Goal: Task Accomplishment & Management: Complete application form

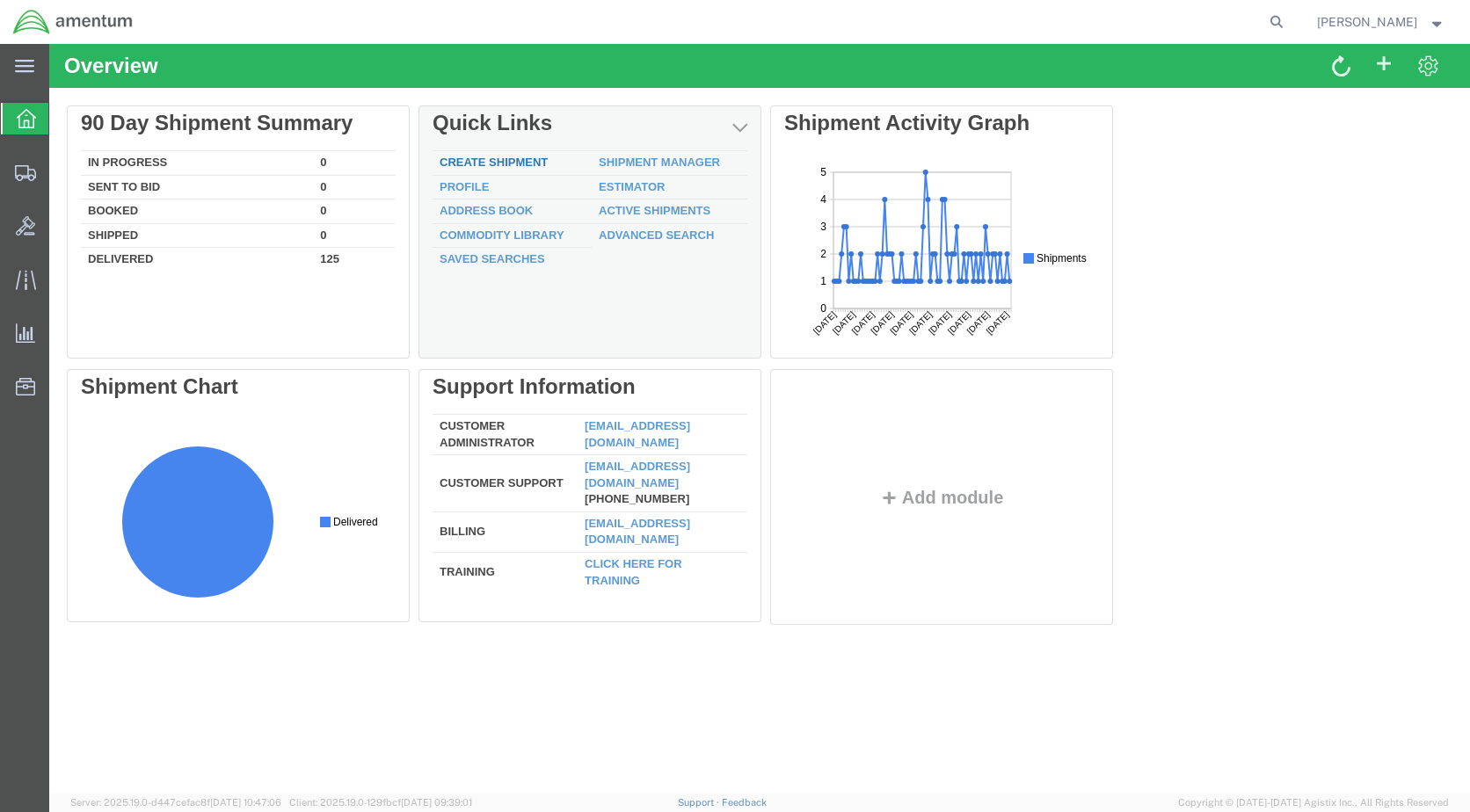
click at [497, 160] on link "Create Shipment" at bounding box center [493, 161] width 108 height 14
click at [504, 162] on link "Create Shipment" at bounding box center [493, 161] width 108 height 14
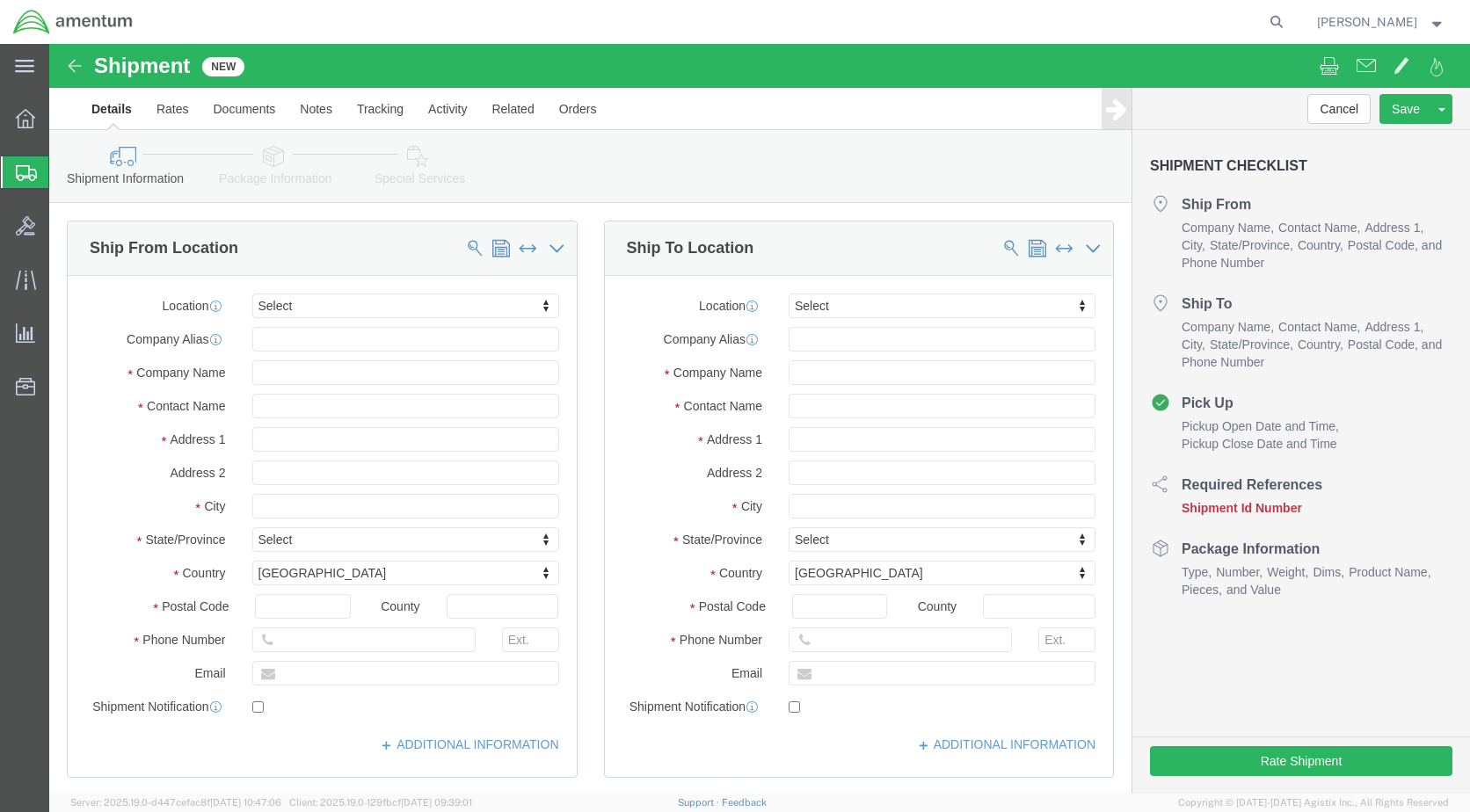
select select
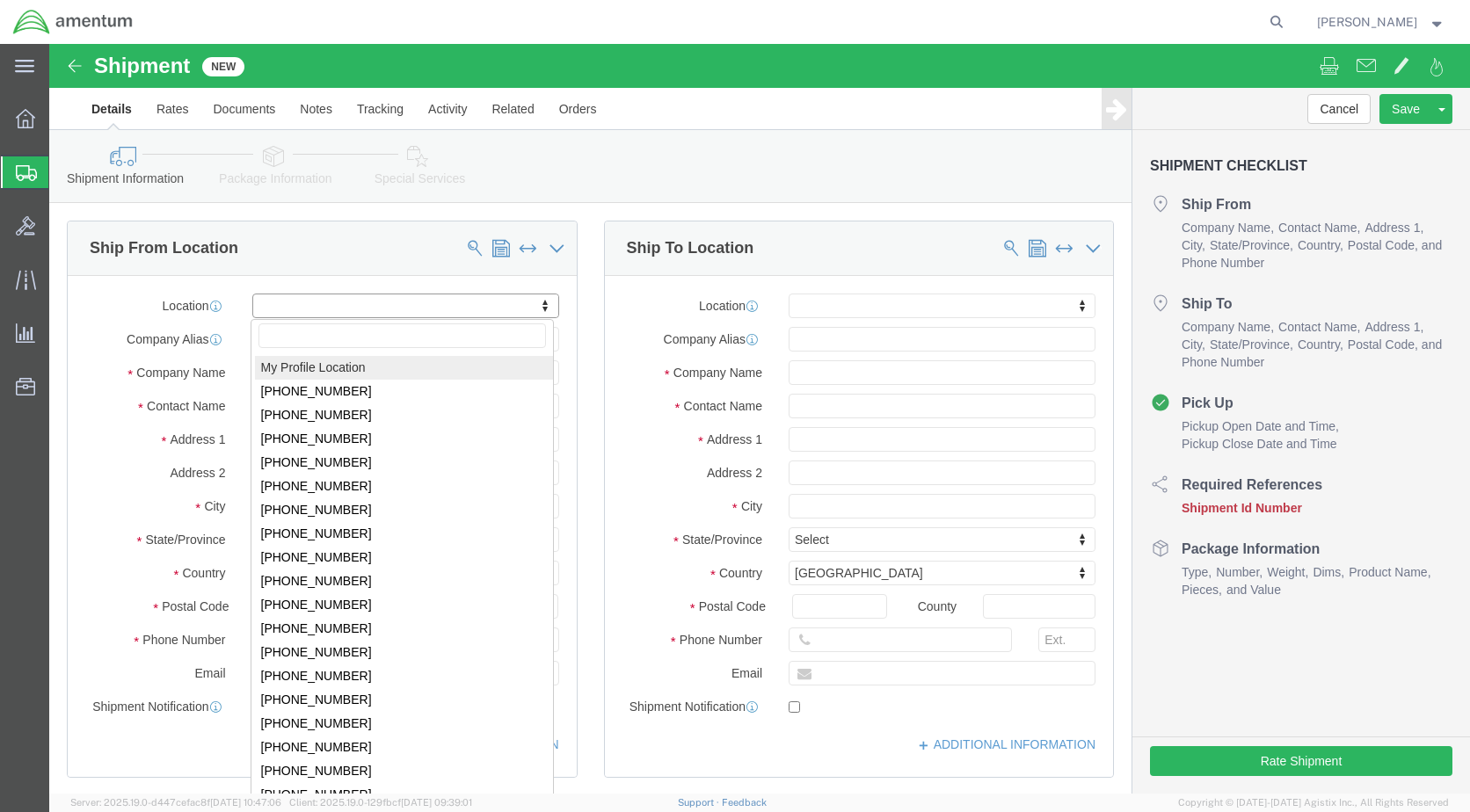
select select "MYPROFILE"
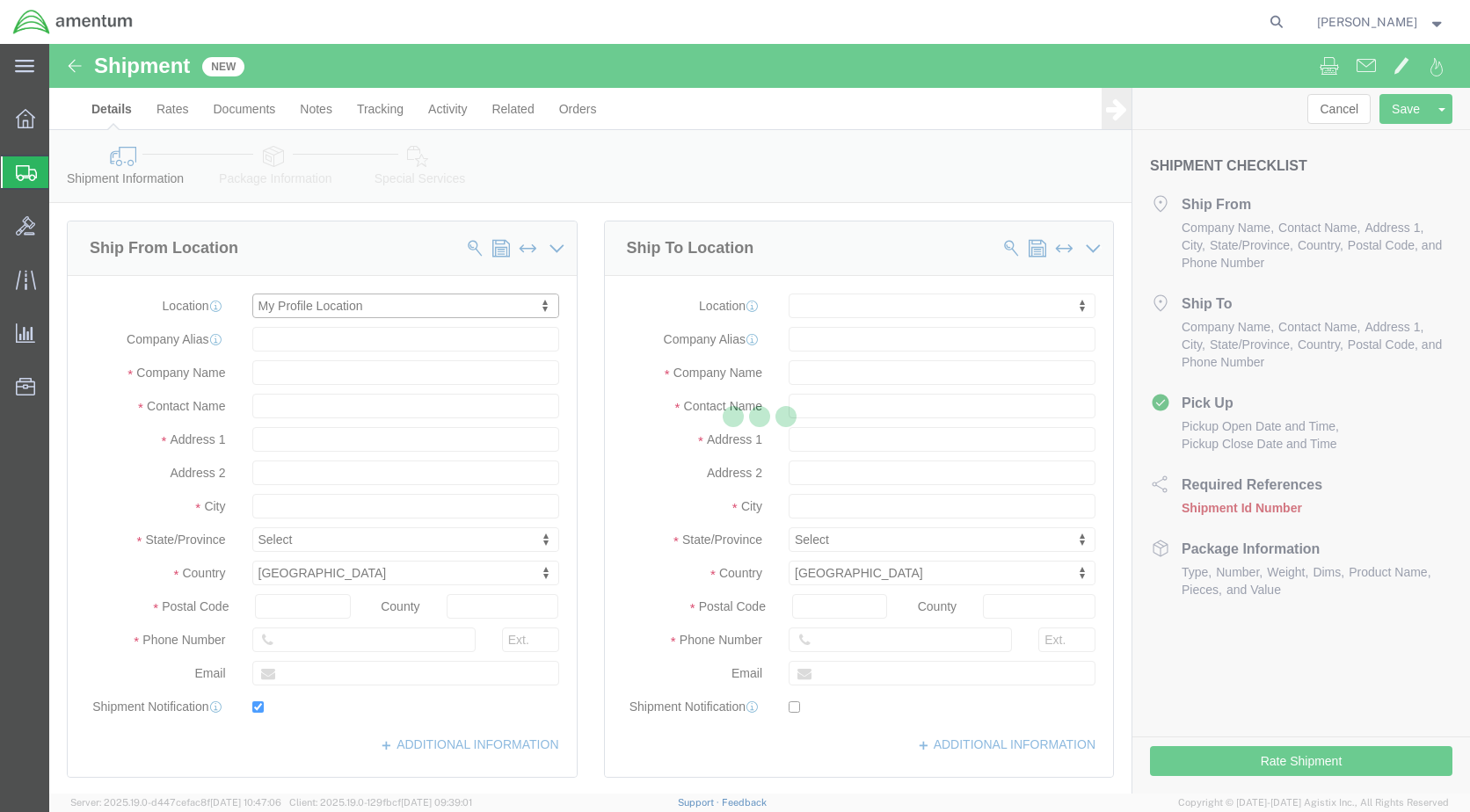
type input "Amentum Services, Inc."
type input "[PERSON_NAME]"
type input "3401 N. Hwy 118, Hangar 28"
type input "Alpine Airport"
type input "Alpine"
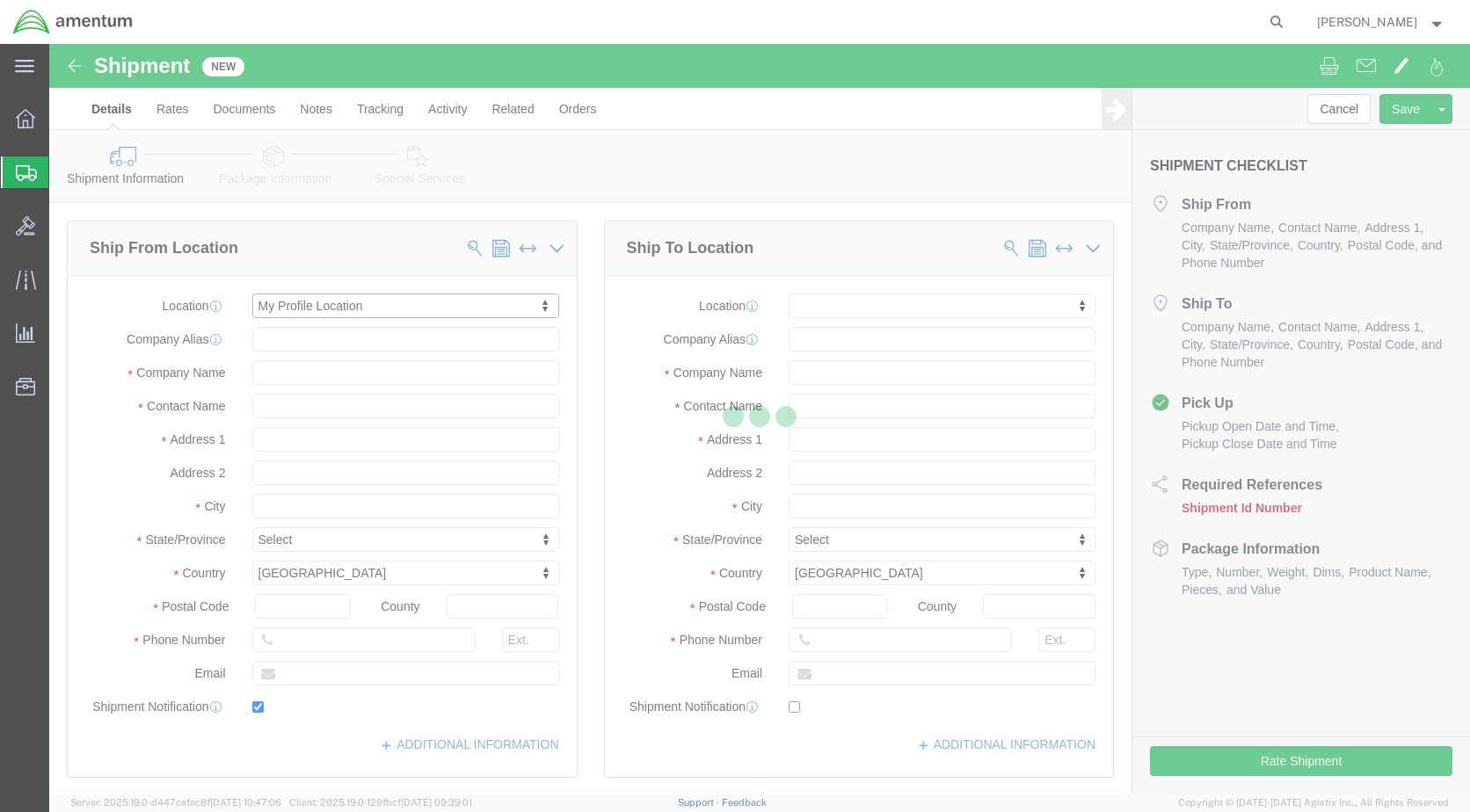
type input "79830"
type input "432-837-9274"
type input "david.e.jurado@associates.cbp.dhs.gov"
checkbox input "true"
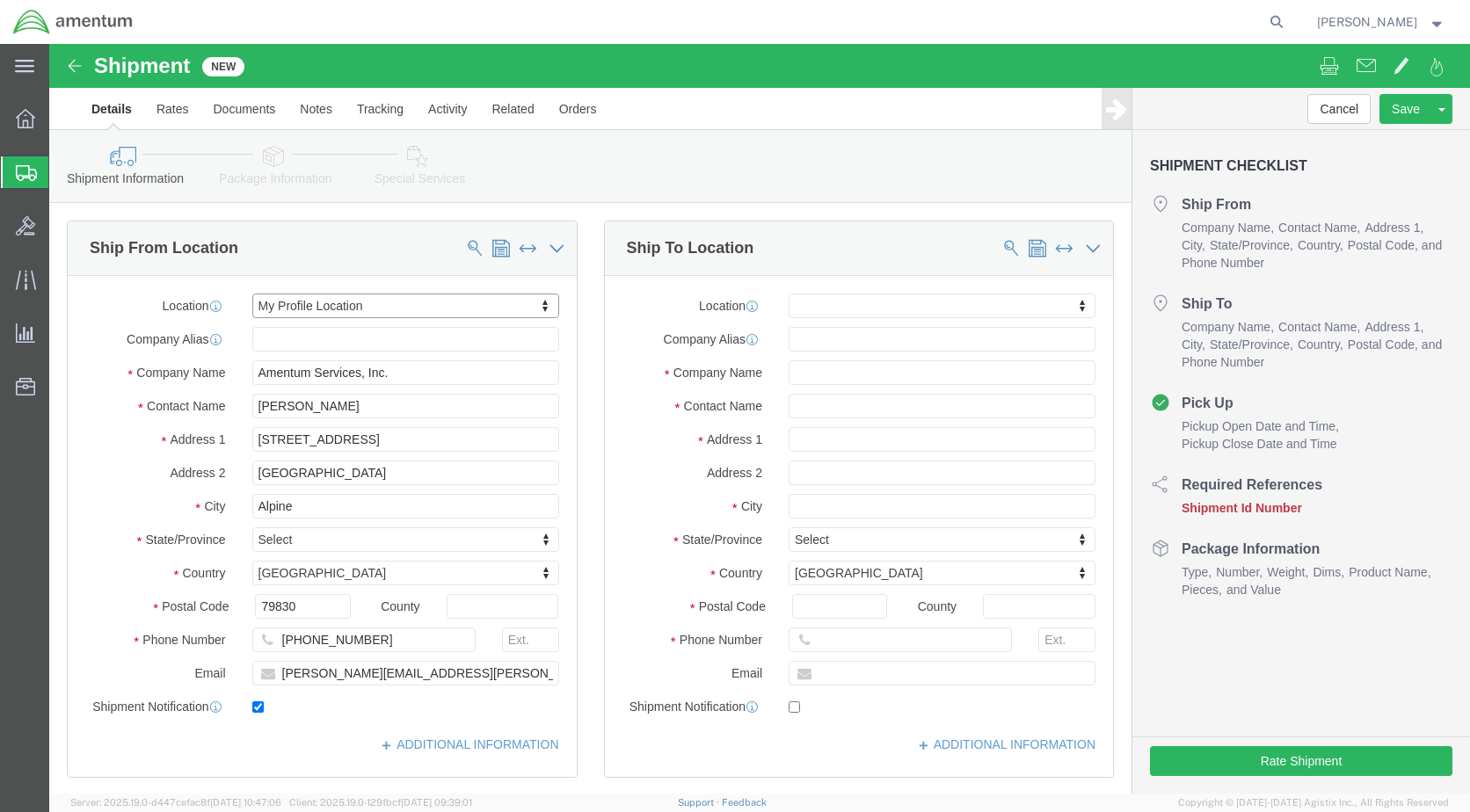
select select "TX"
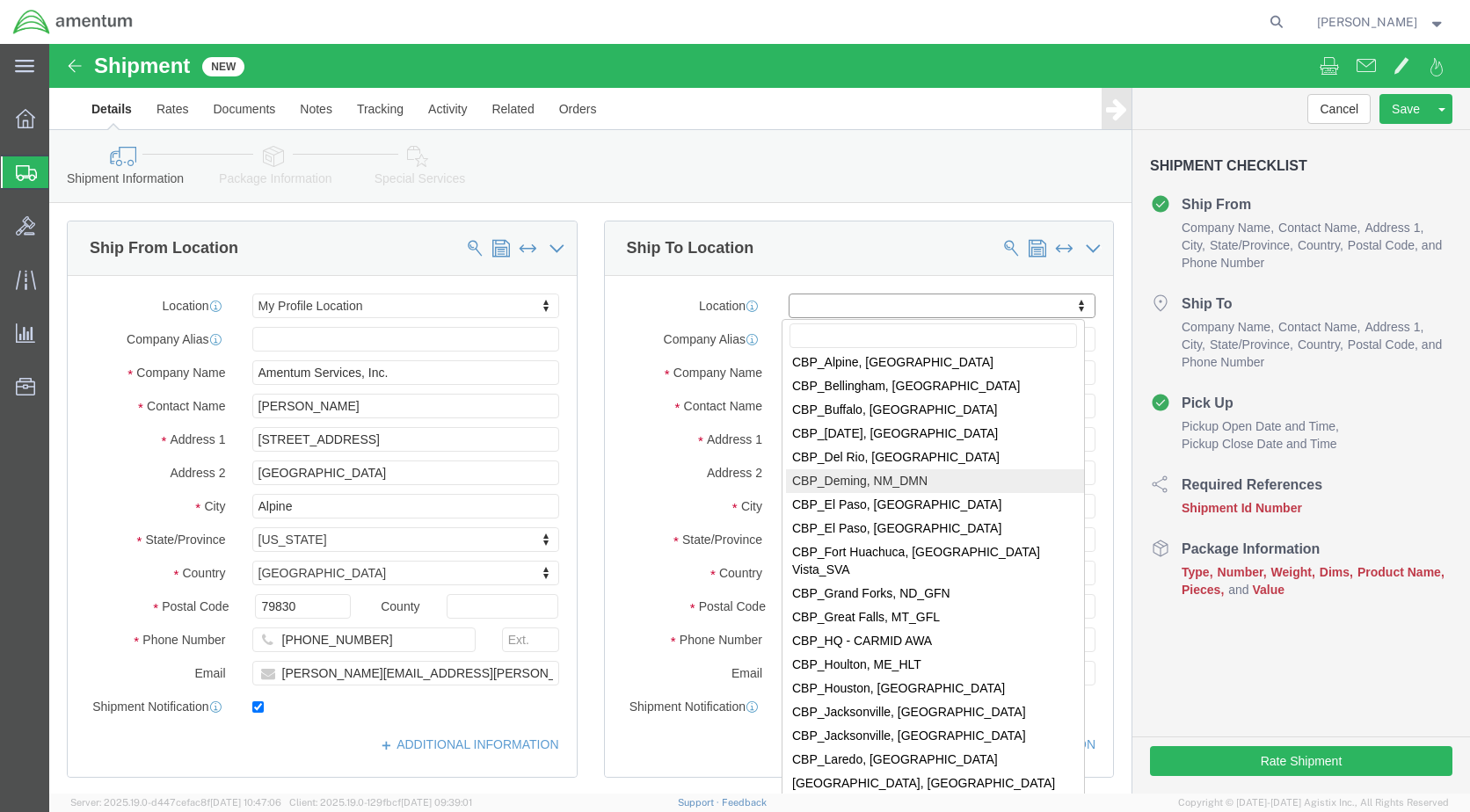
scroll to position [3429, 0]
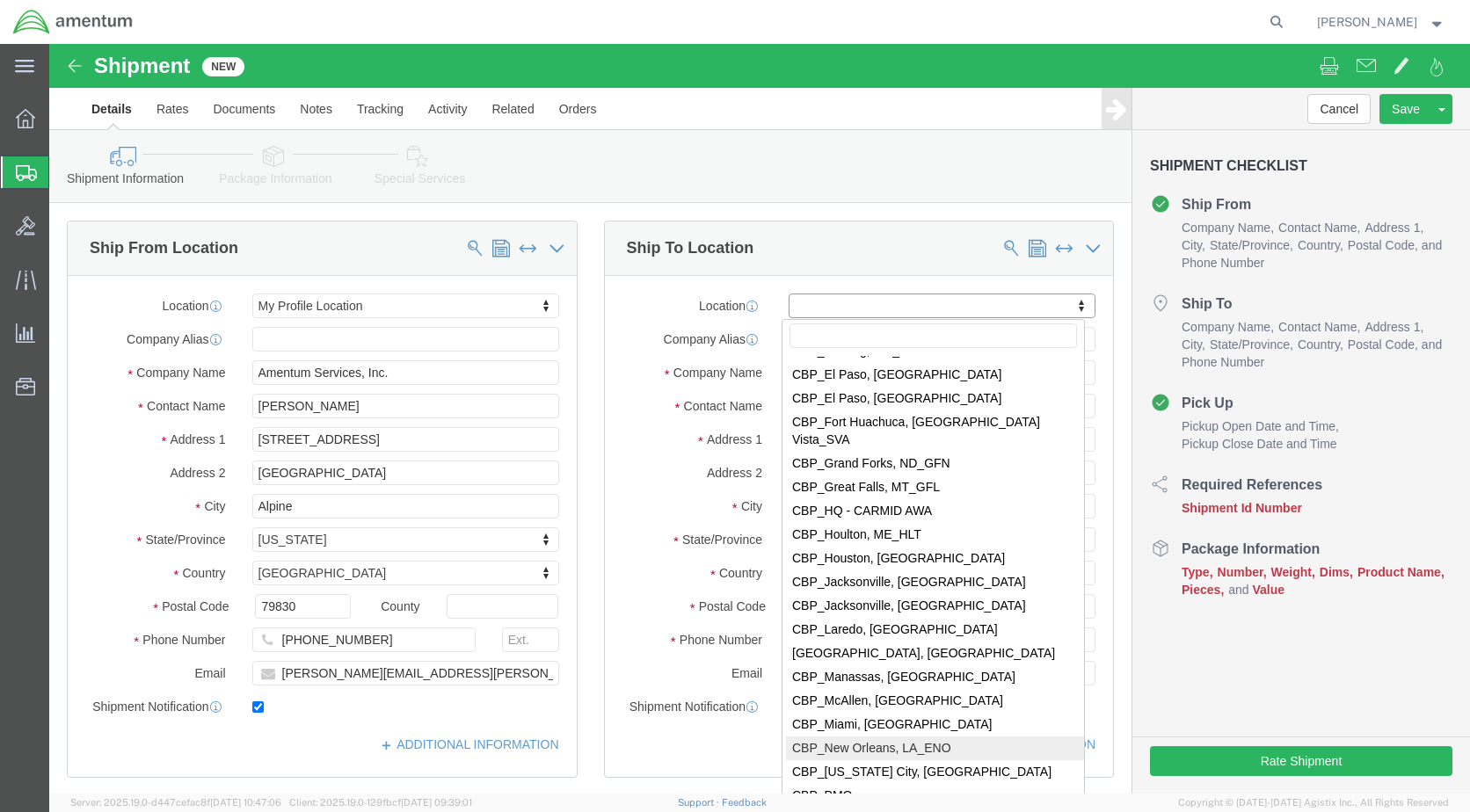
select select "49932"
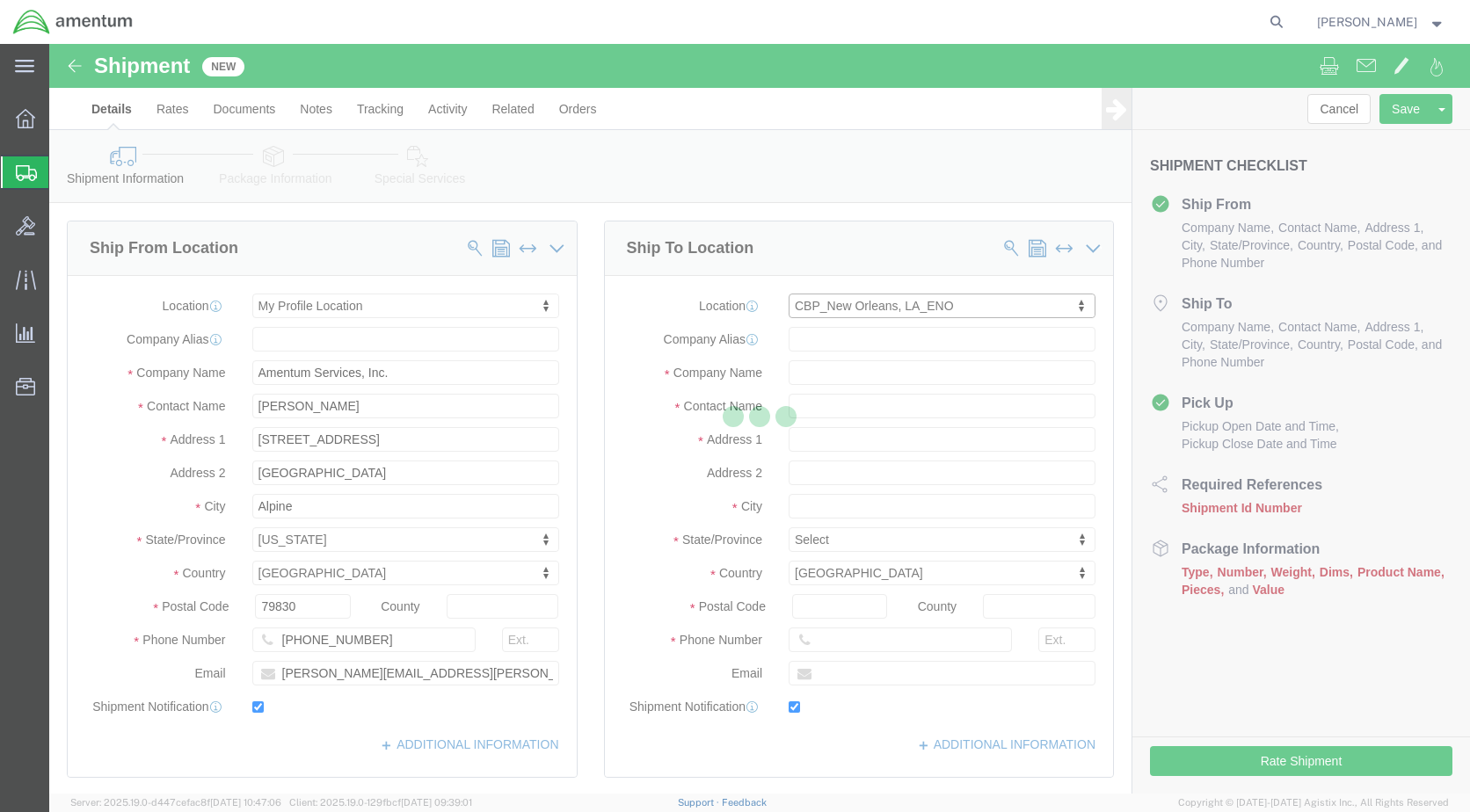
type input "Amentum Services, Inc"
type input "Brian Marquez"
type input "400 Judge Leon Ford Drive"
type input "Hammond"
type input "70401"
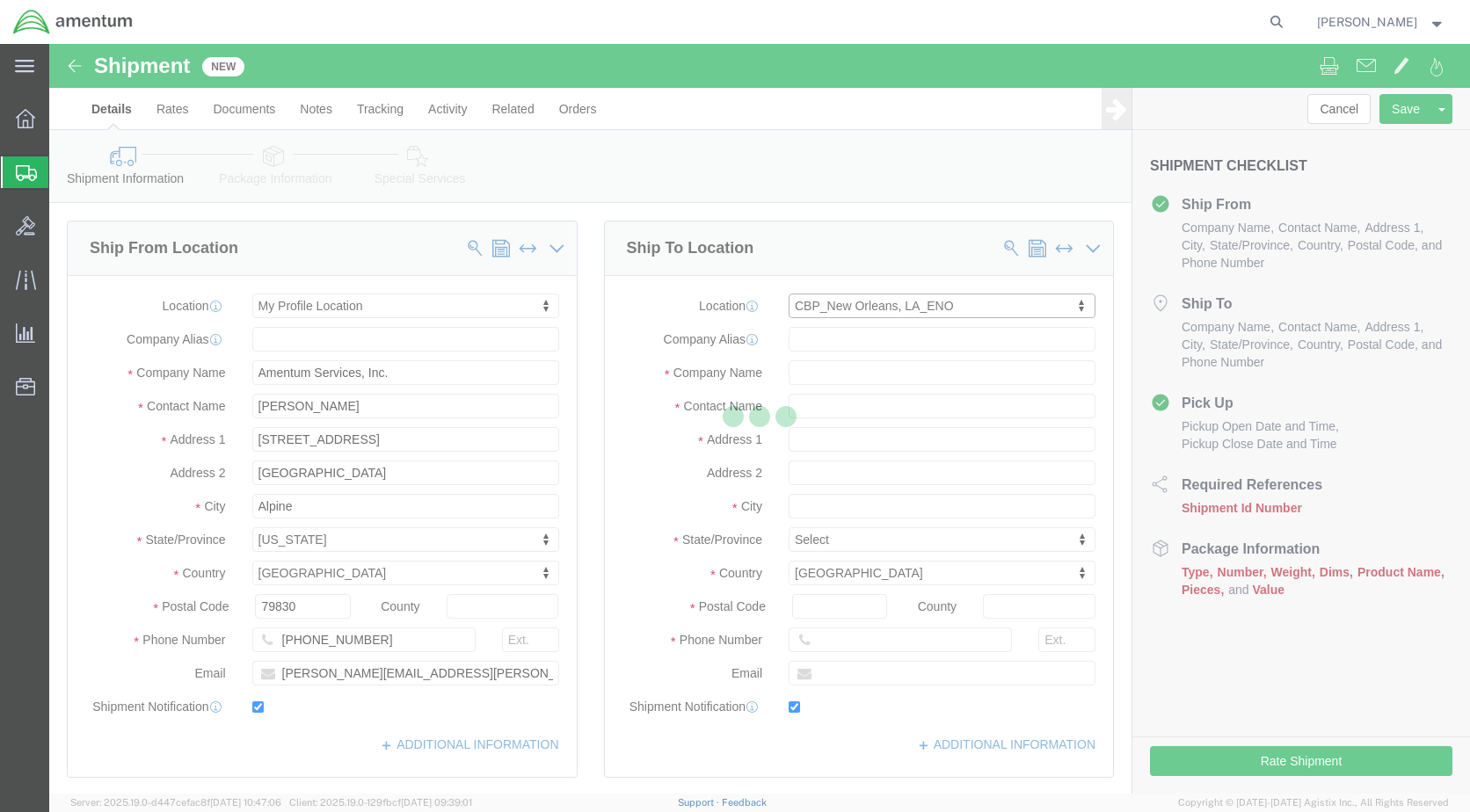
type input "985-902-2245"
type input "brian.d.marquez@associates.cbp.dhs.gov"
checkbox input "true"
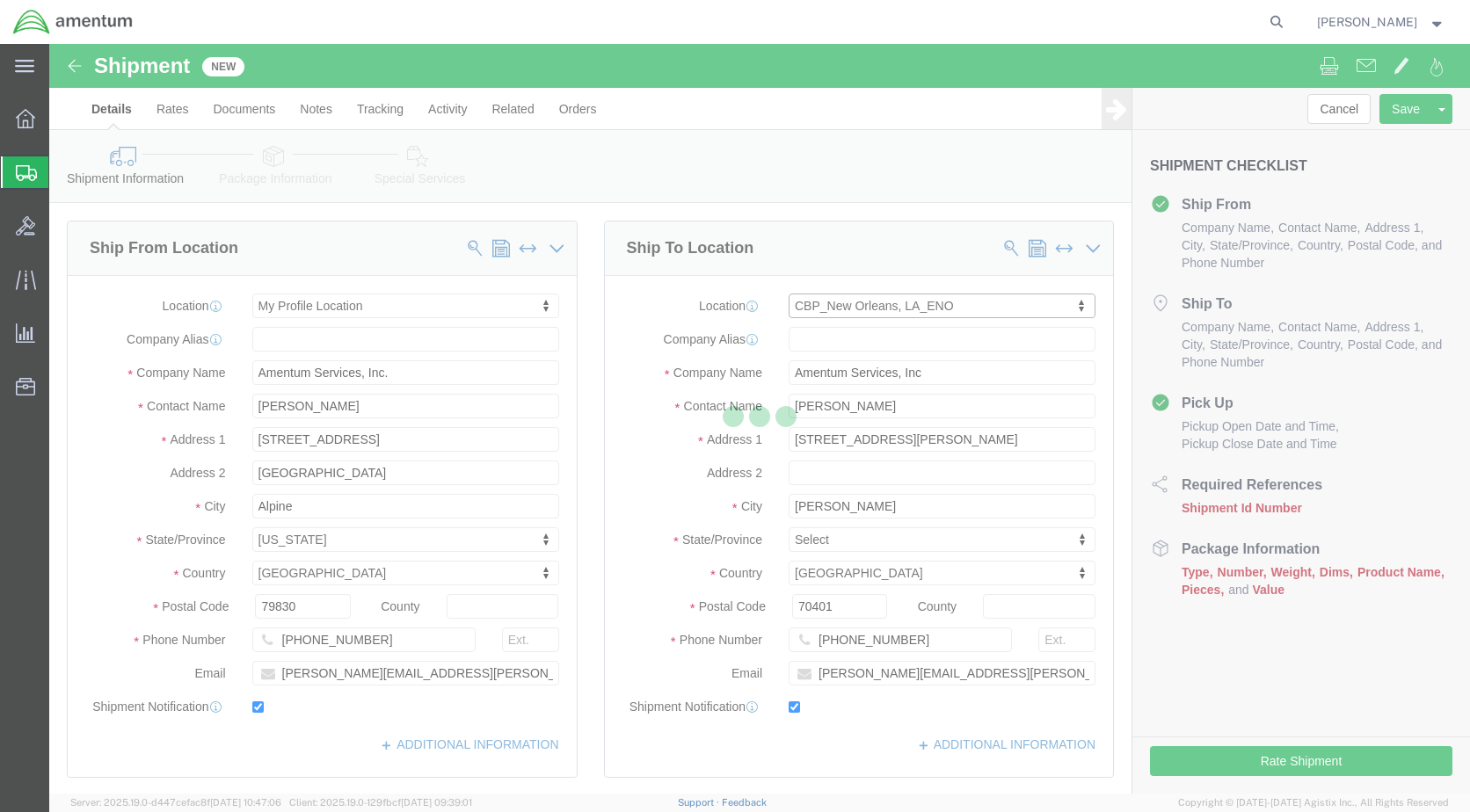
select select "LA"
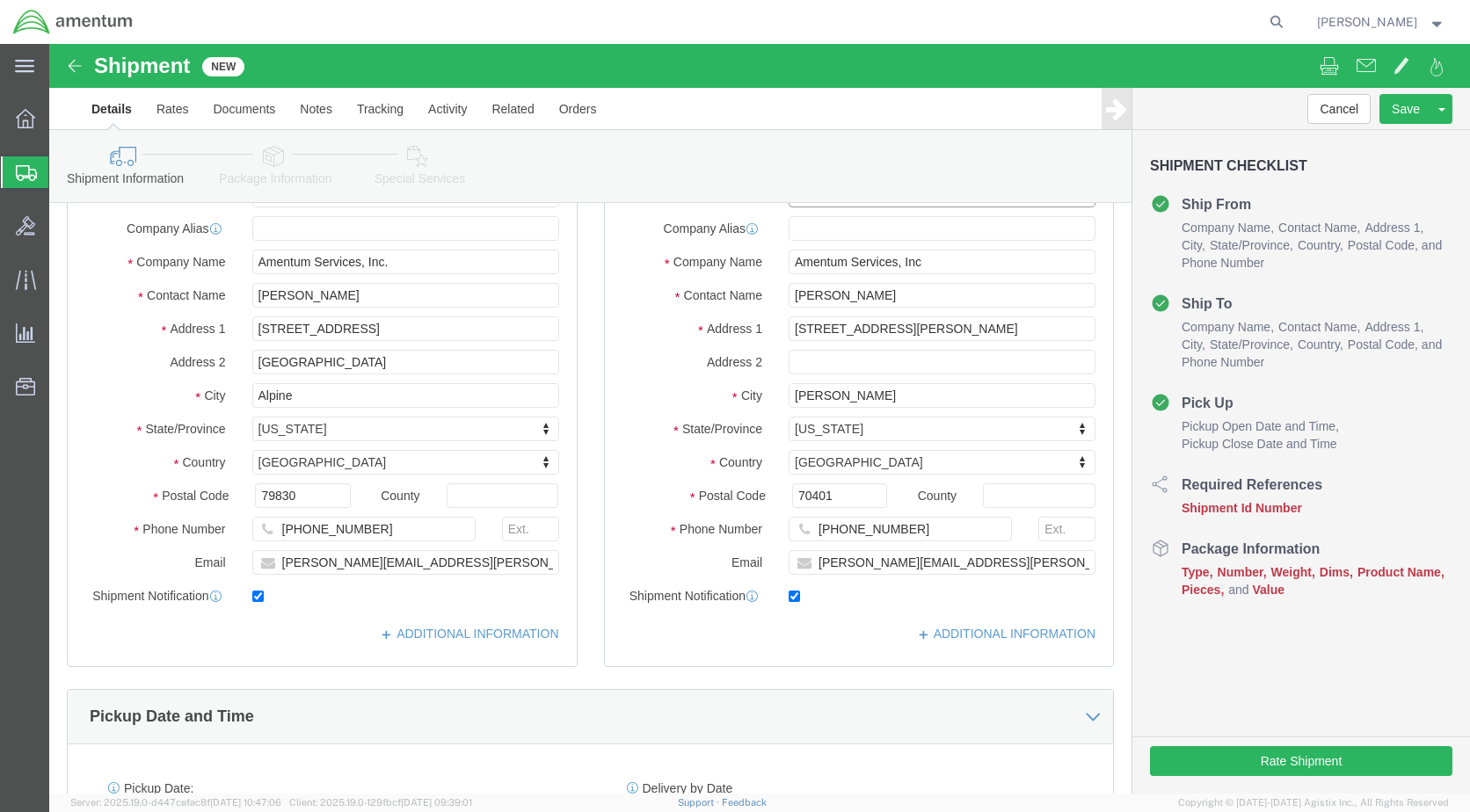
scroll to position [439, 0]
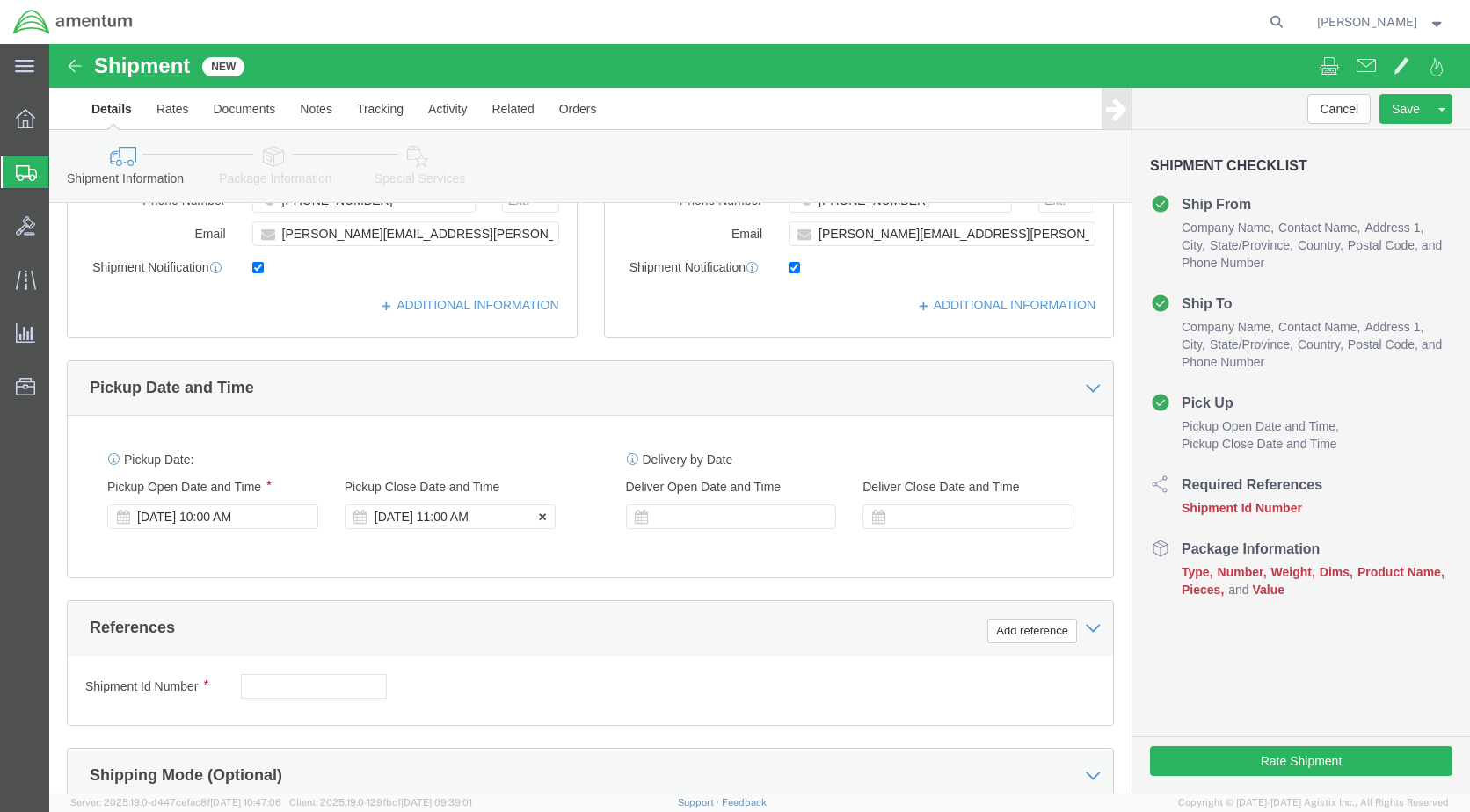
click div "Sep 19 2025 11:00 AM"
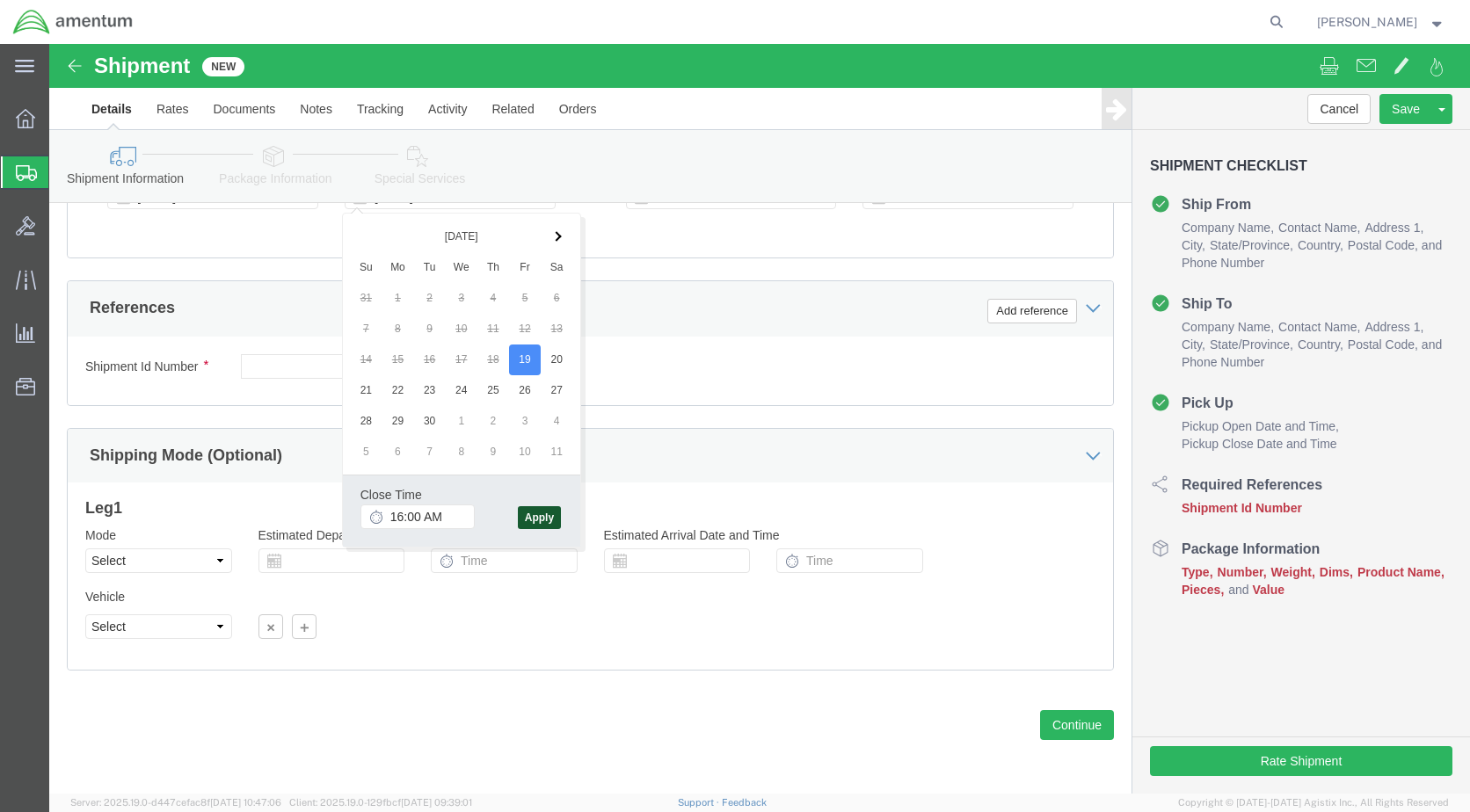
type input "4:00 PM"
click button "Apply"
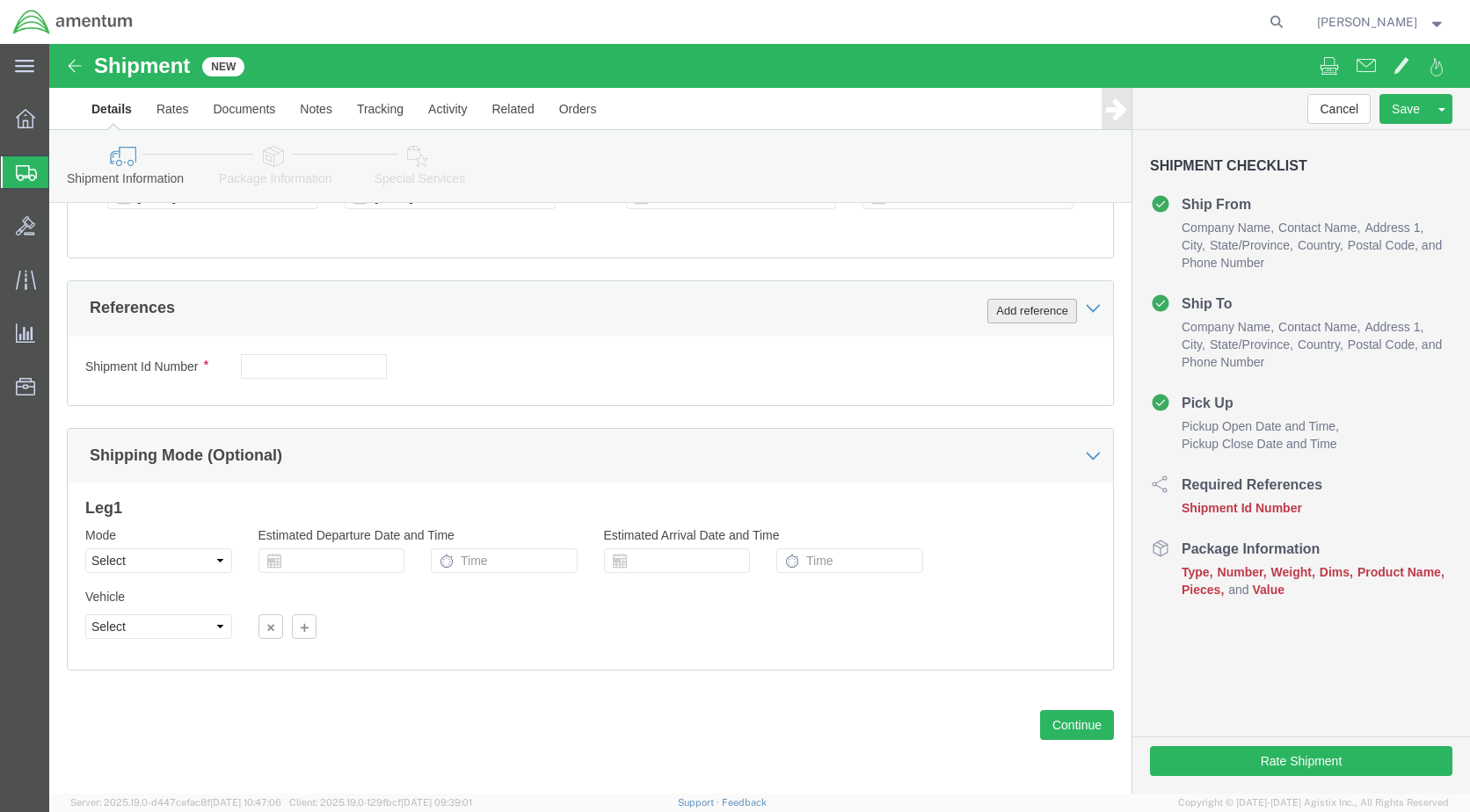
click button "Add reference"
click select "Select Account Type Activity ID Airline Appointment Number ASN Batch Request # …"
select select "CUSTREF"
click select "Select Account Type Activity ID Airline Appointment Number ASN Batch Request # …"
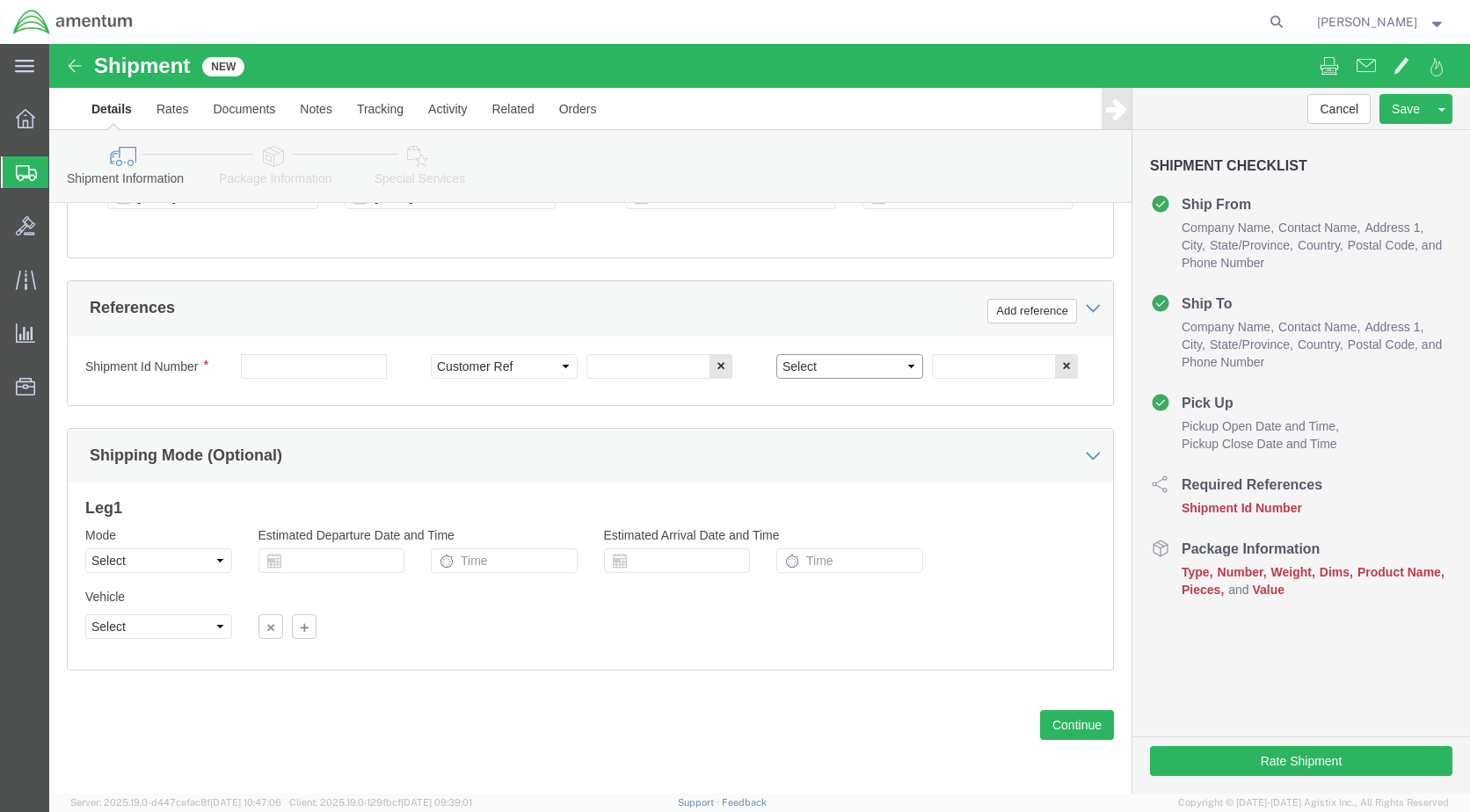
click select "Select Account Type Activity ID Airline Appointment Number ASN Batch Request # …"
select select "DEPT"
click select "Select Account Type Activity ID Airline Appointment Number ASN Batch Request # …"
click select "Select Air Less than Truckload Multi-Leg Ocean Freight Rail Small Parcel Truckl…"
select select "SMAL"
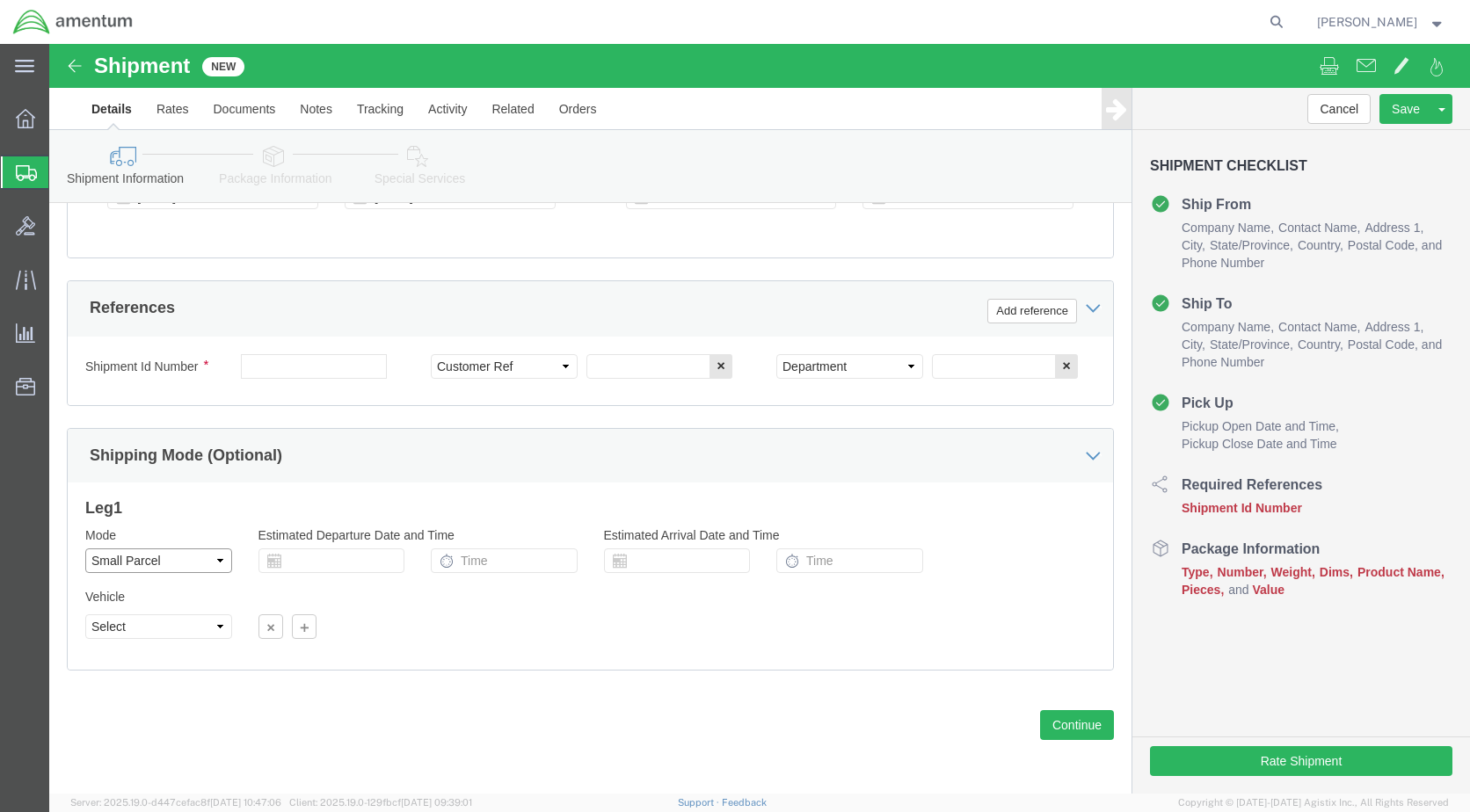
click select "Select Air Less than Truckload Multi-Leg Ocean Freight Rail Small Parcel Truckl…"
click input "text"
type input "61490"
click input "text"
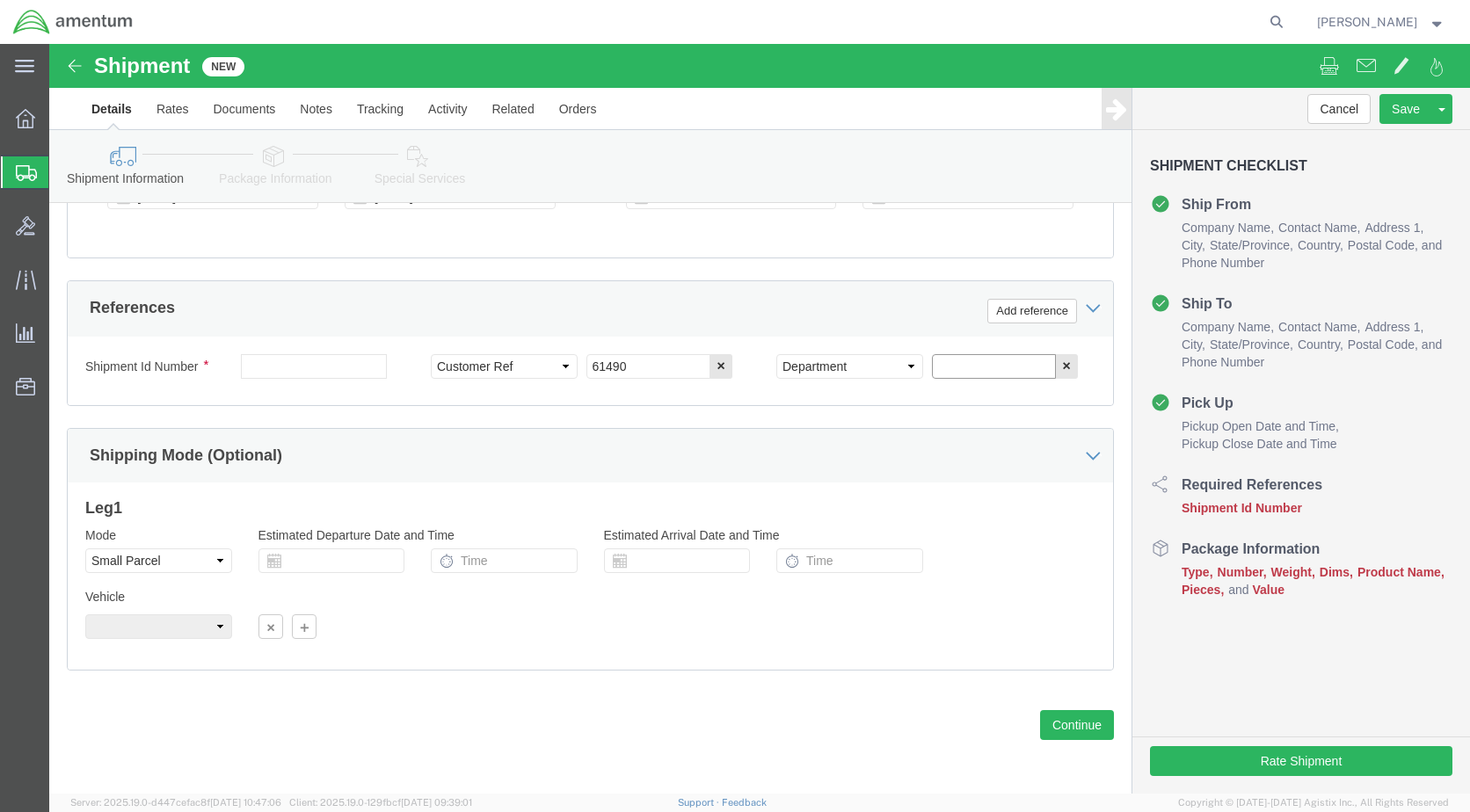
type input "S"
type input "BRIAN MARQUEZ/ SUPPLY"
click button "Continue"
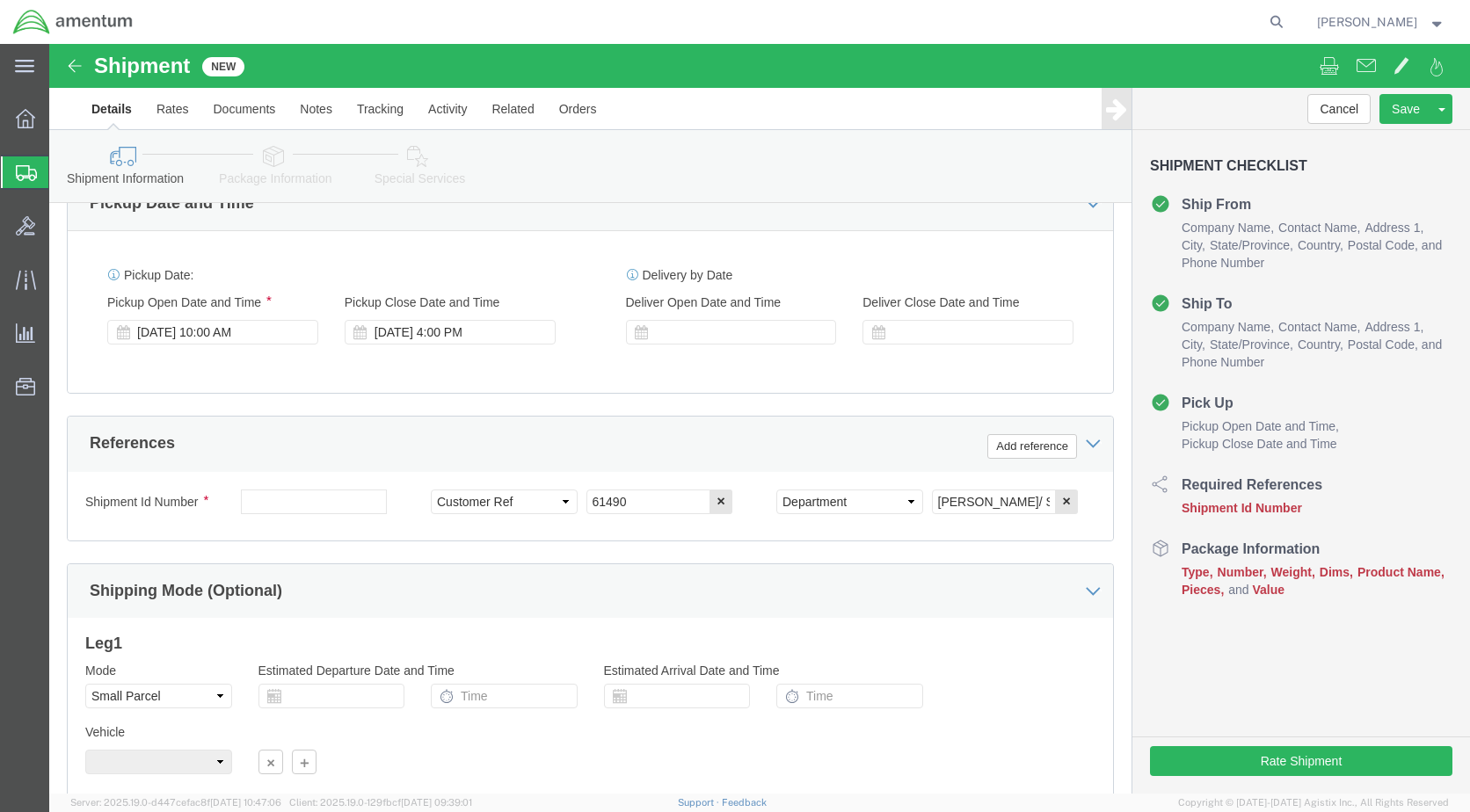
scroll to position [759, 0]
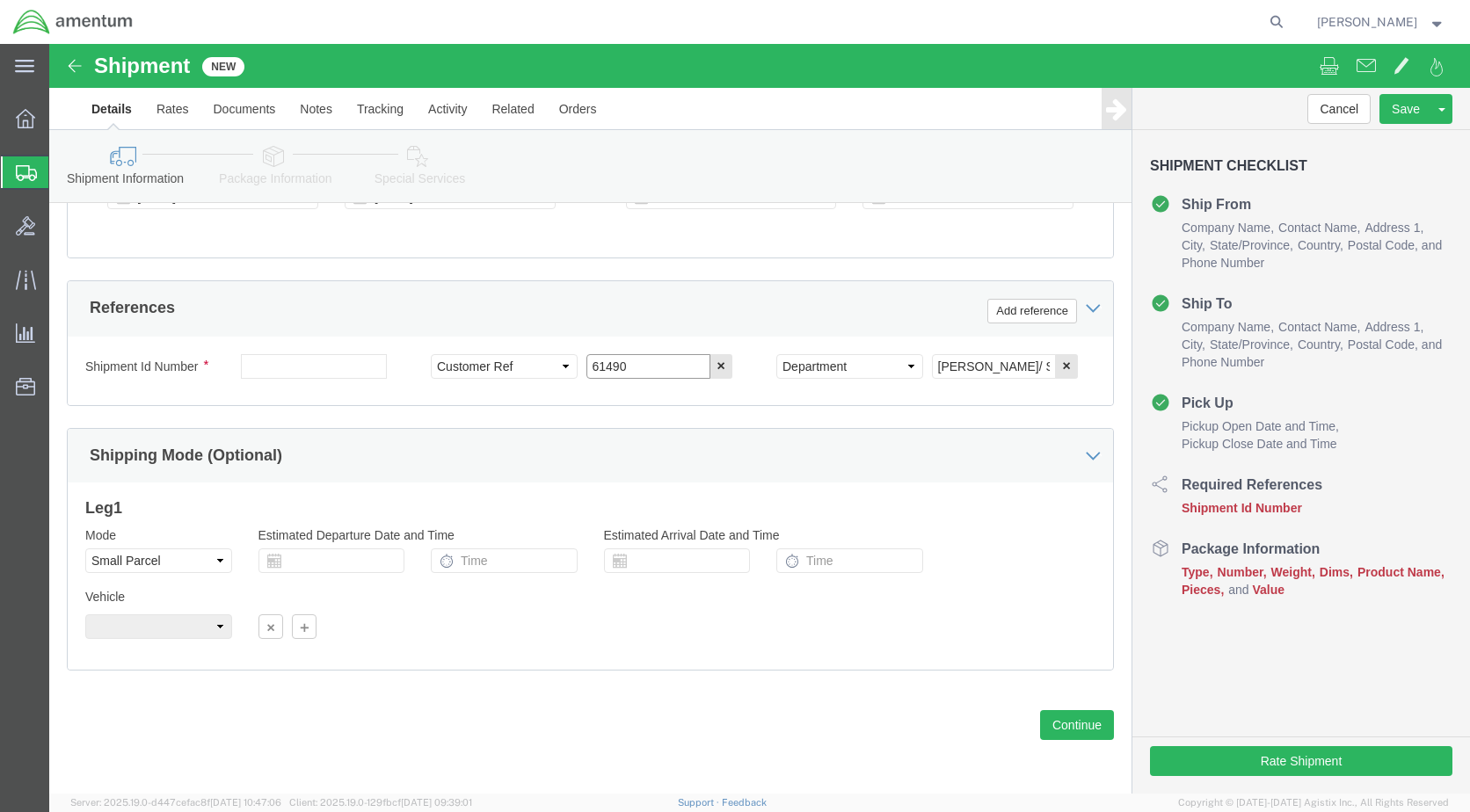
click input "61490"
type input "61490/IFSS-0501473-3DCB"
click button "Continue"
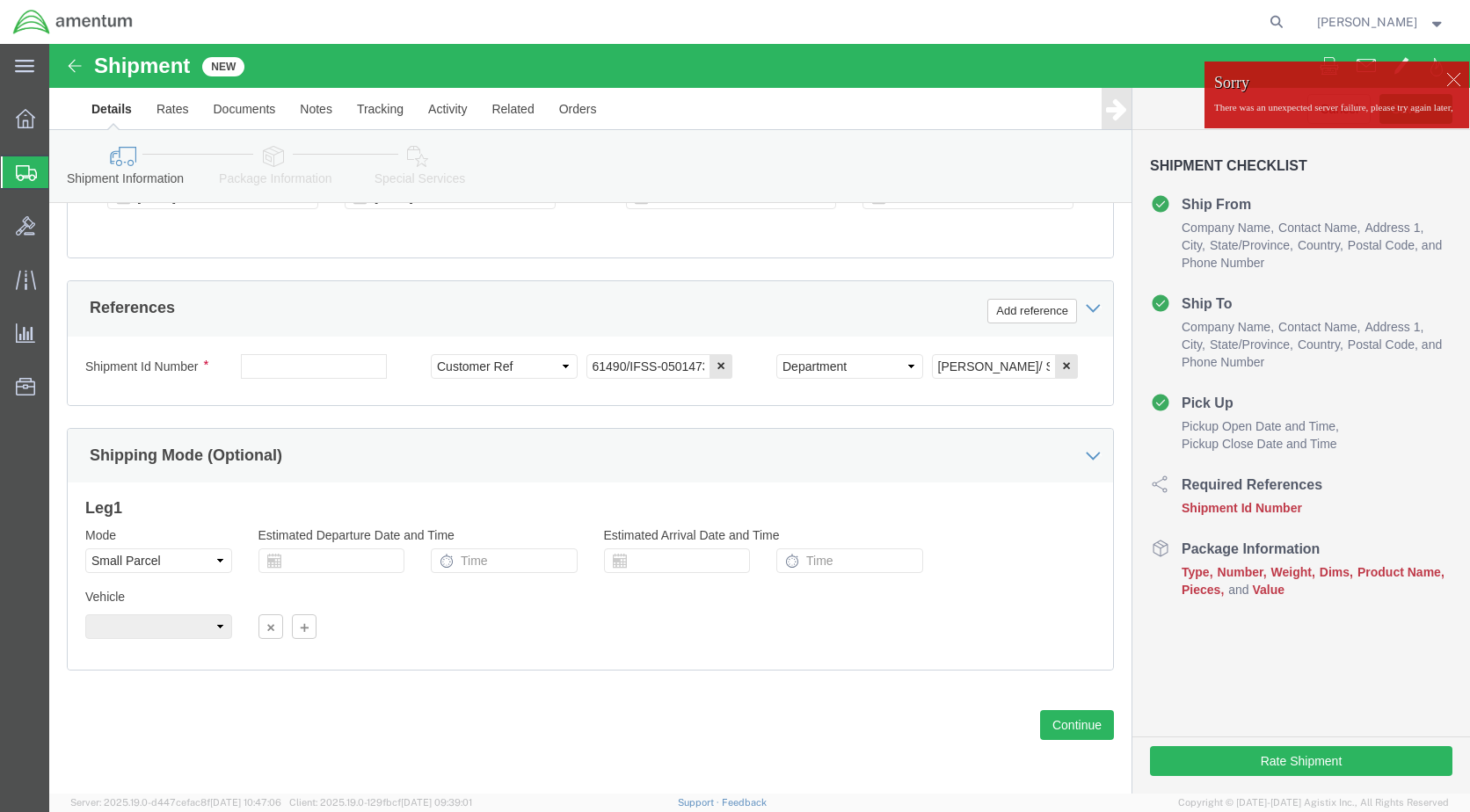
click div
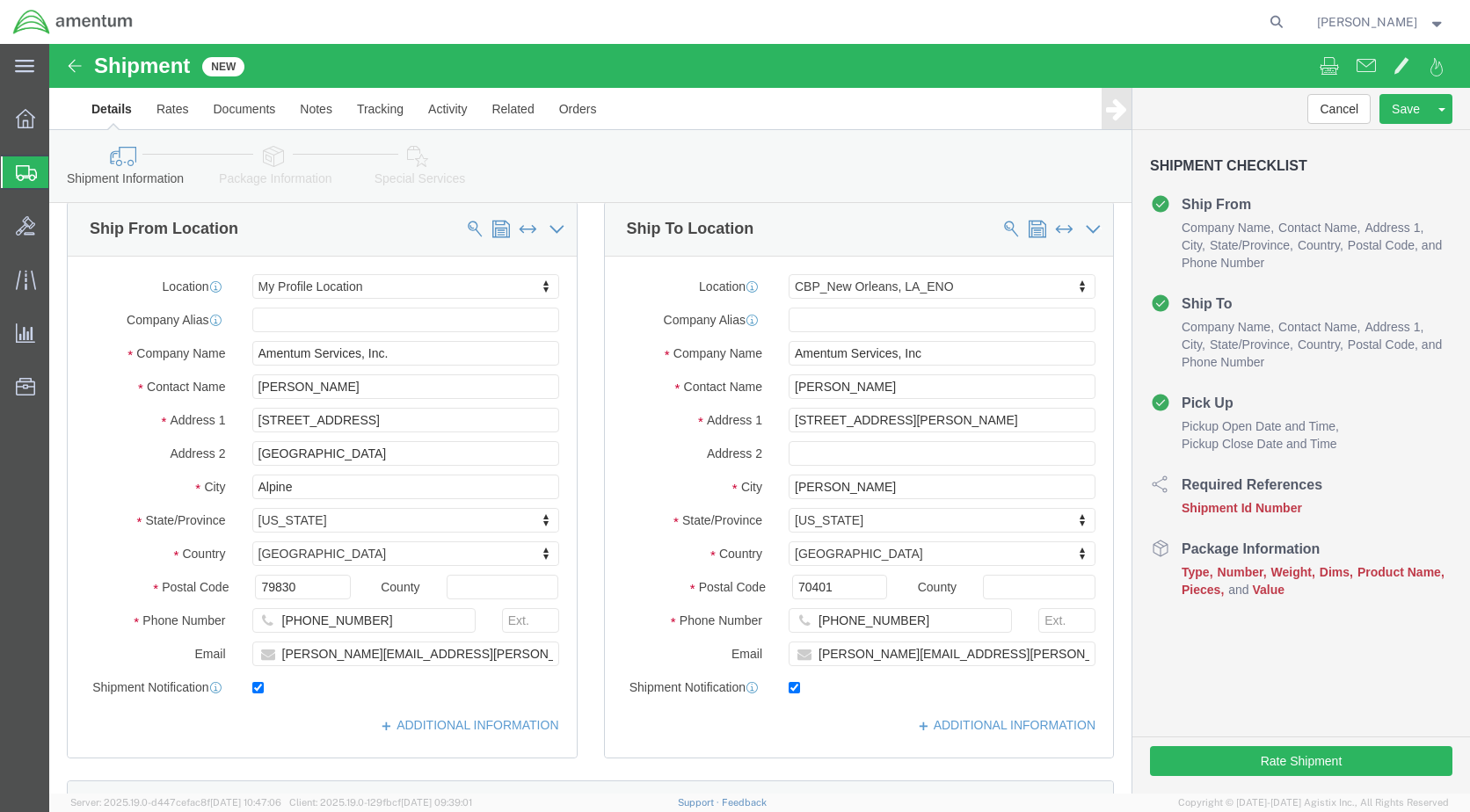
scroll to position [0, 0]
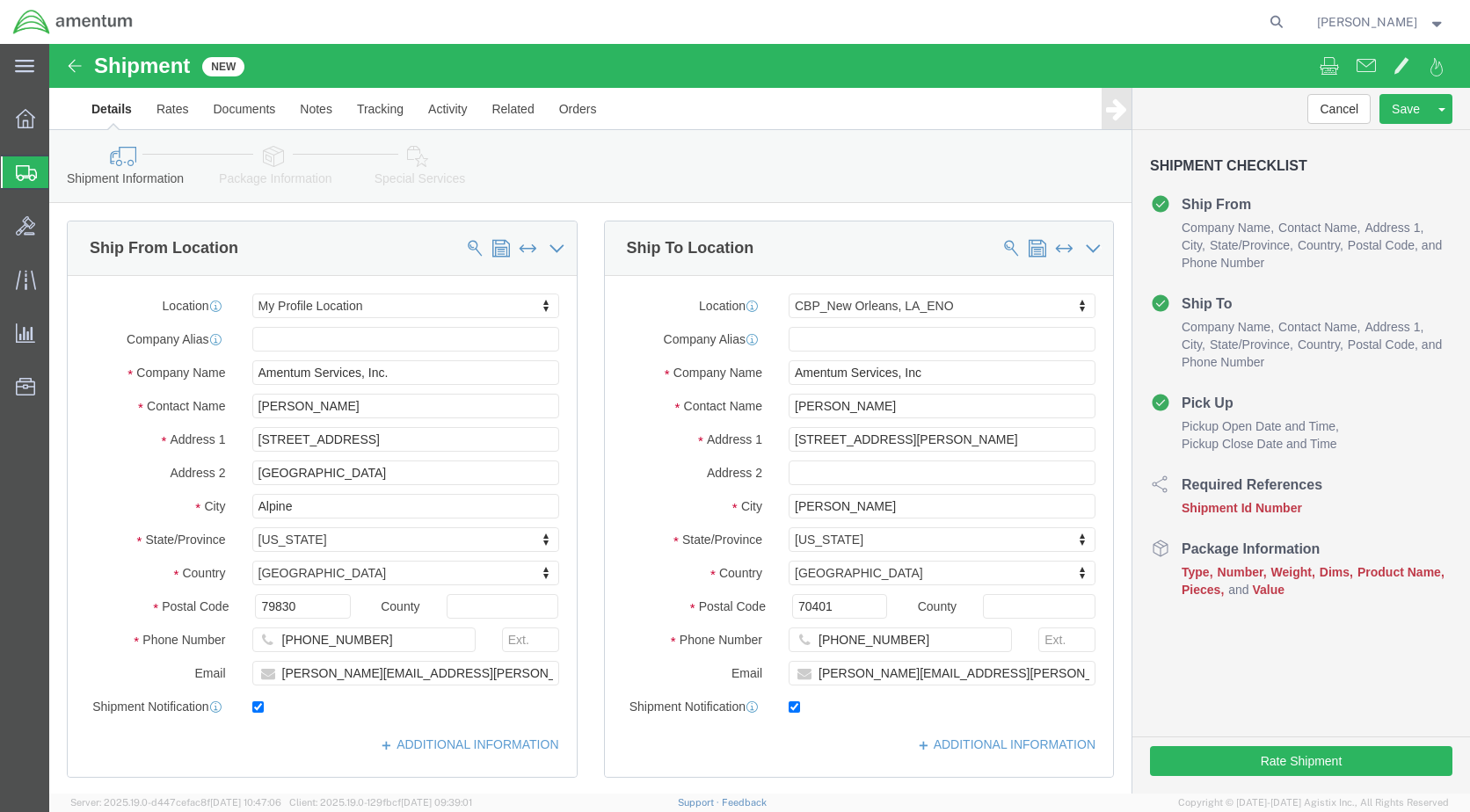
click div "Shipment Information Package Information Special Services"
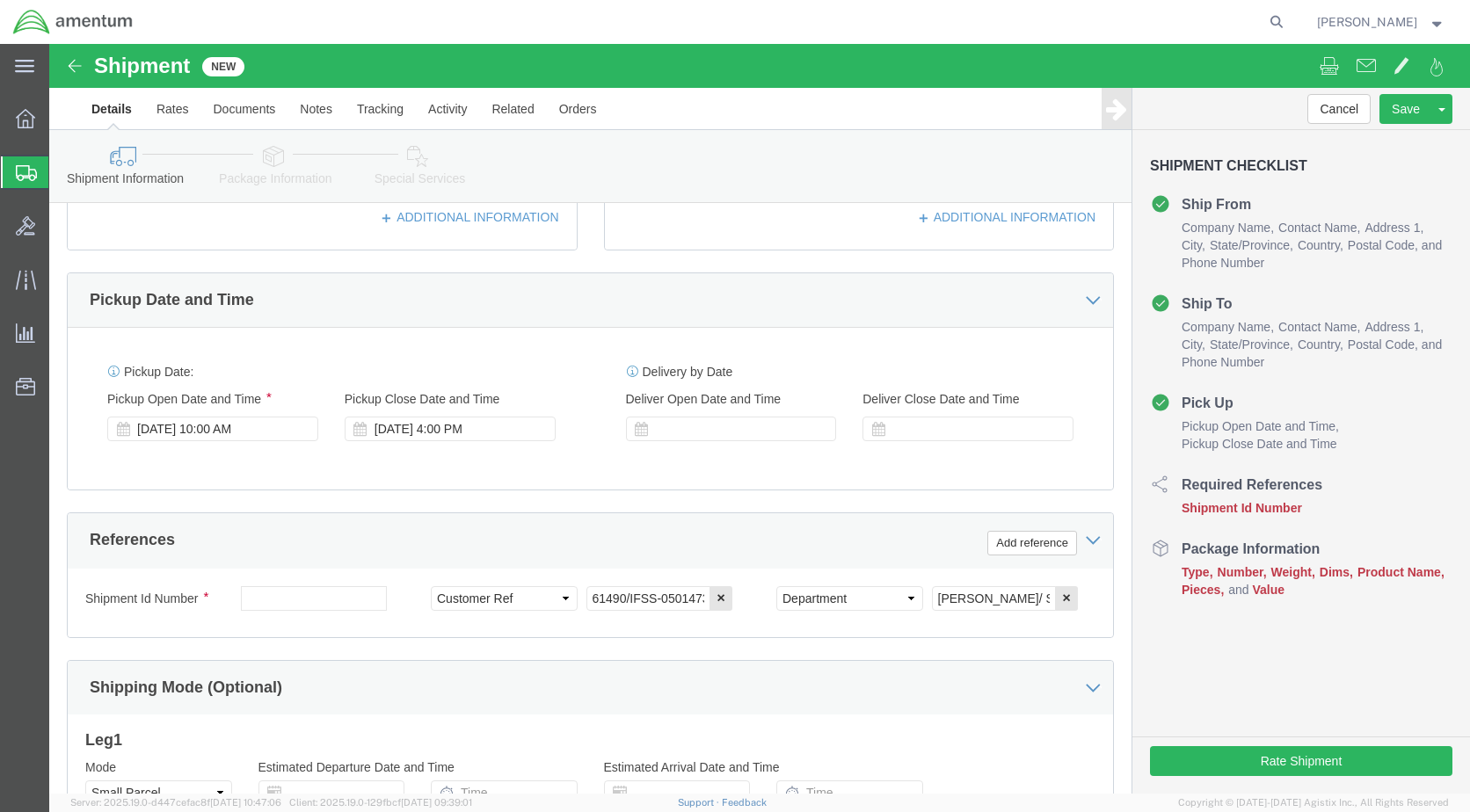
scroll to position [759, 0]
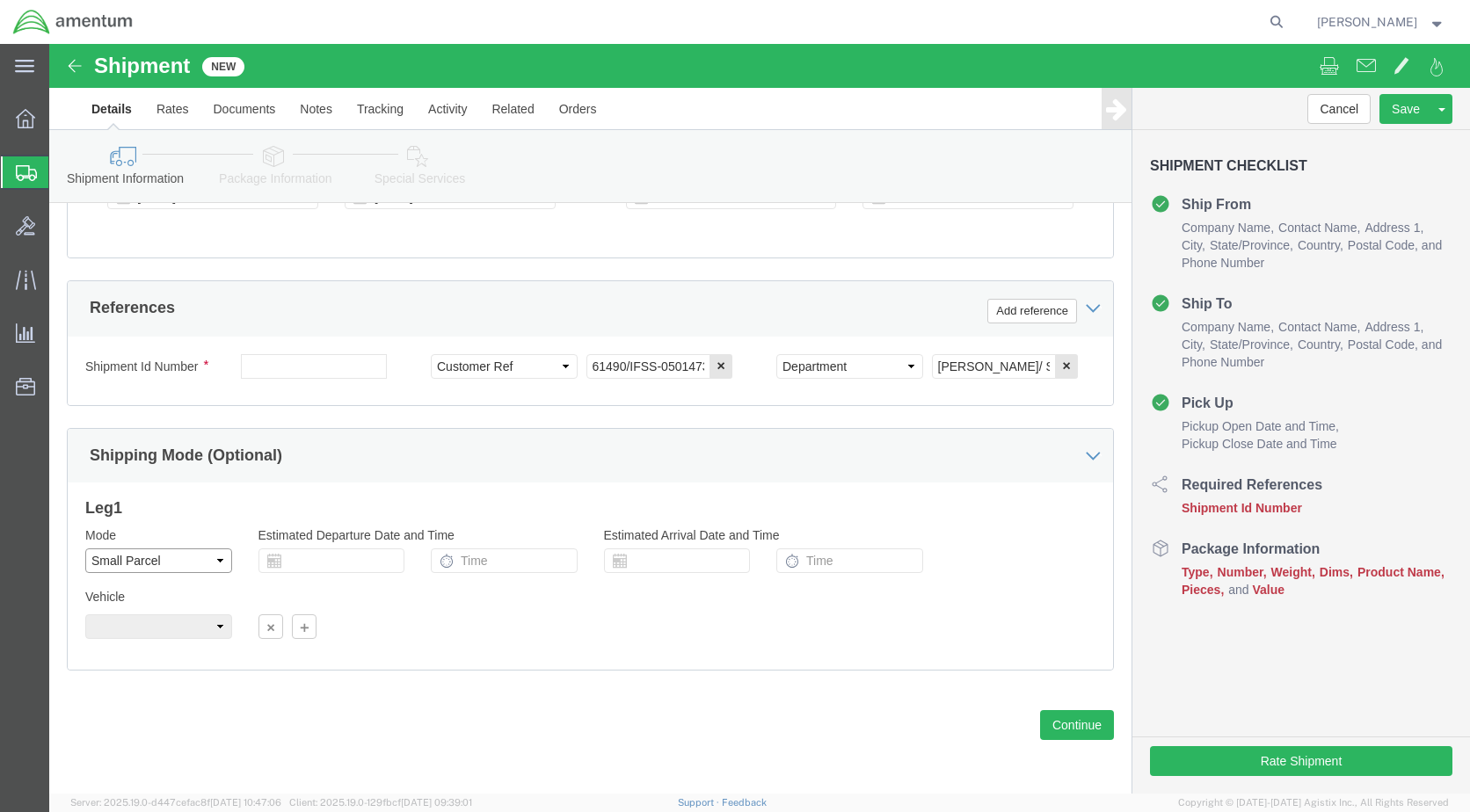
click select "Select Air Less than Truckload Multi-Leg Ocean Freight Rail Small Parcel Truckl…"
click button "Continue"
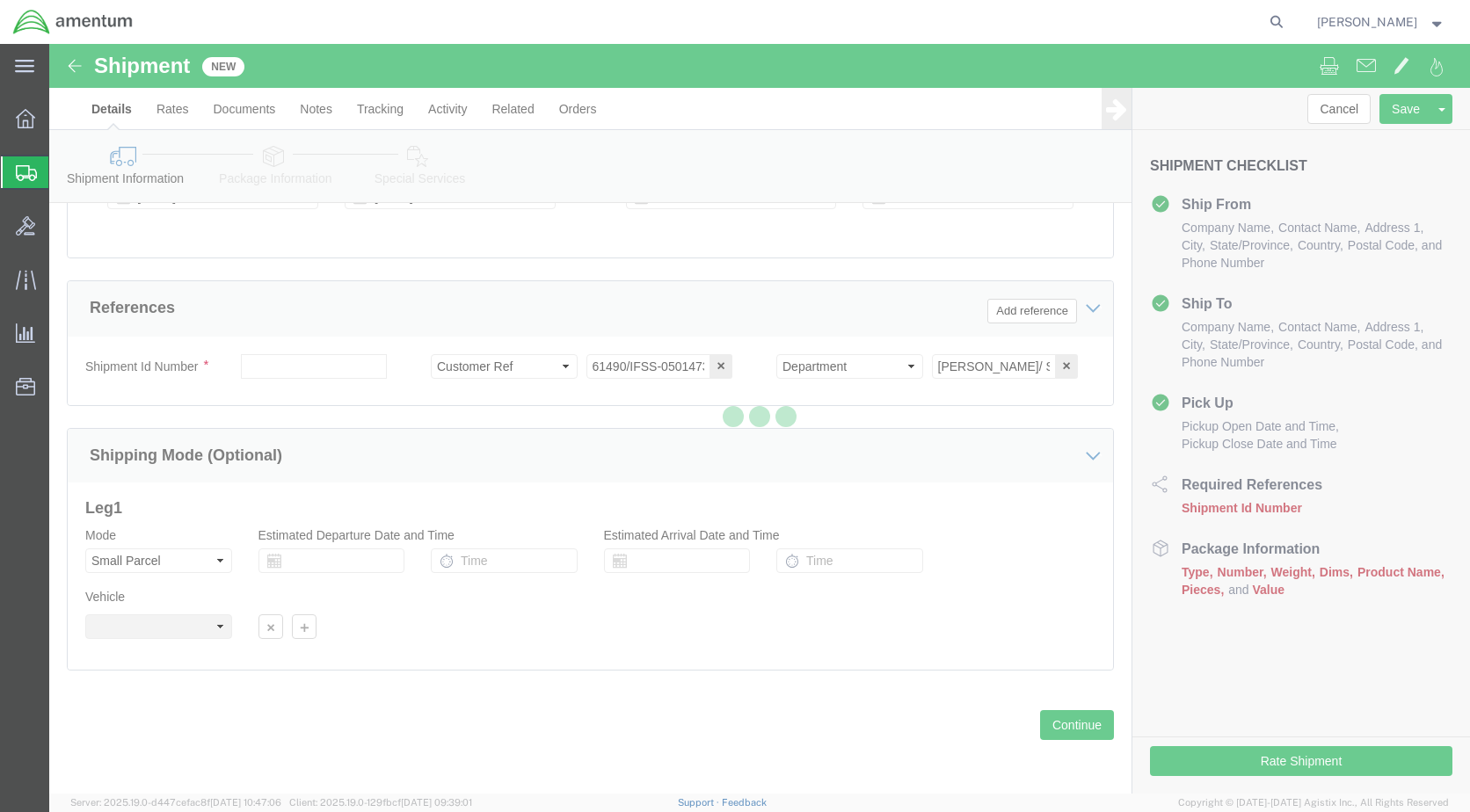
click at [29, 21] on img at bounding box center [74, 22] width 122 height 26
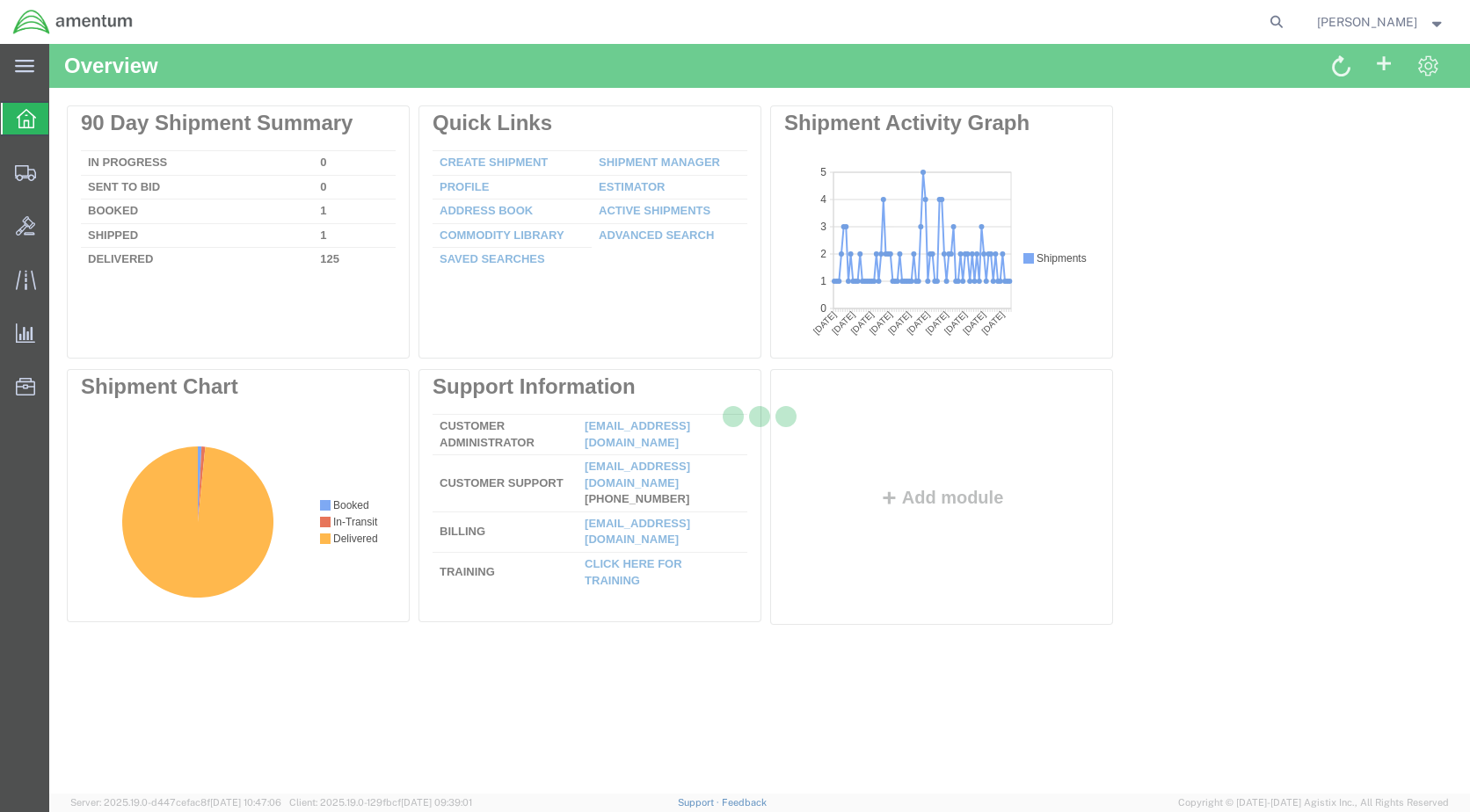
click at [1343, 75] on div at bounding box center [760, 418] width 1421 height 749
click at [1186, 212] on div at bounding box center [760, 418] width 1421 height 749
click at [38, 16] on img at bounding box center [74, 22] width 122 height 26
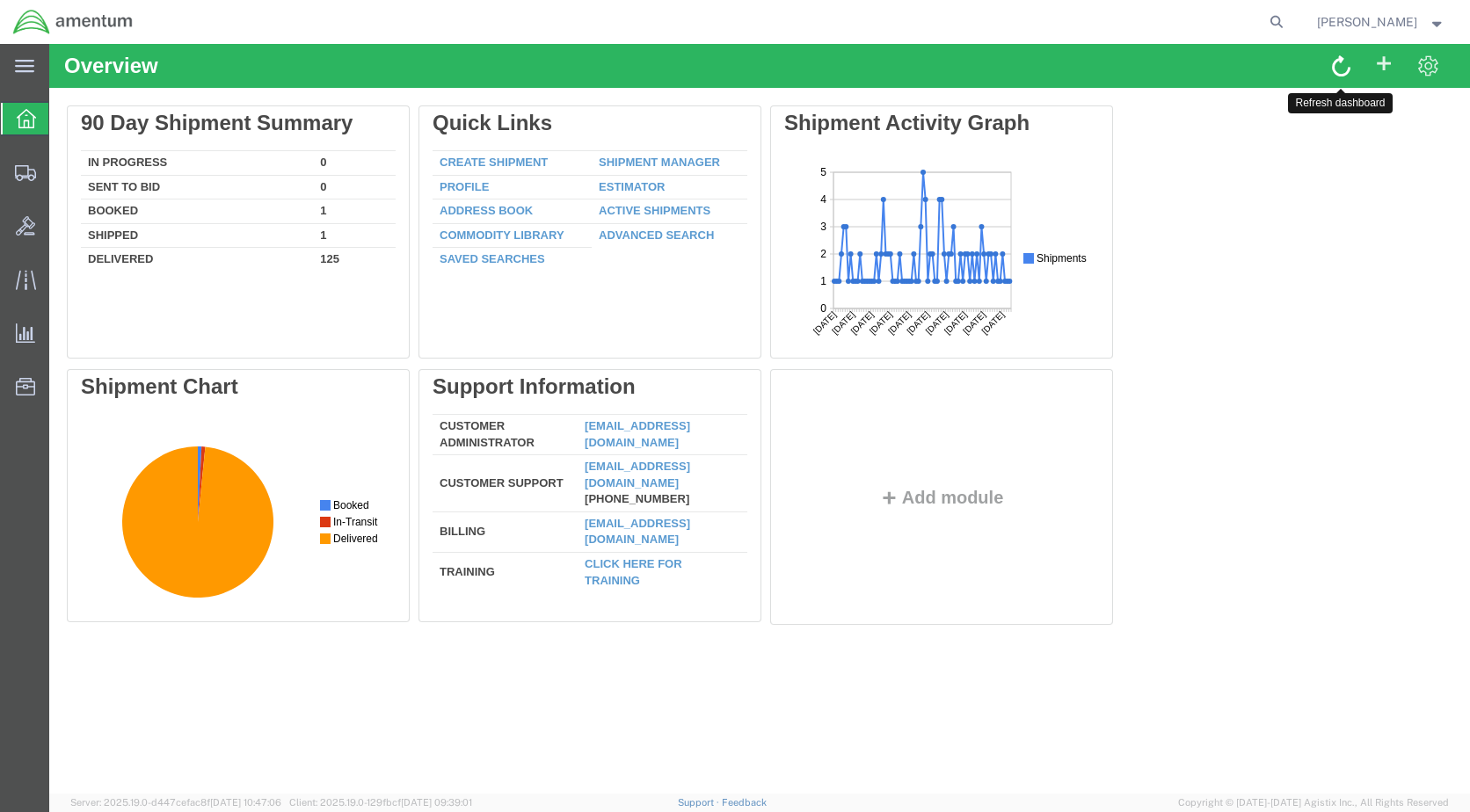
click at [1343, 66] on span at bounding box center [1341, 64] width 18 height 23
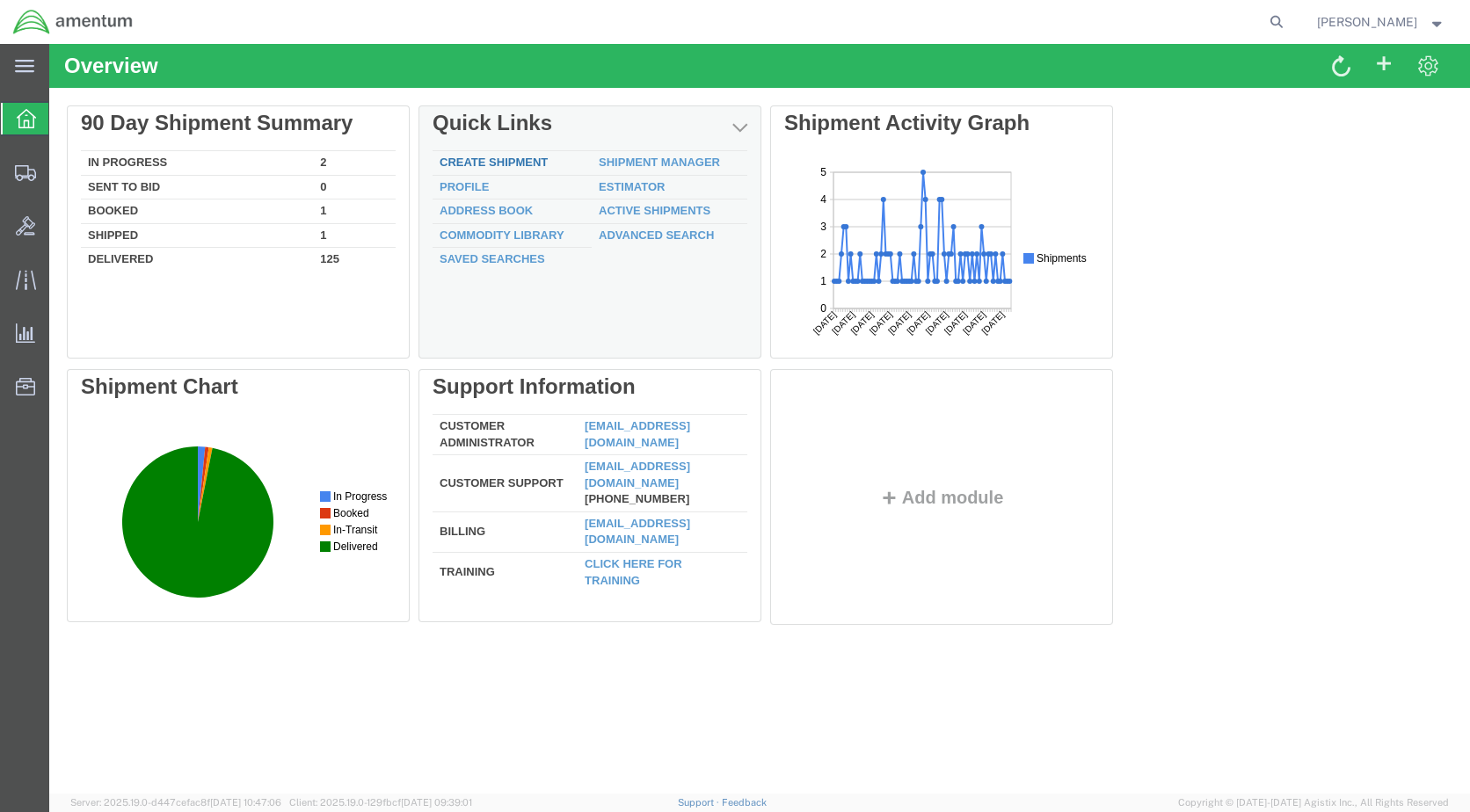
click at [495, 159] on link "Create Shipment" at bounding box center [493, 161] width 108 height 14
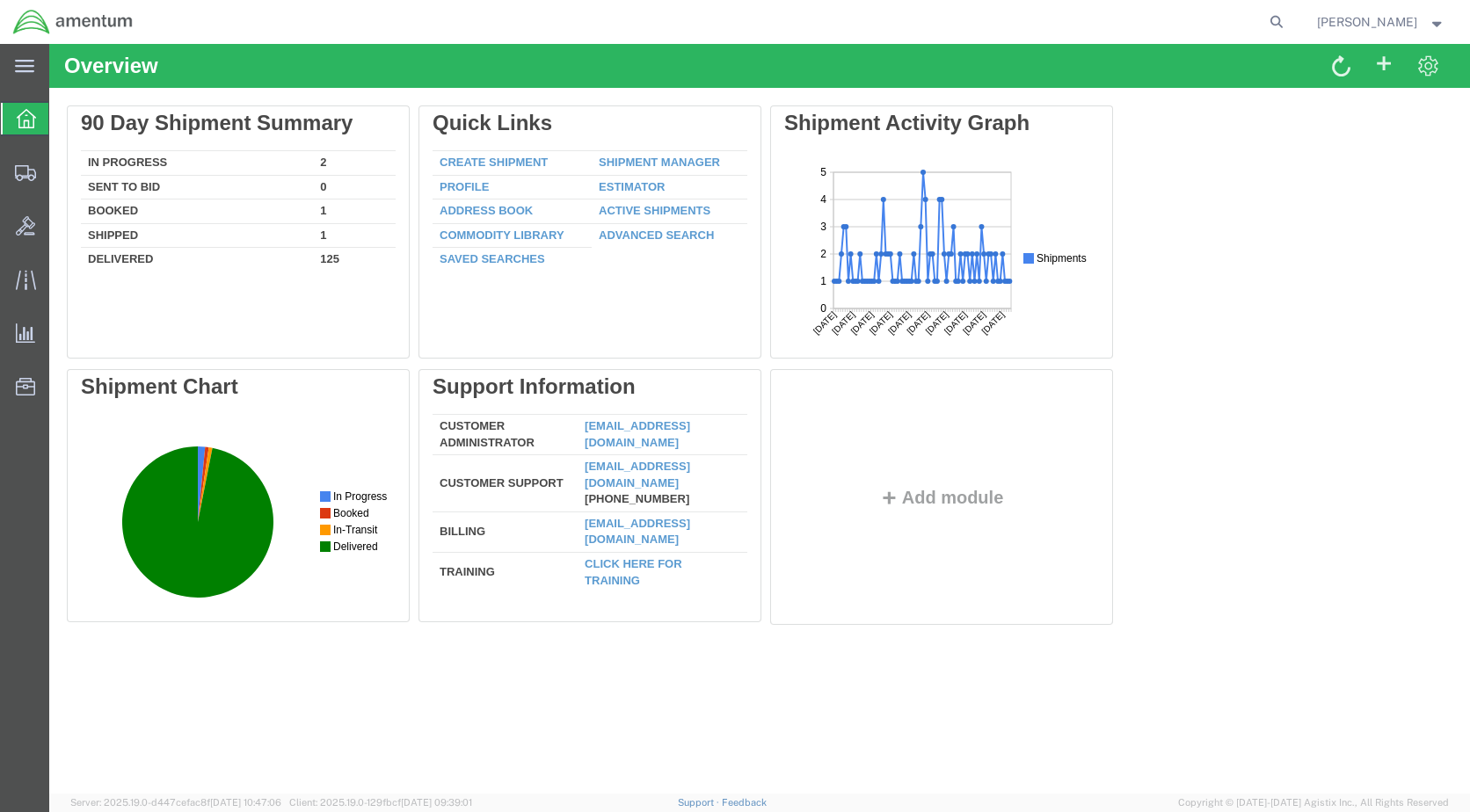
click at [1234, 219] on div "Delete 90 Day Shipment Summary In Progress 2 Sent To Bid 0 Booked 1 Shipped 1 D…" at bounding box center [760, 368] width 1386 height 527
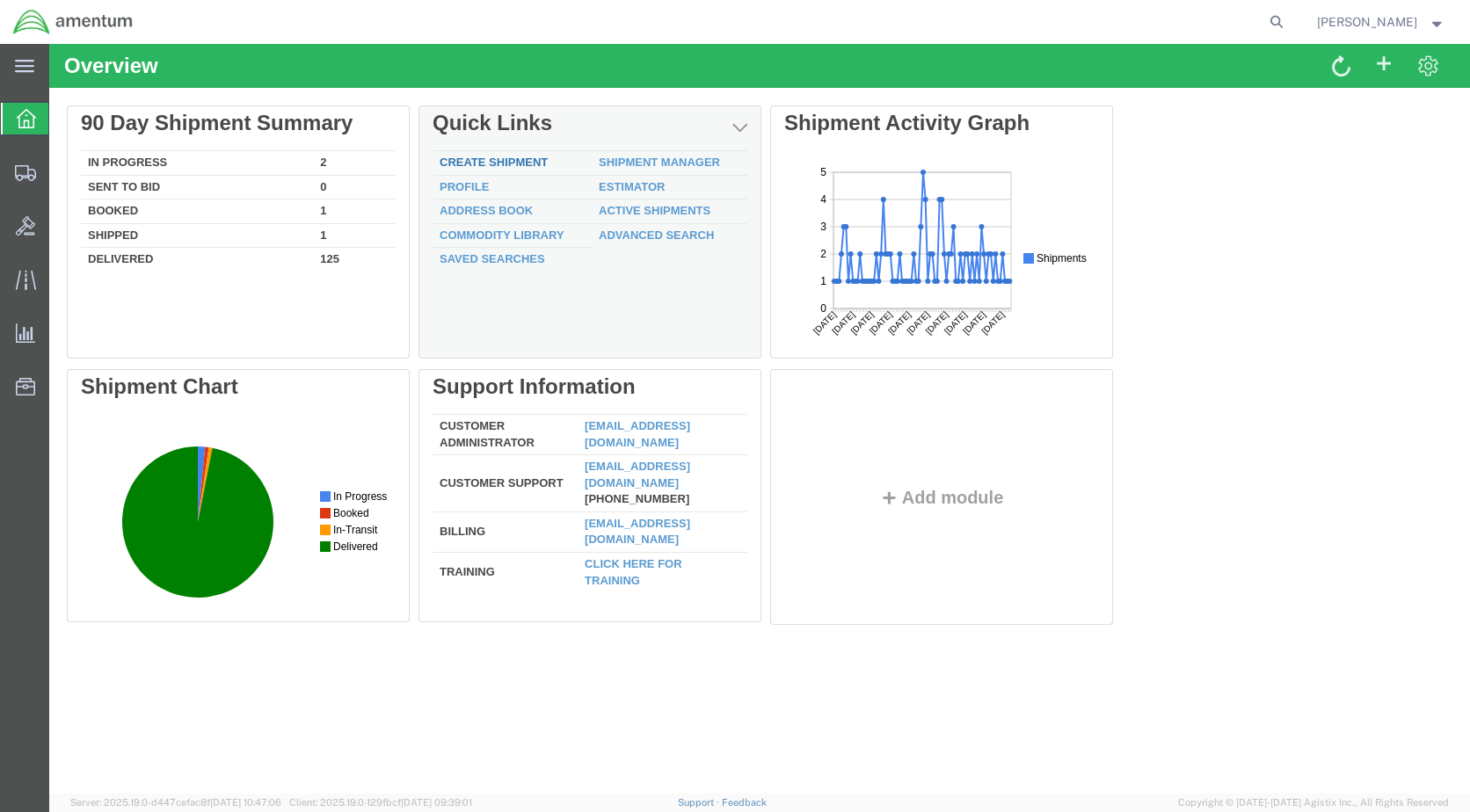
click at [505, 160] on link "Create Shipment" at bounding box center [493, 161] width 108 height 14
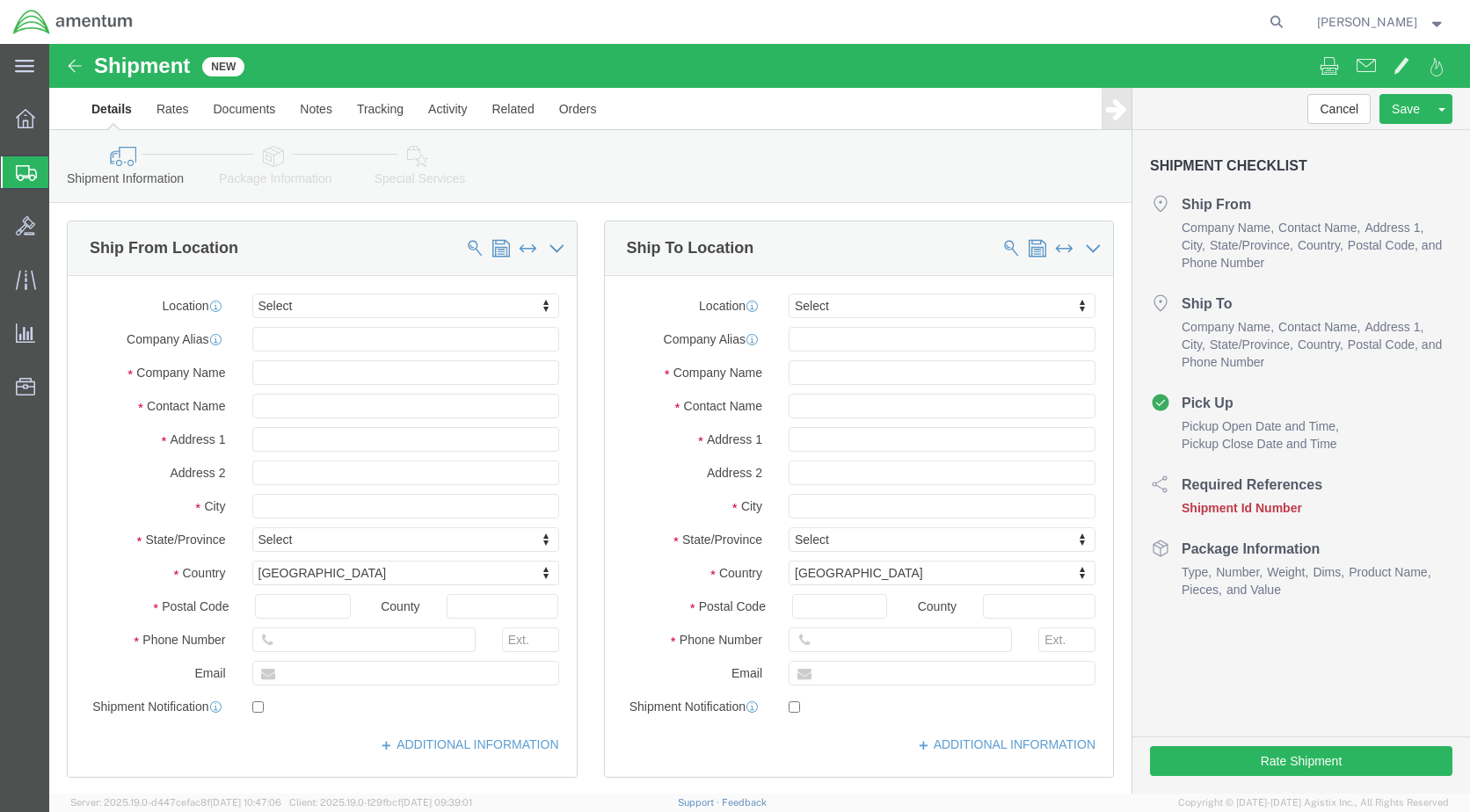
select select
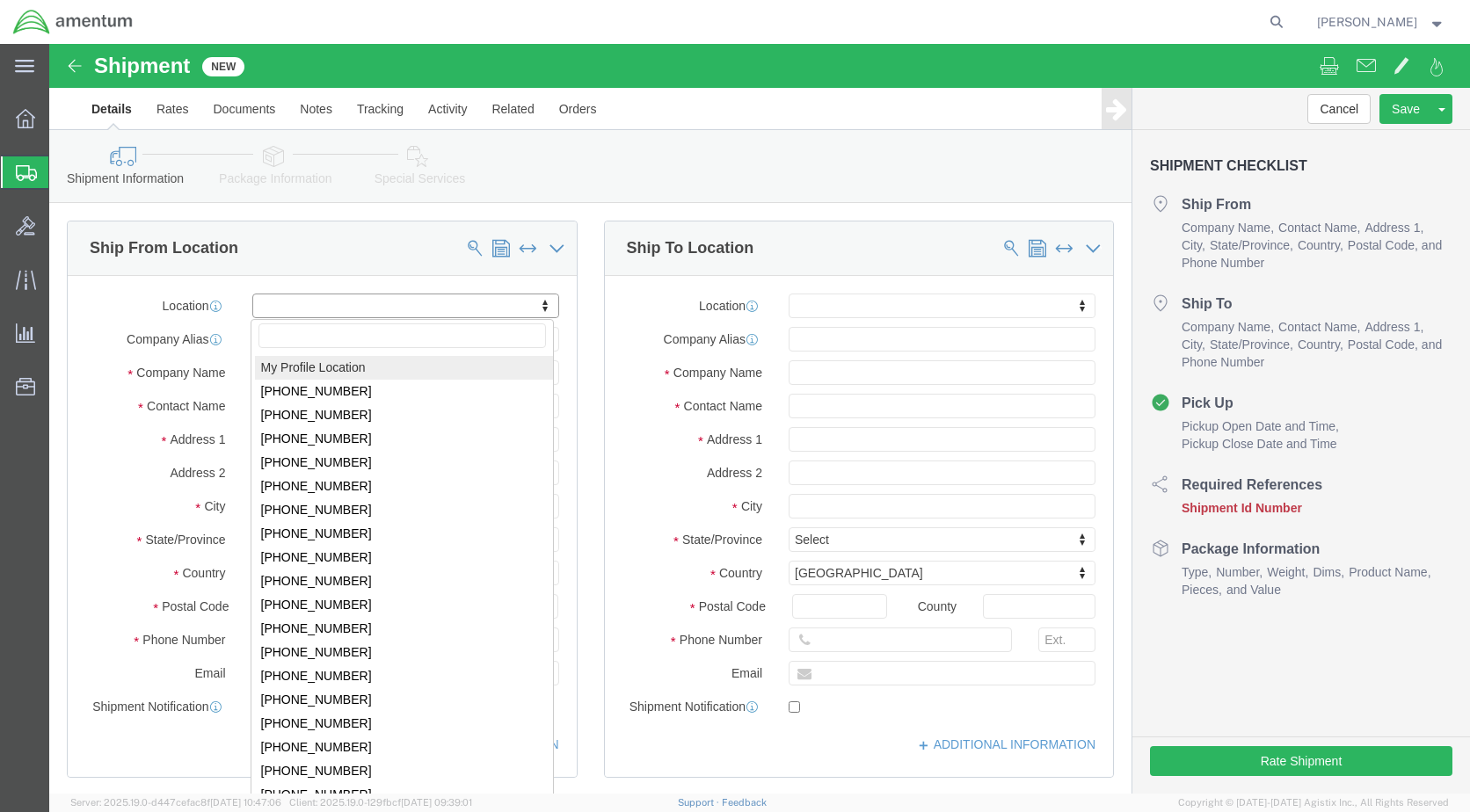
select select "MYPROFILE"
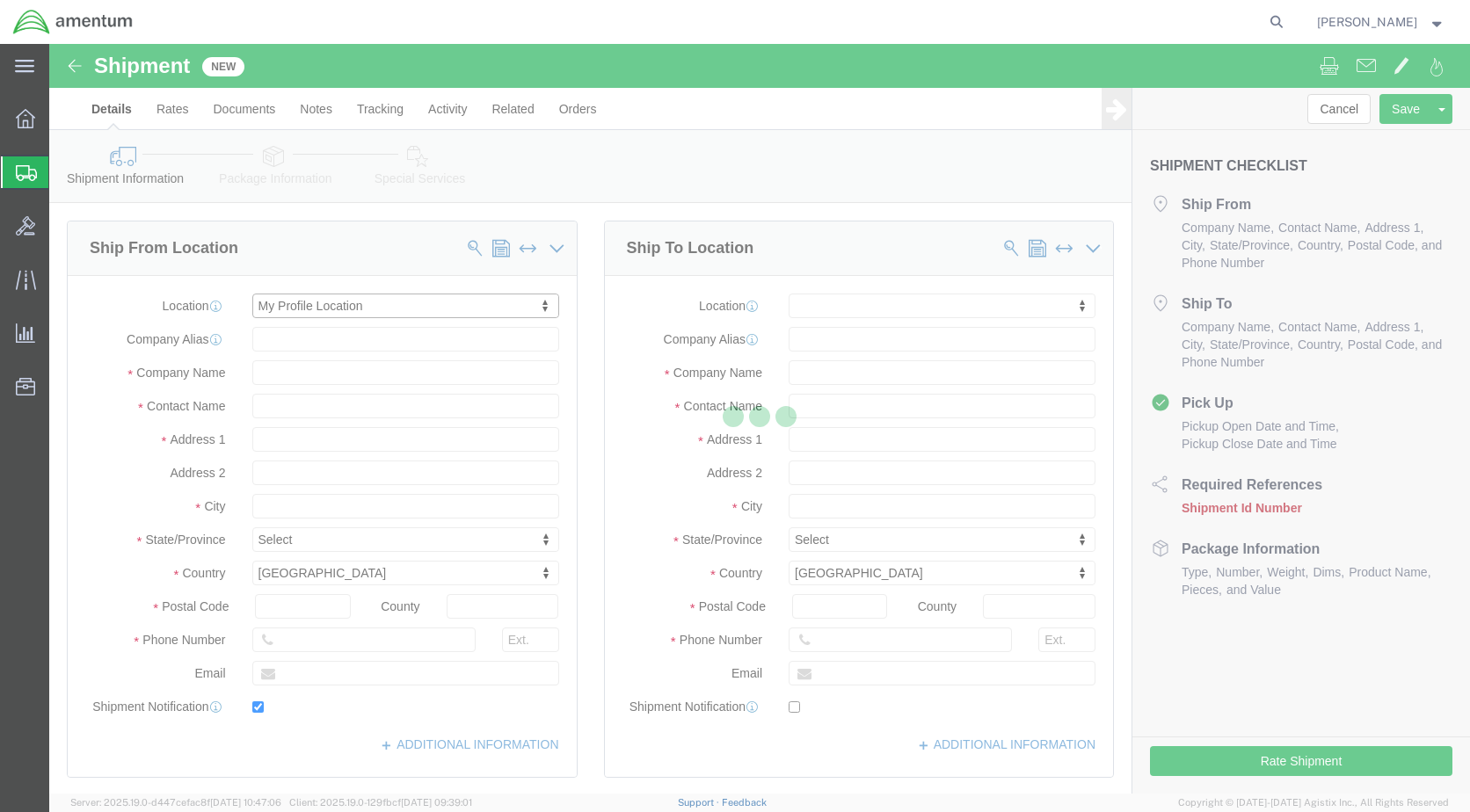
type input "Amentum Services, Inc."
type input "[PERSON_NAME]"
type input "[STREET_ADDRESS]"
type input "[GEOGRAPHIC_DATA]"
type input "Alpine"
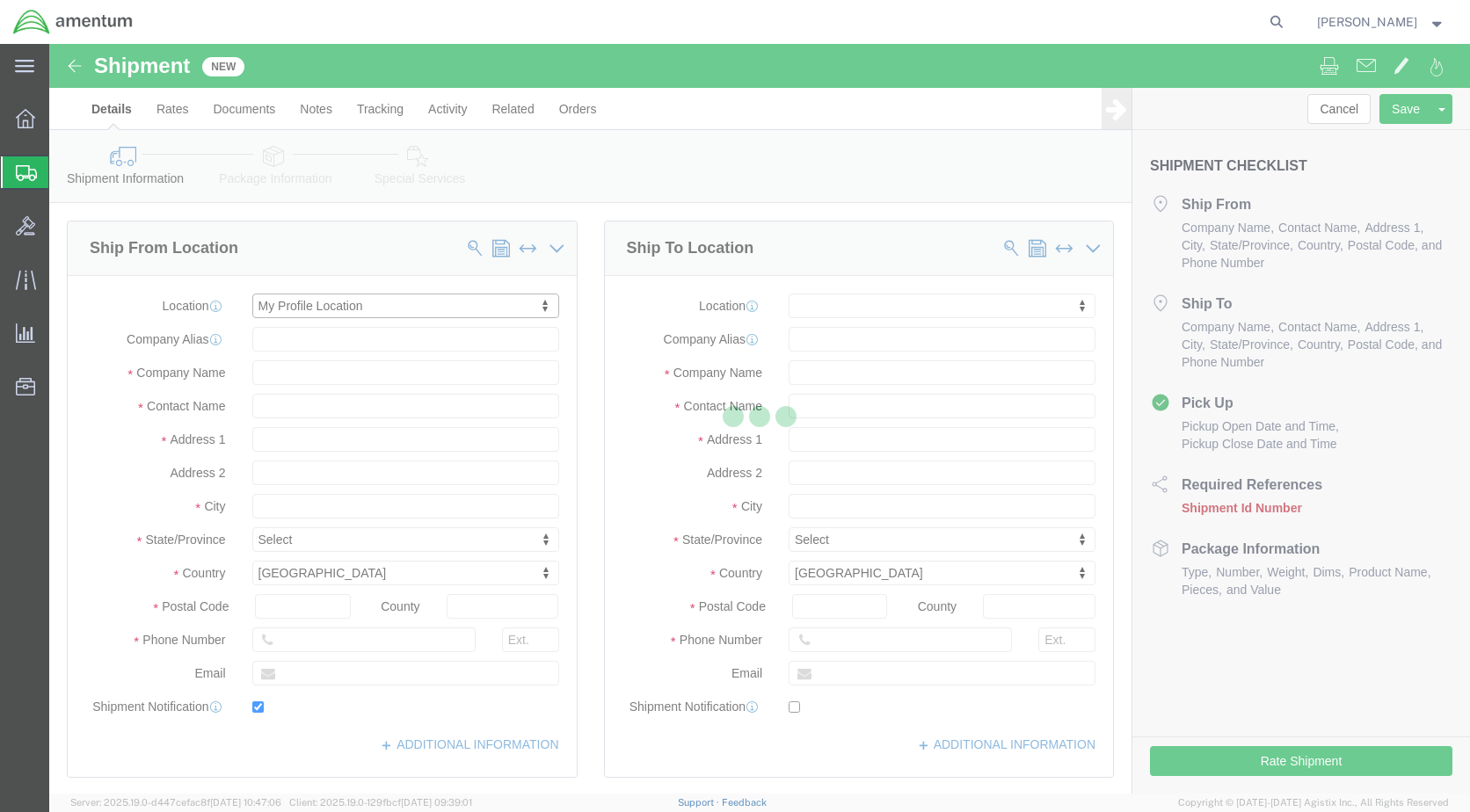
type input "79830"
type input "[PHONE_NUMBER]"
type input "[PERSON_NAME][EMAIL_ADDRESS][PERSON_NAME][DOMAIN_NAME]"
checkbox input "true"
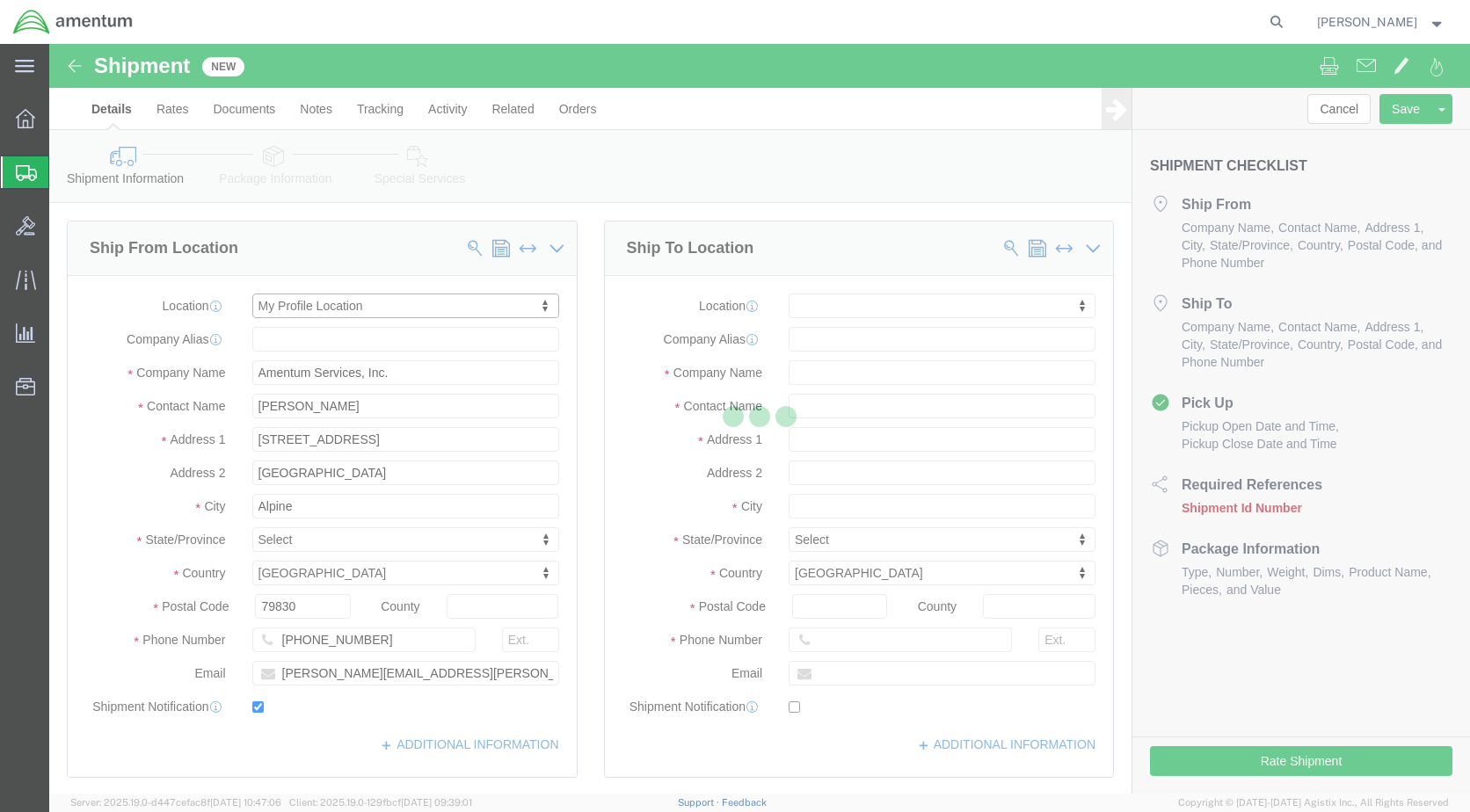
select select "TX"
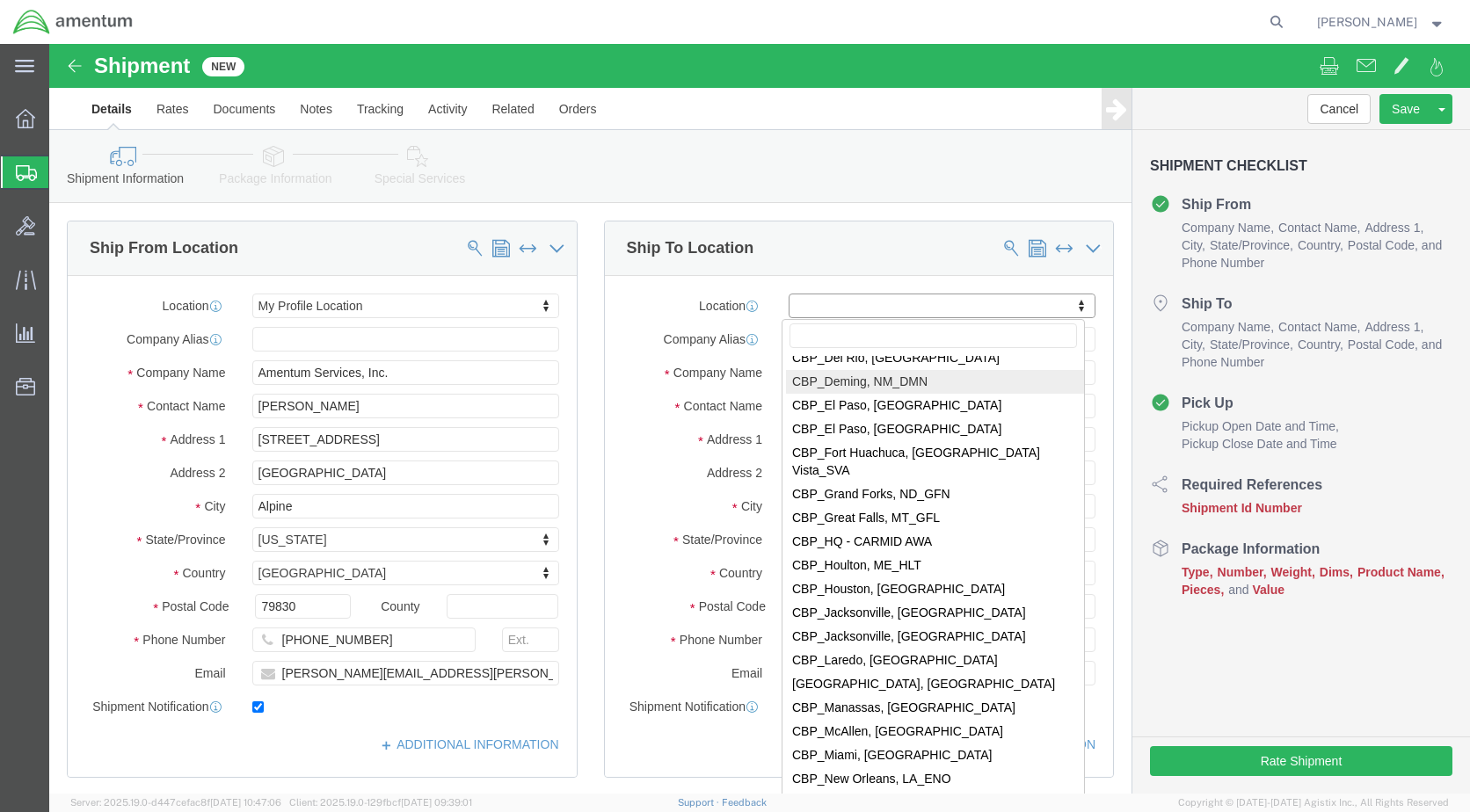
scroll to position [3429, 0]
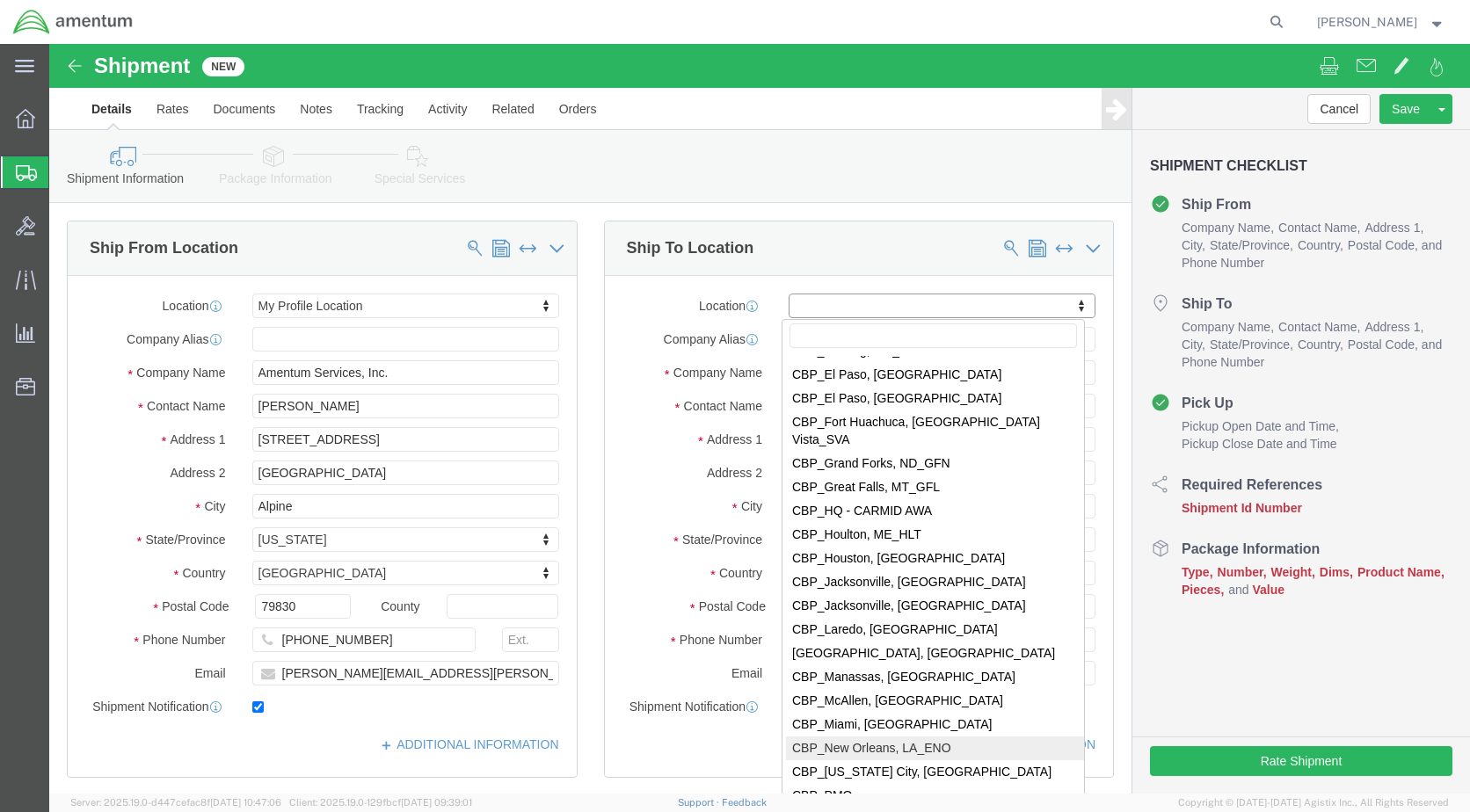
select select "49932"
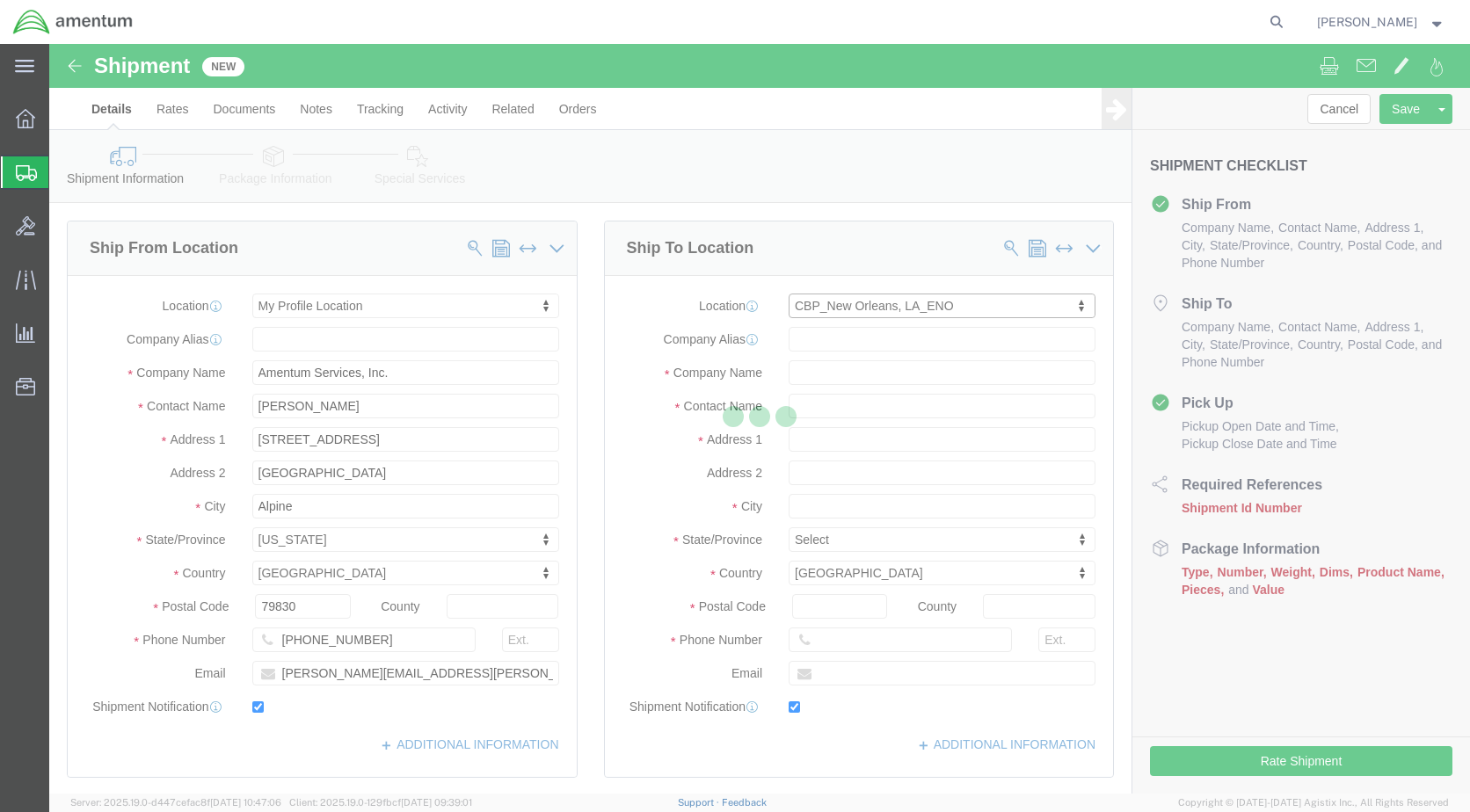
type input "Amentum Services, Inc"
type input "[PERSON_NAME]"
type input "[STREET_ADDRESS][PERSON_NAME]"
type input "[PERSON_NAME]"
type input "70401"
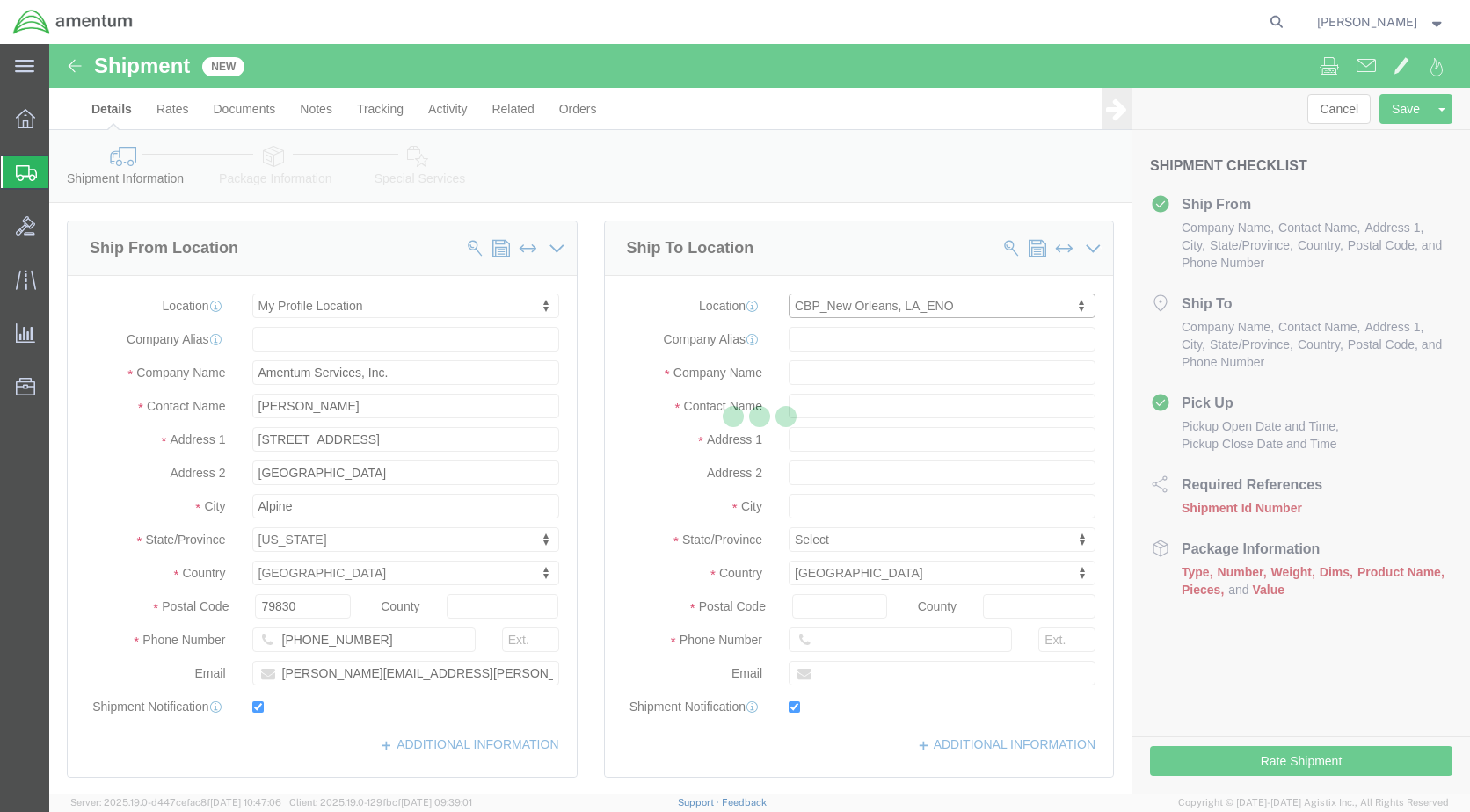
type input "[PHONE_NUMBER]"
type input "[PERSON_NAME][EMAIL_ADDRESS][PERSON_NAME][DOMAIN_NAME]"
checkbox input "true"
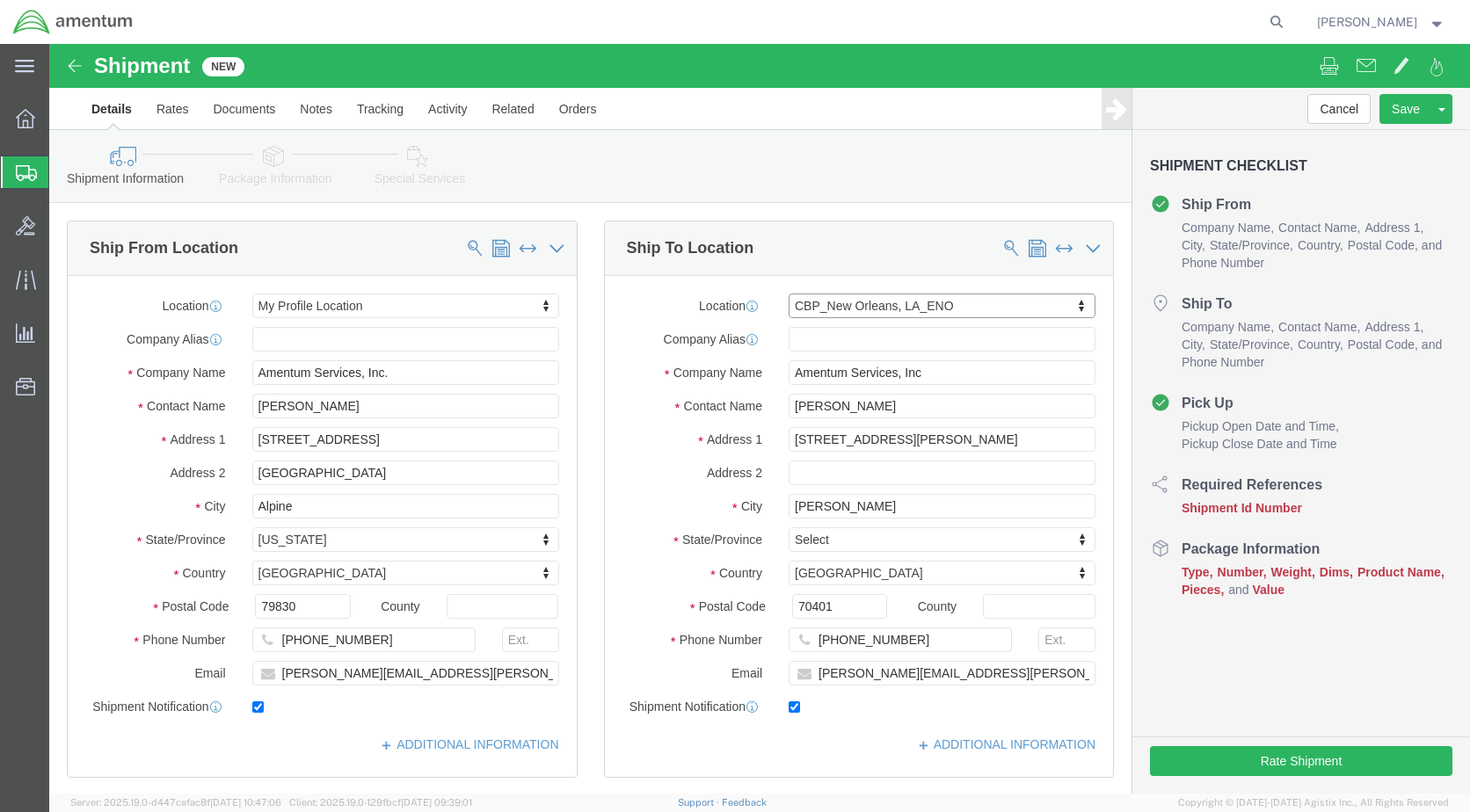
select select "LA"
click div "Shipment Information Package Information Special Services"
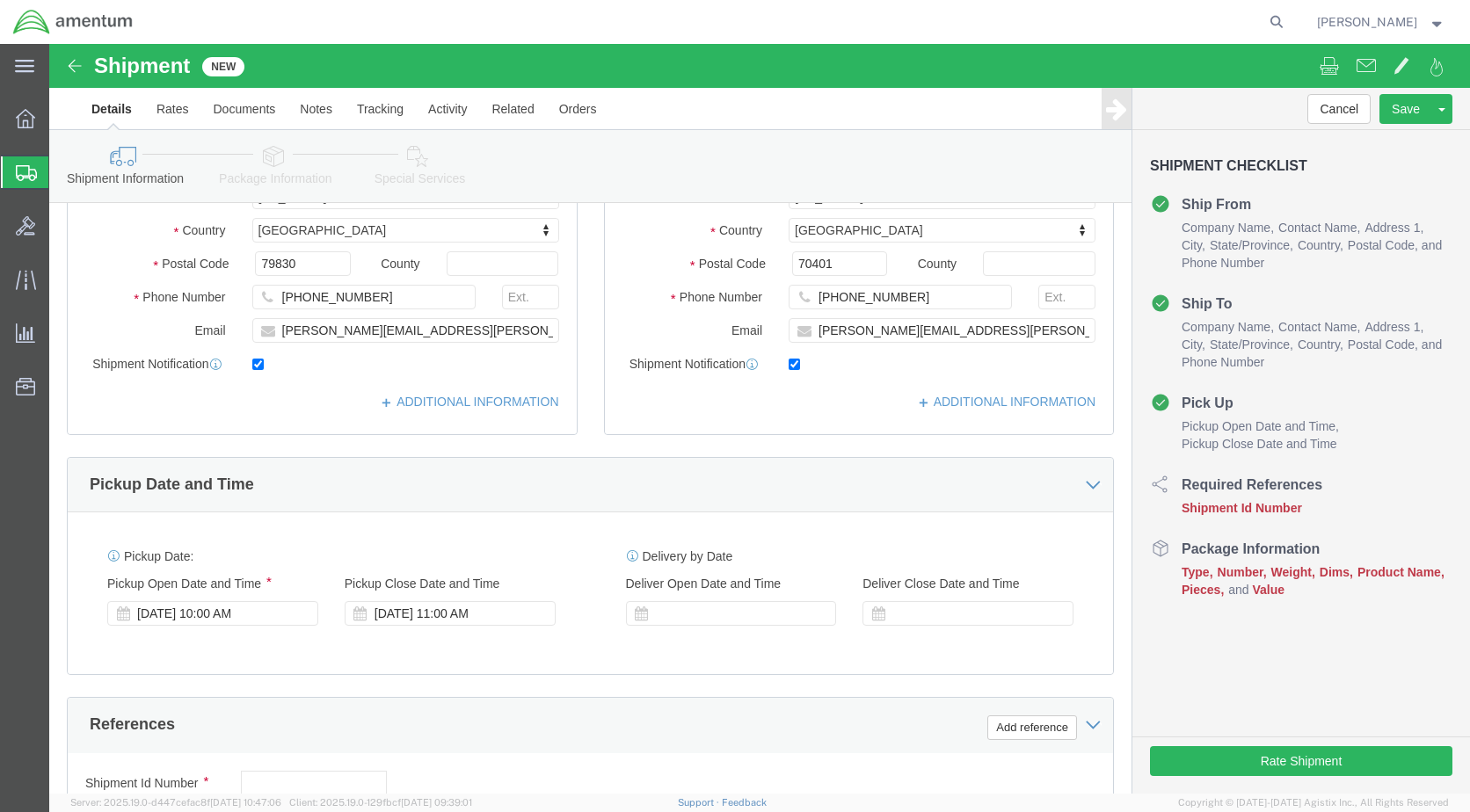
scroll to position [352, 0]
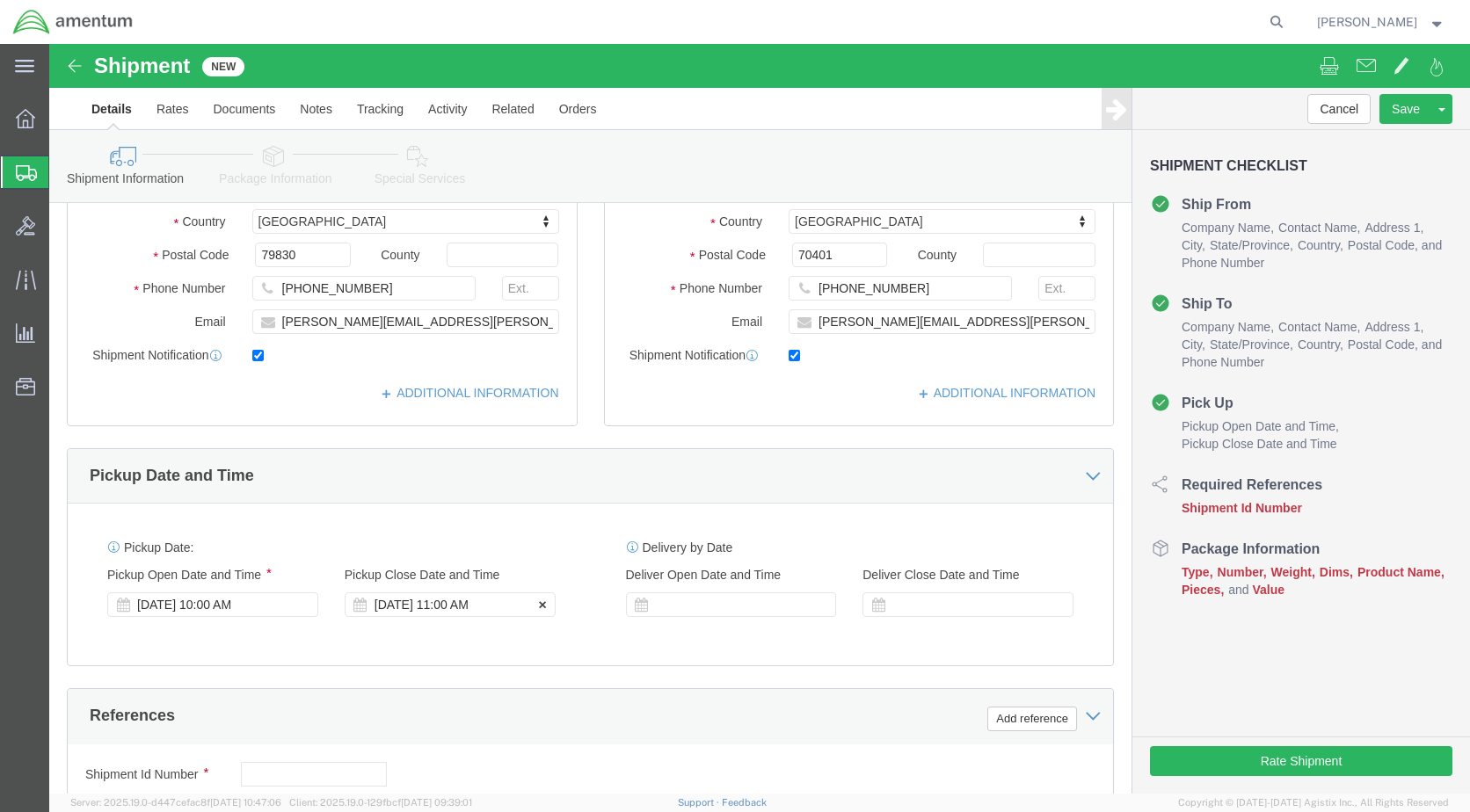
click div "Sep 19 2025 11:00 AM"
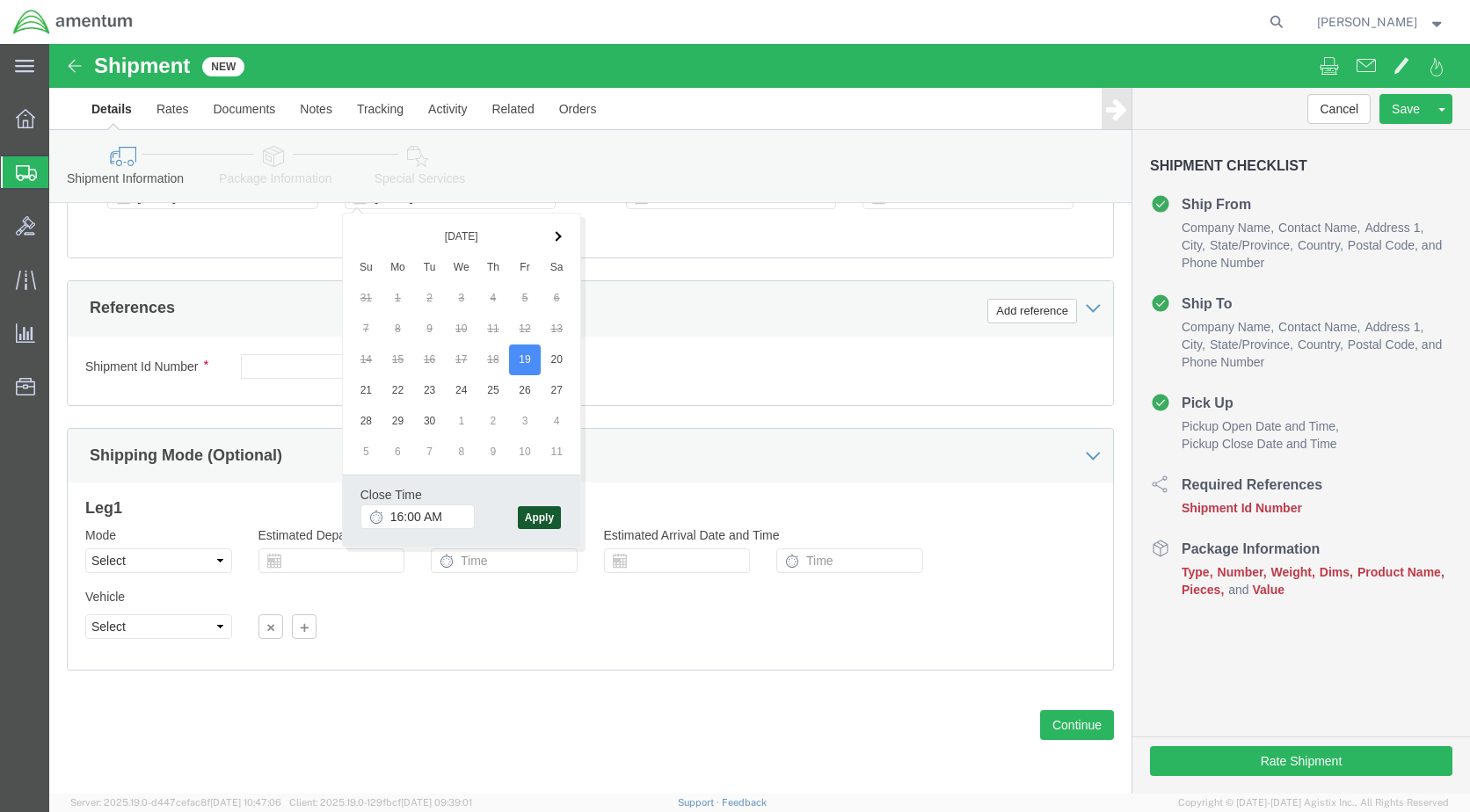
type input "4:00 PM"
click button "Apply"
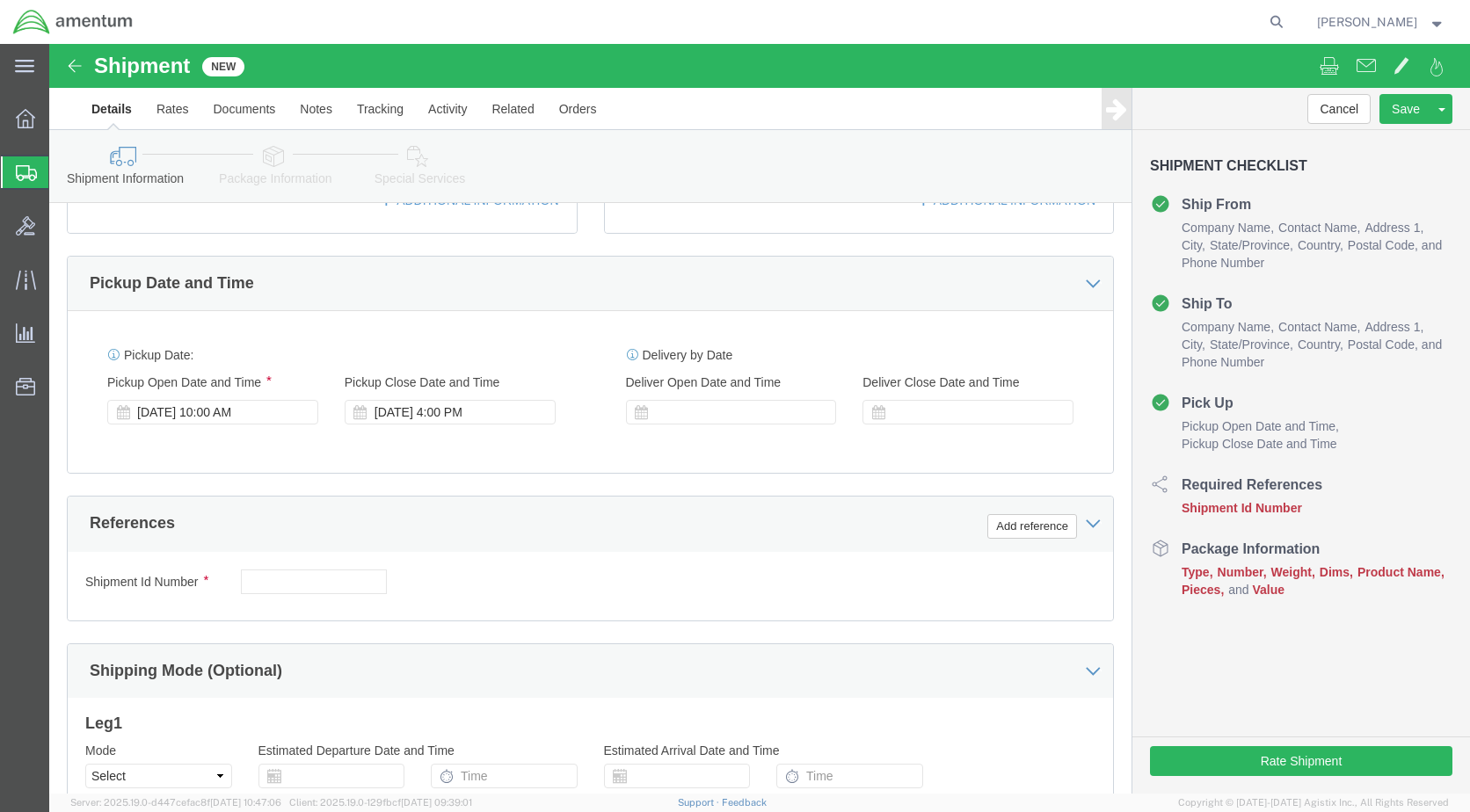
scroll to position [583, 0]
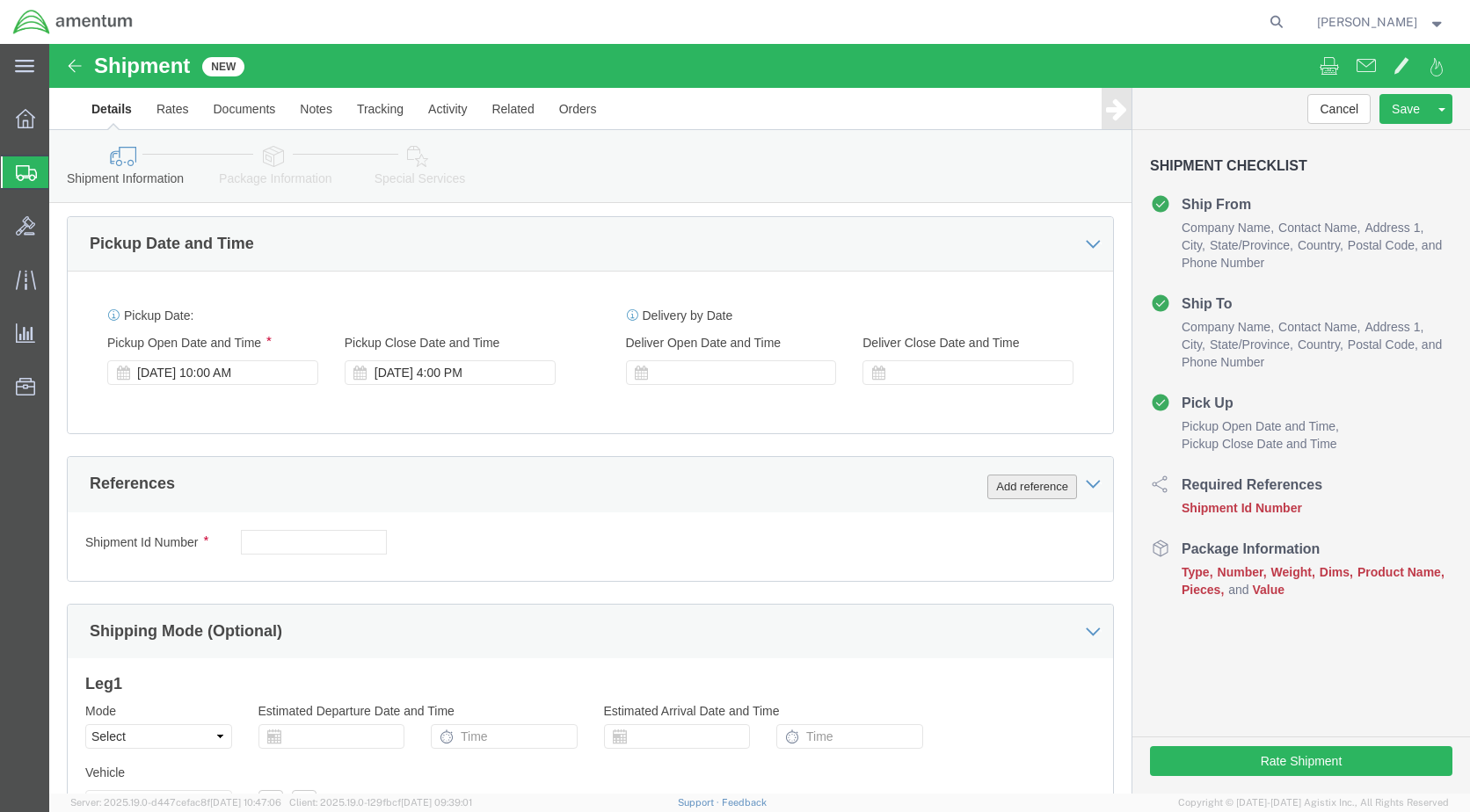
click button "Add reference"
click select "Select Account Type Activity ID Airline Appointment Number ASN Batch Request # …"
select select "CUSTREF"
click select "Select Account Type Activity ID Airline Appointment Number ASN Batch Request # …"
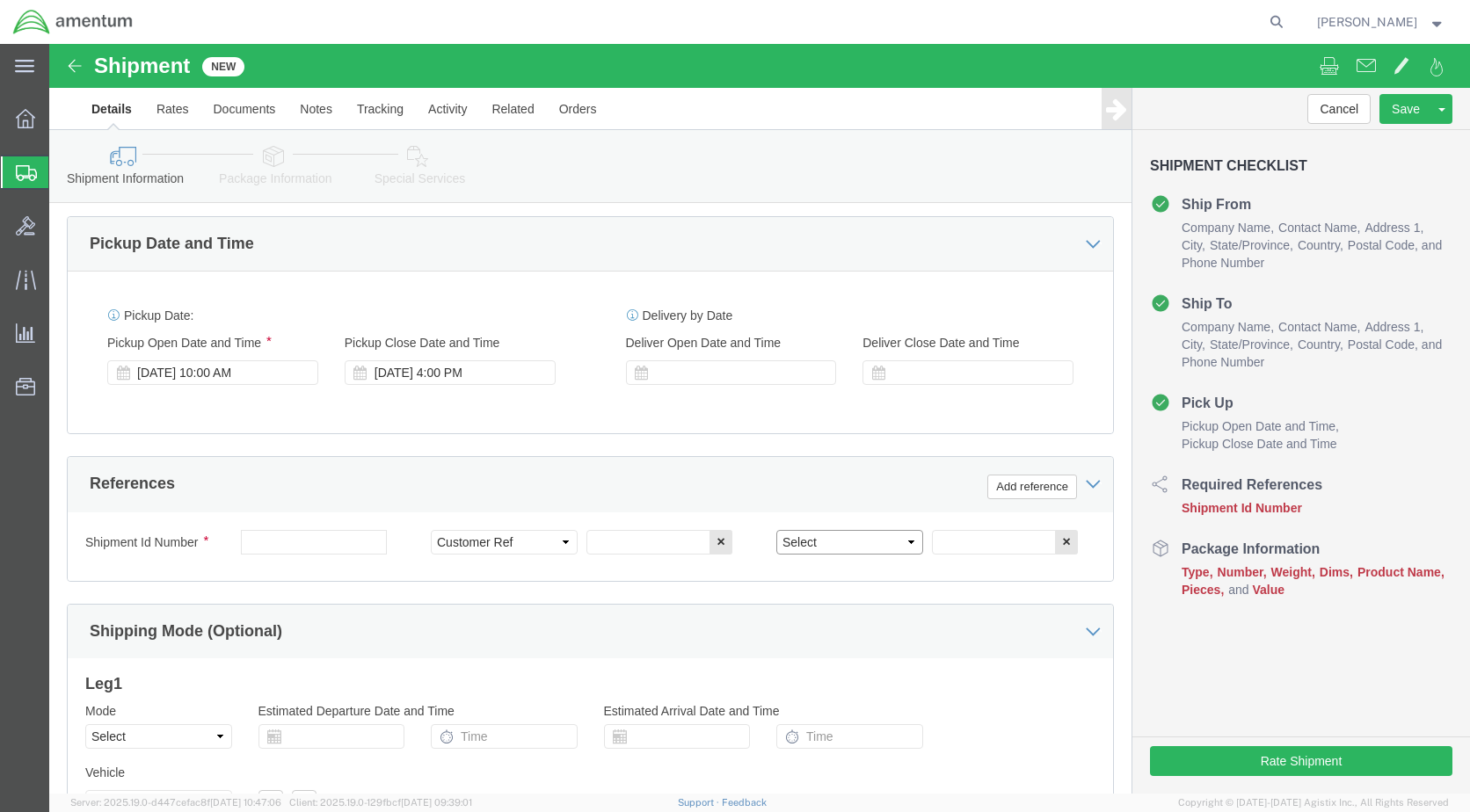
click select "Select Account Type Activity ID Airline Appointment Number ASN Batch Request # …"
select select "DEPT"
click select "Select Account Type Activity ID Airline Appointment Number ASN Batch Request # …"
click input "text"
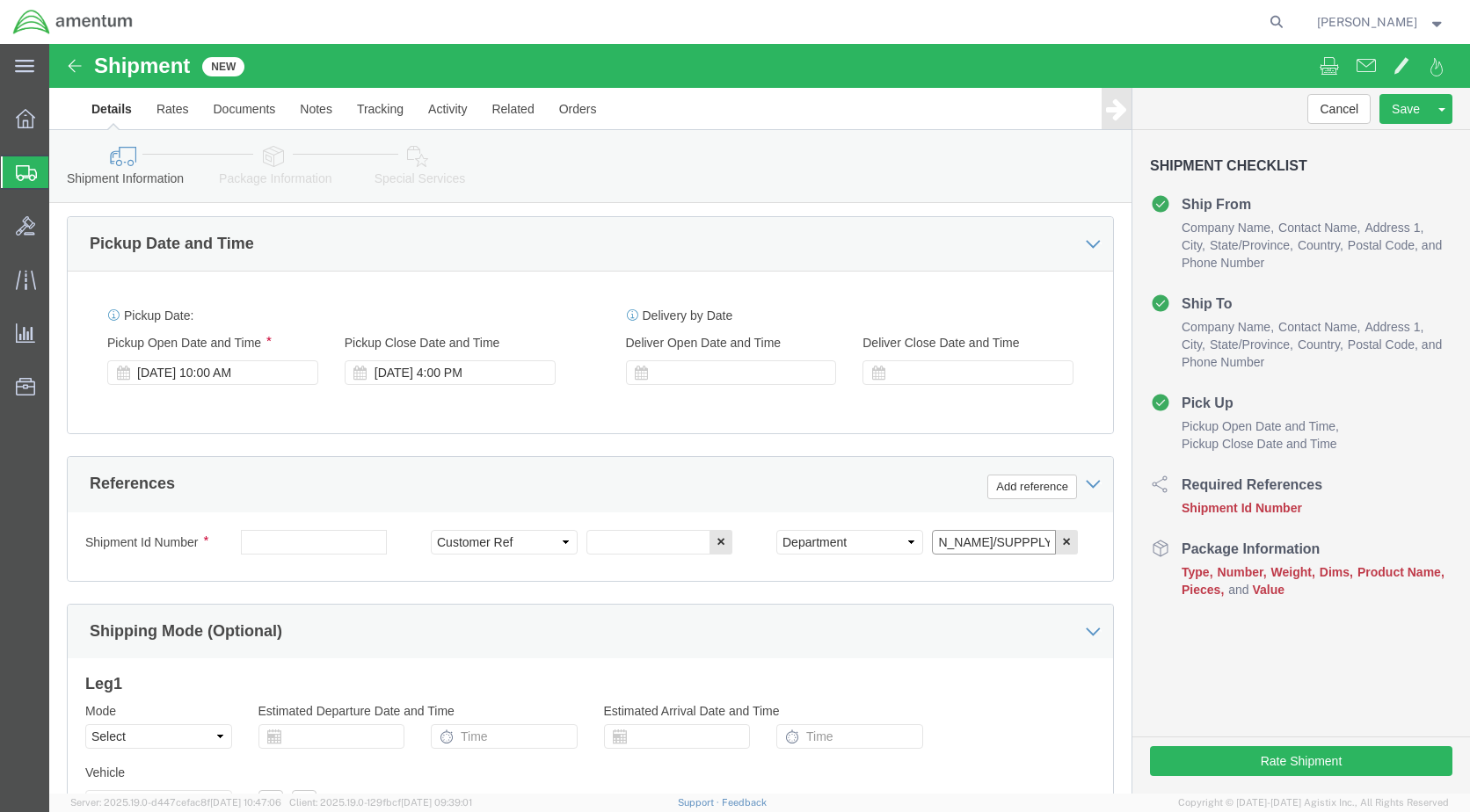
click input "BRIAN MARQIEZ/SUPPPLY"
type input "[PERSON_NAME]/SUPPPLY"
click input "text"
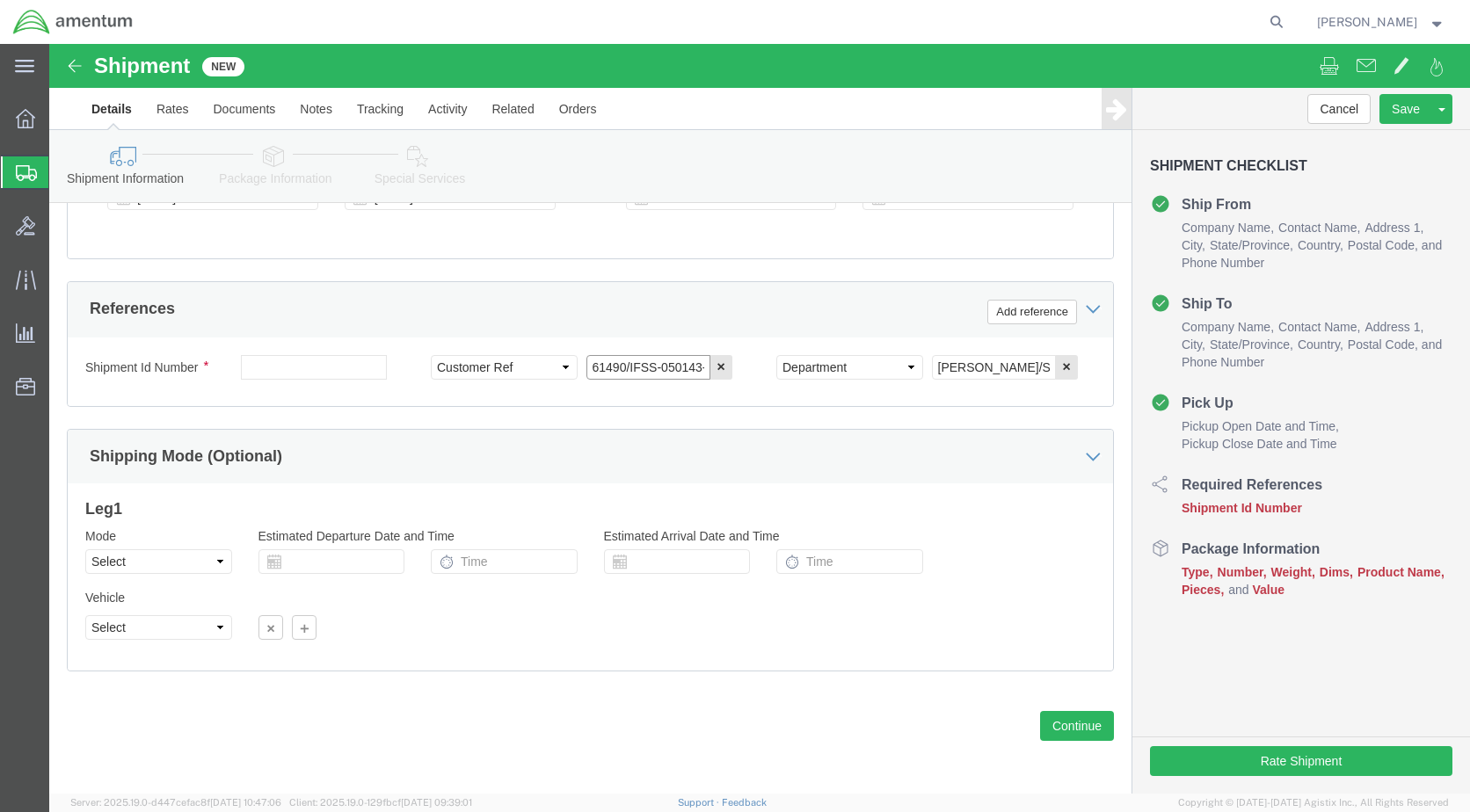
scroll to position [759, 0]
type input "61490/IFSS-050143-3DCB"
click select "Select Air Less than Truckload Multi-Leg Ocean Freight Rail Small Parcel Truckl…"
select select "SMAL"
click select "Select Air Less than Truckload Multi-Leg Ocean Freight Rail Small Parcel Truckl…"
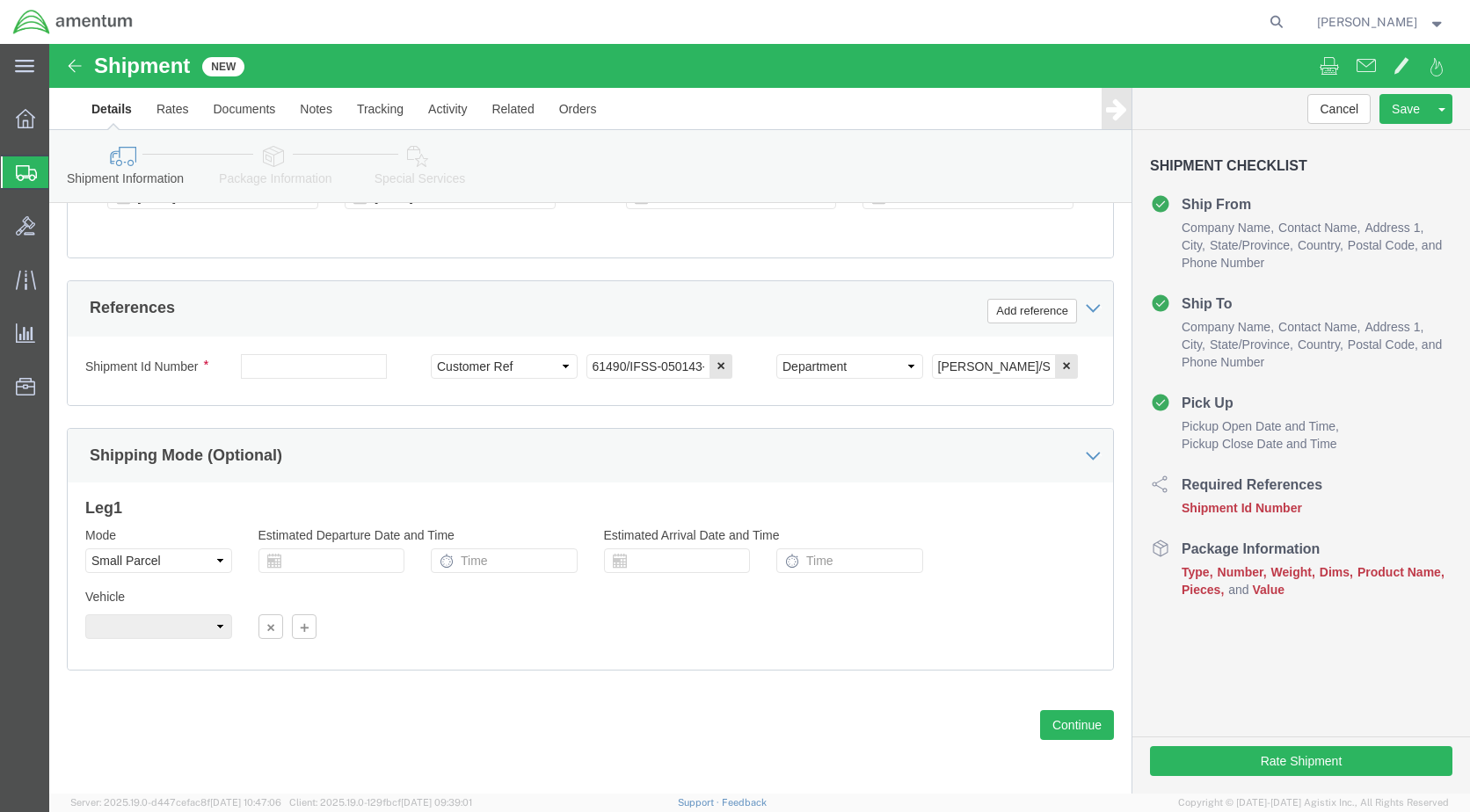
click label "Estimated Arrival Date and Time"
click button "Continue"
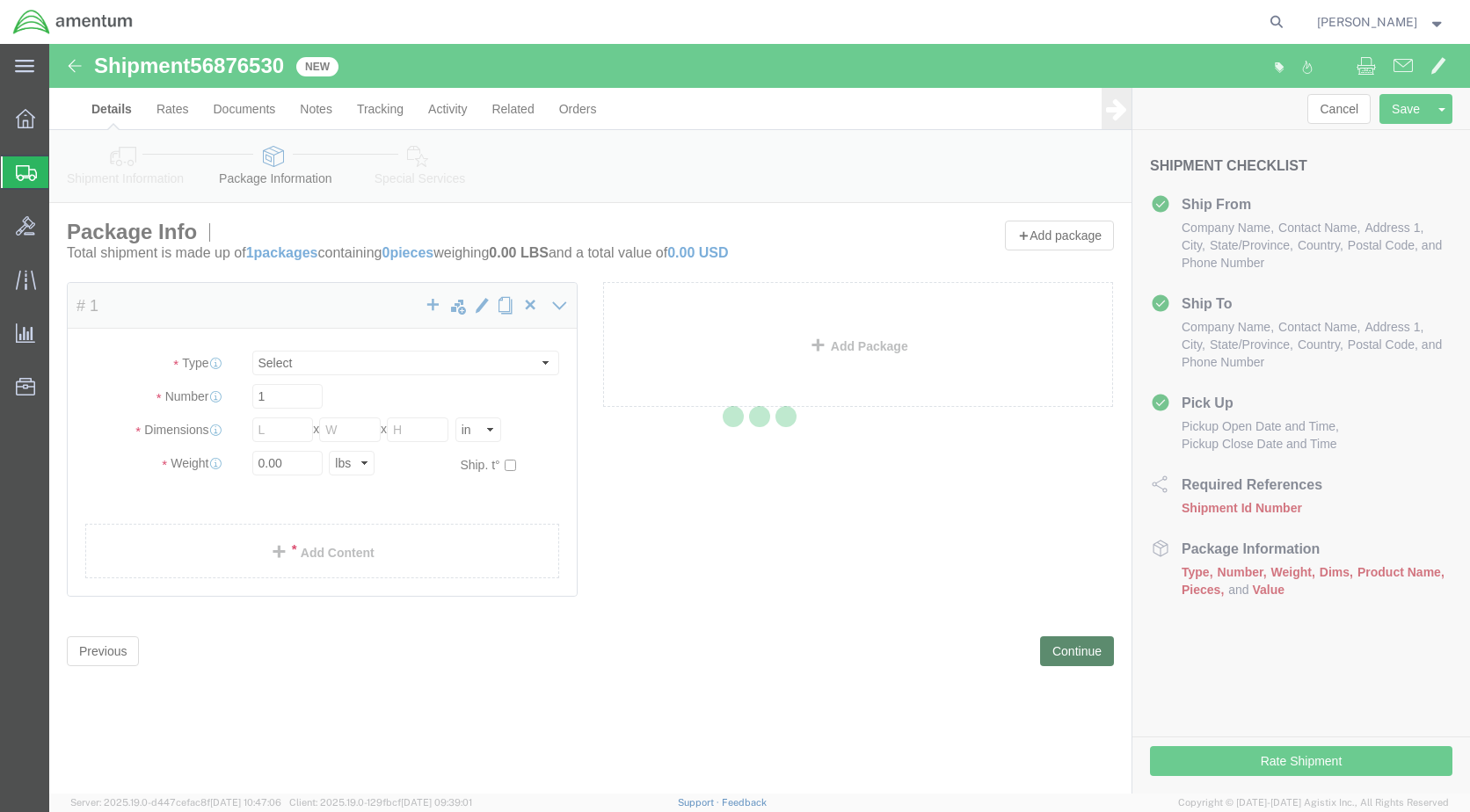
select select "YRPK"
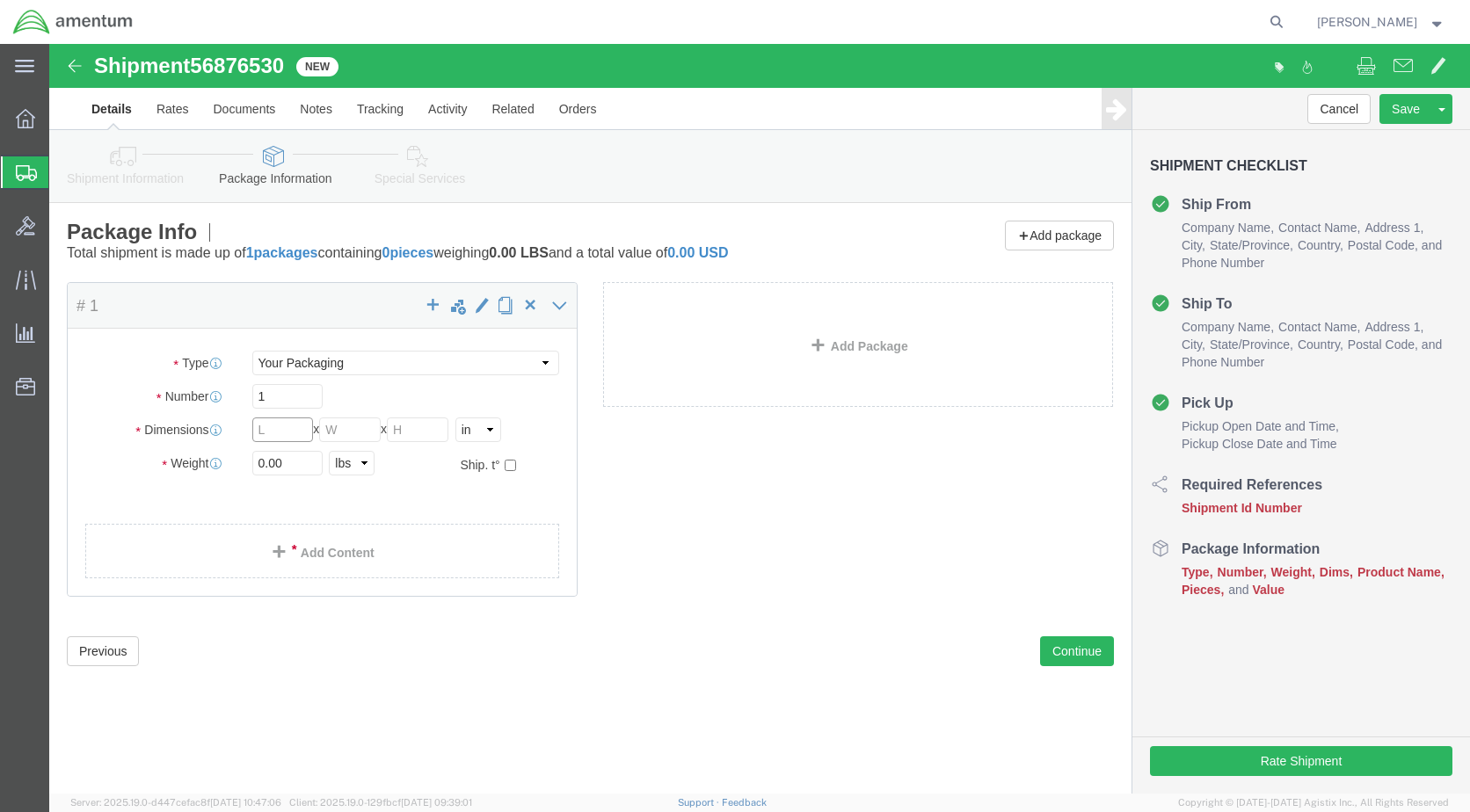
click input "text"
type input "11"
click input "0.00"
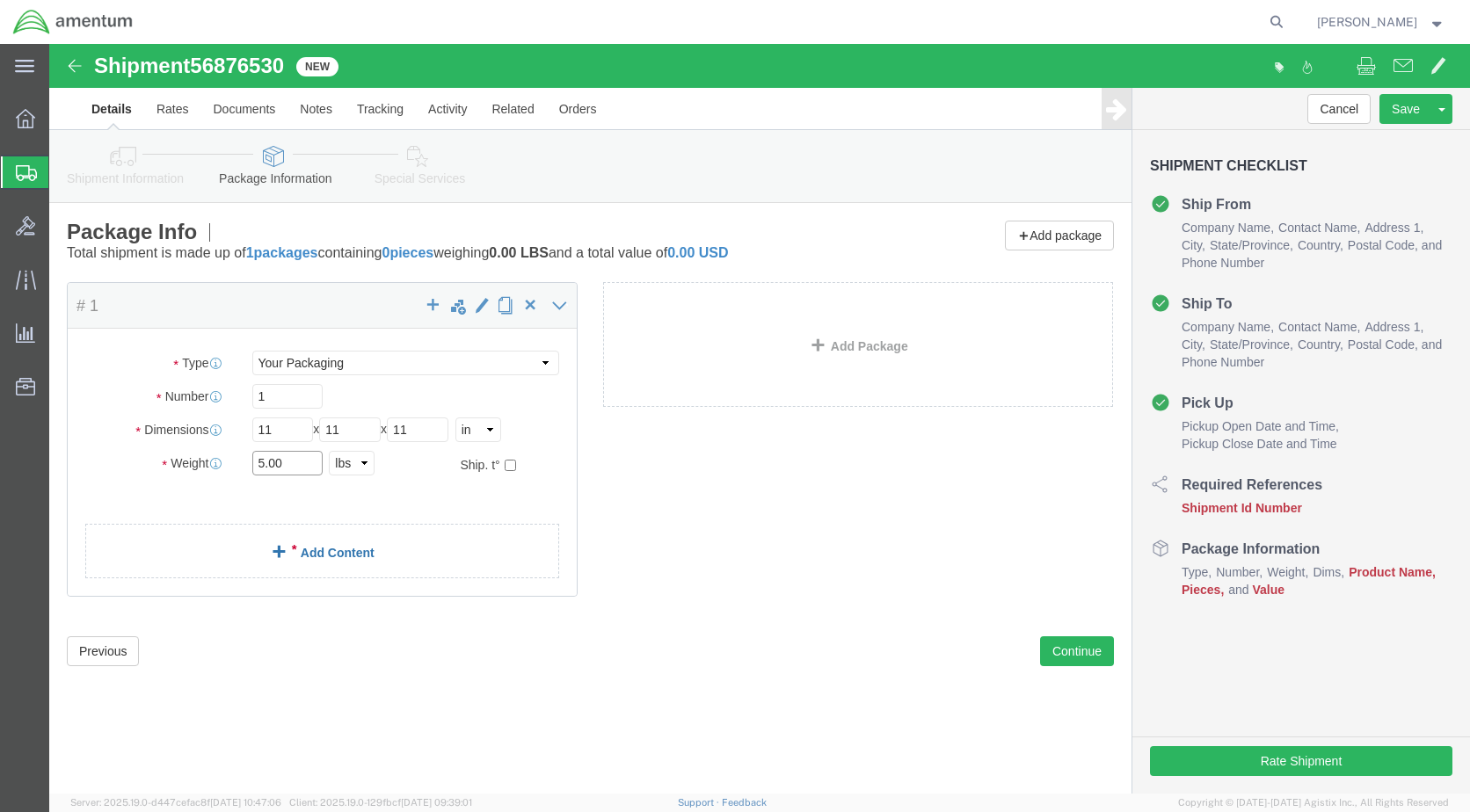
type input "5.00"
click link "Add Content"
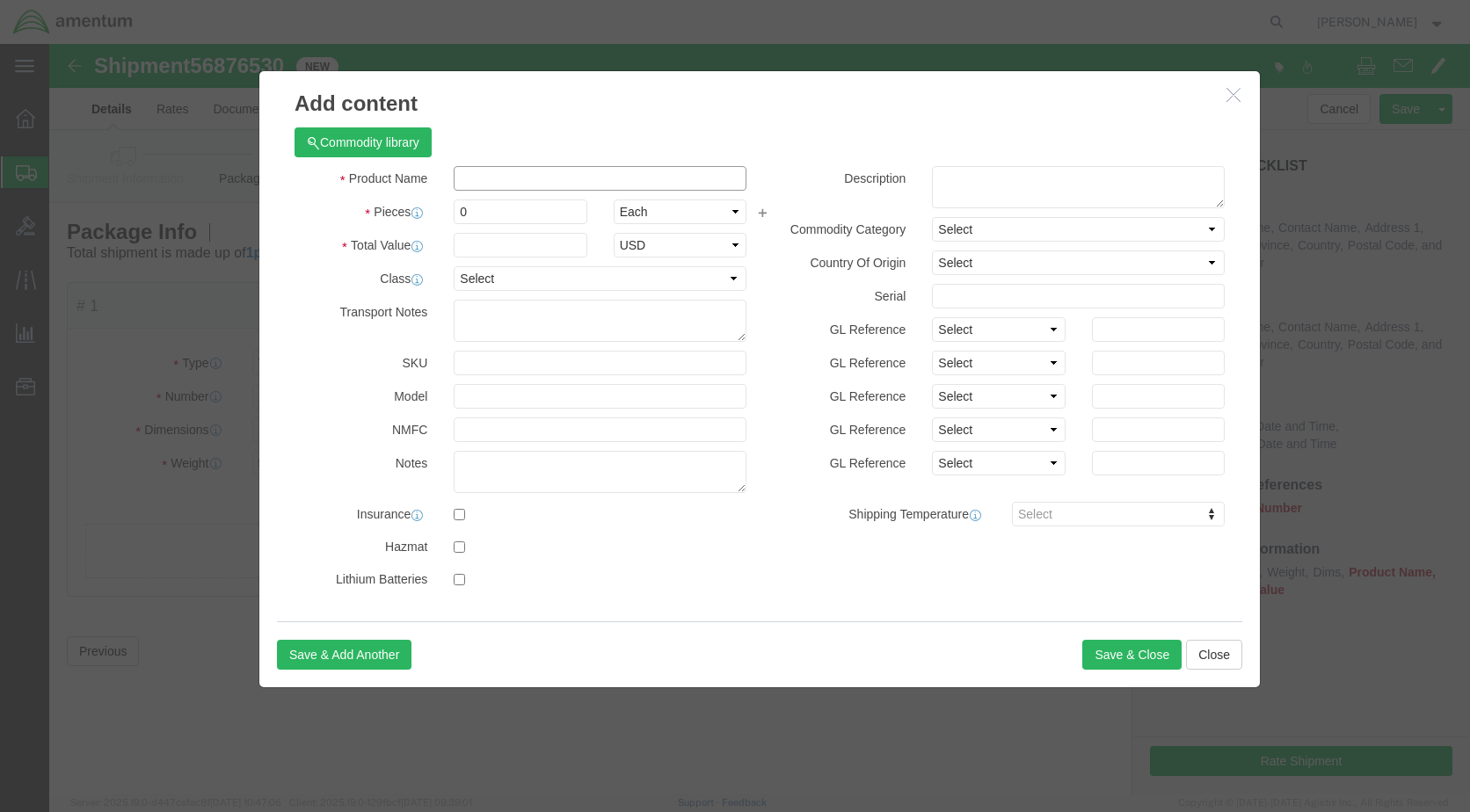
click input "text"
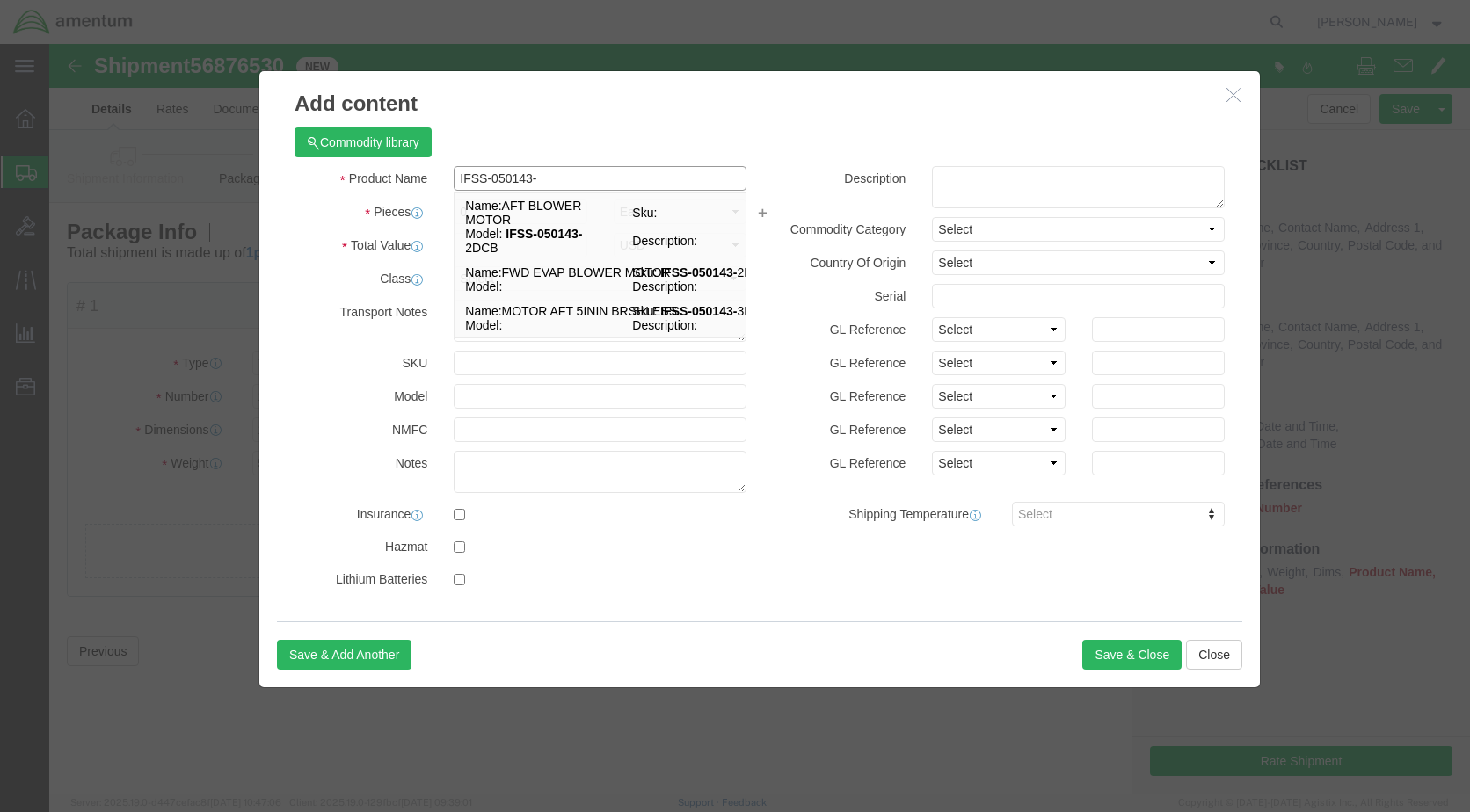
type input "IFSS-050143-3"
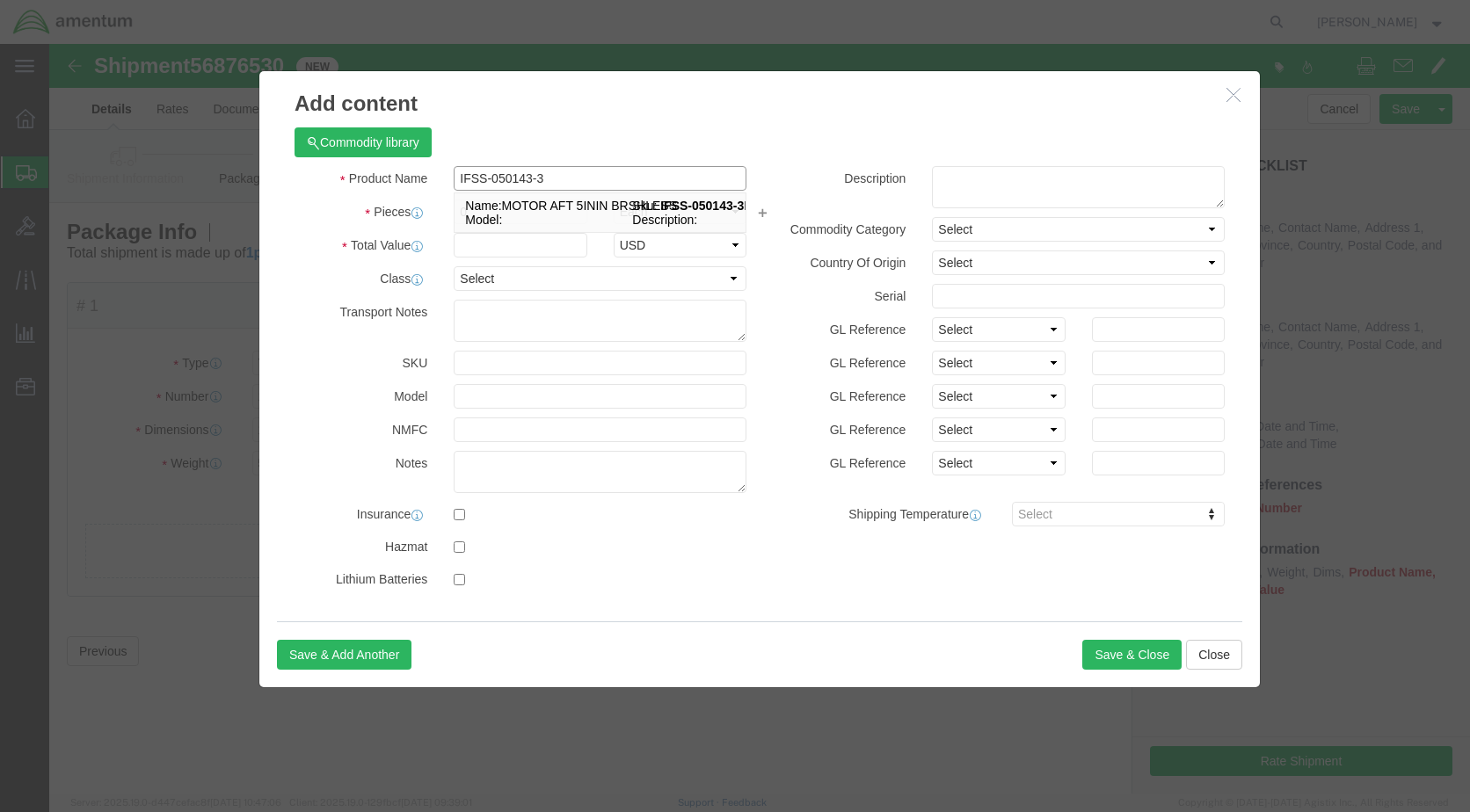
scroll to position [0, 54]
click strong "IFSS-050143-3"
select select "USD"
type input "MOTOR AFT 5ININ BRSHLESS"
type input "IFSS-050143-3DCB"
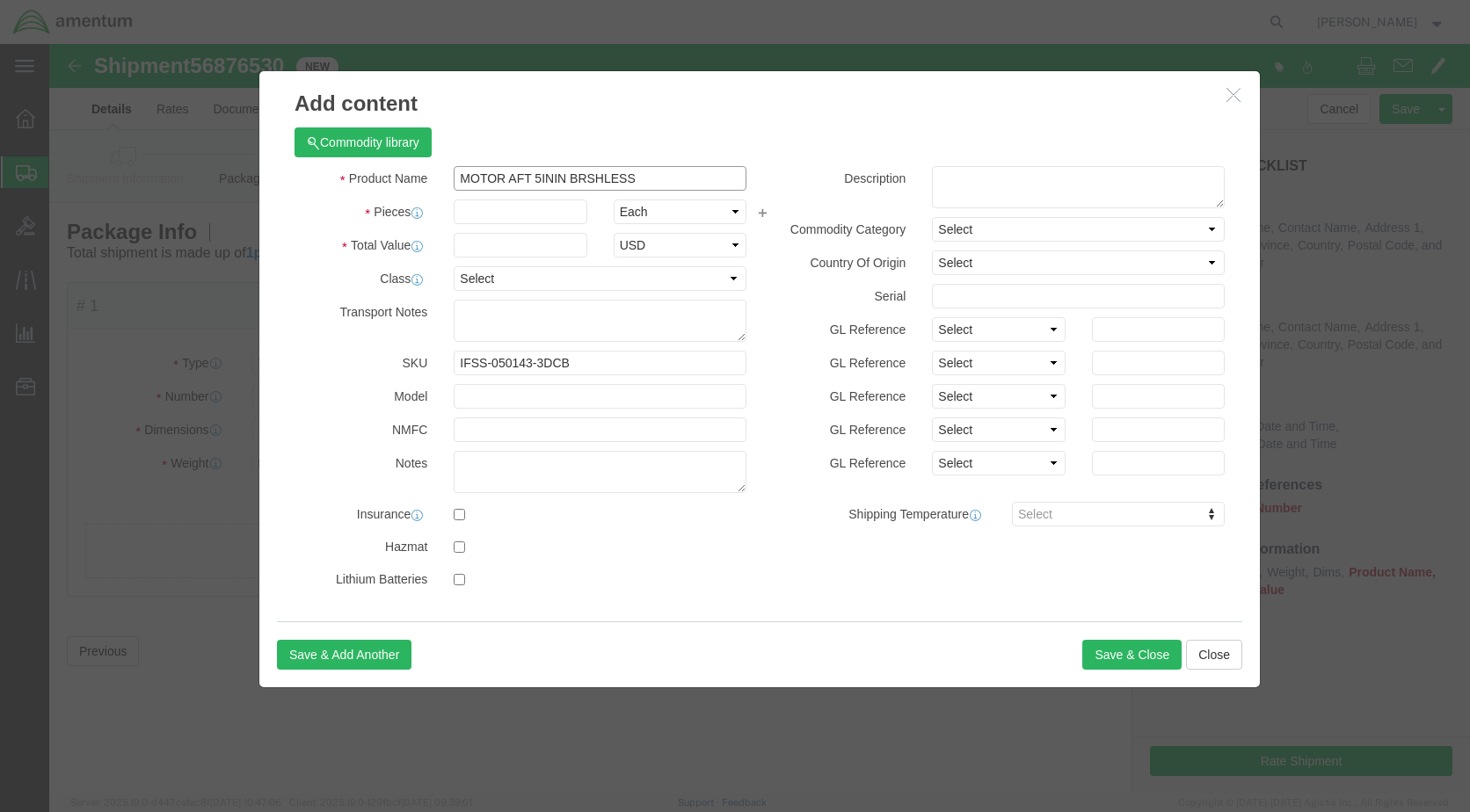
type input "MOTOR AFT 5ININ BRSHLESS"
click input "text"
type input "1.00"
click input "text"
type input "100.00"
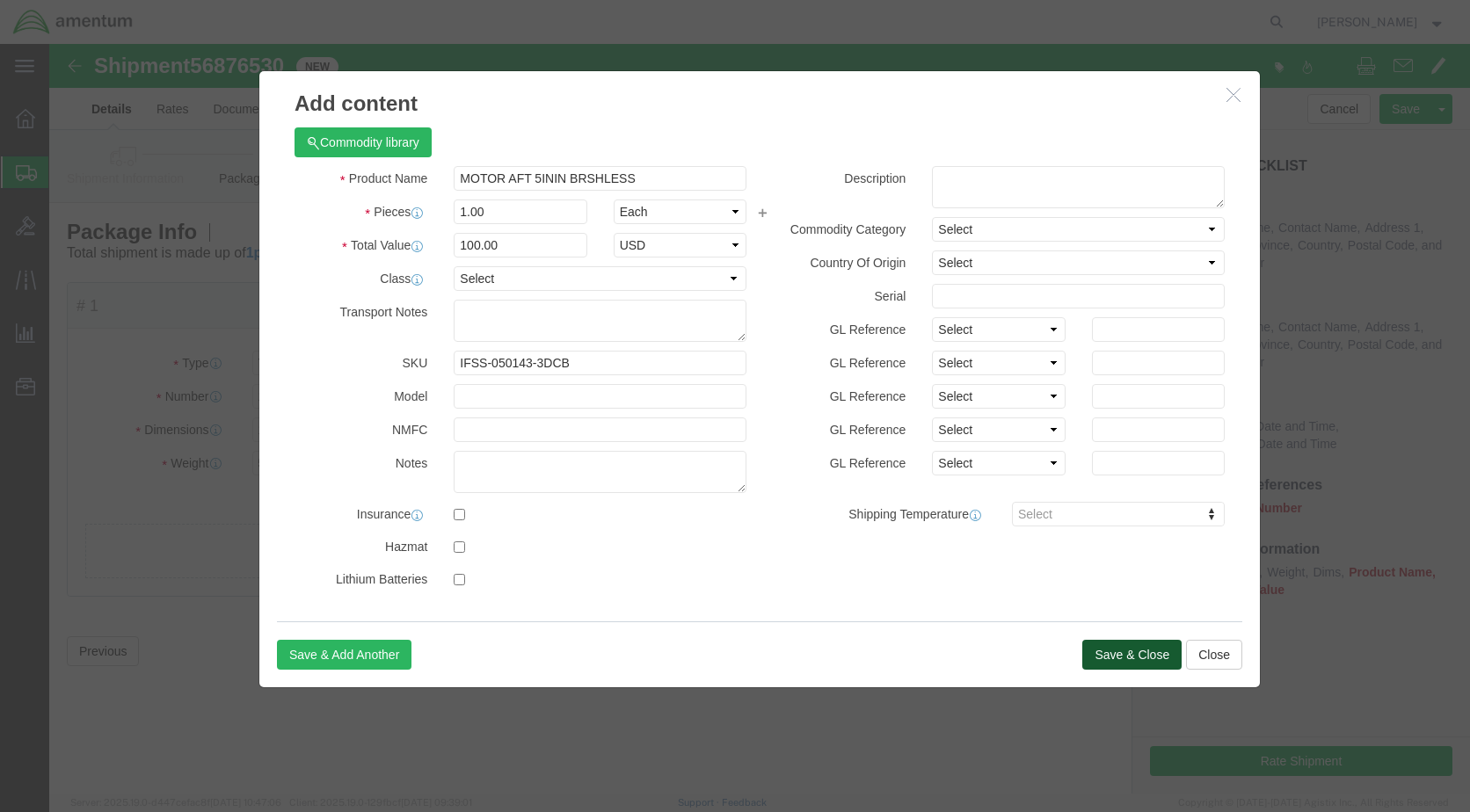
click button "Save & Close"
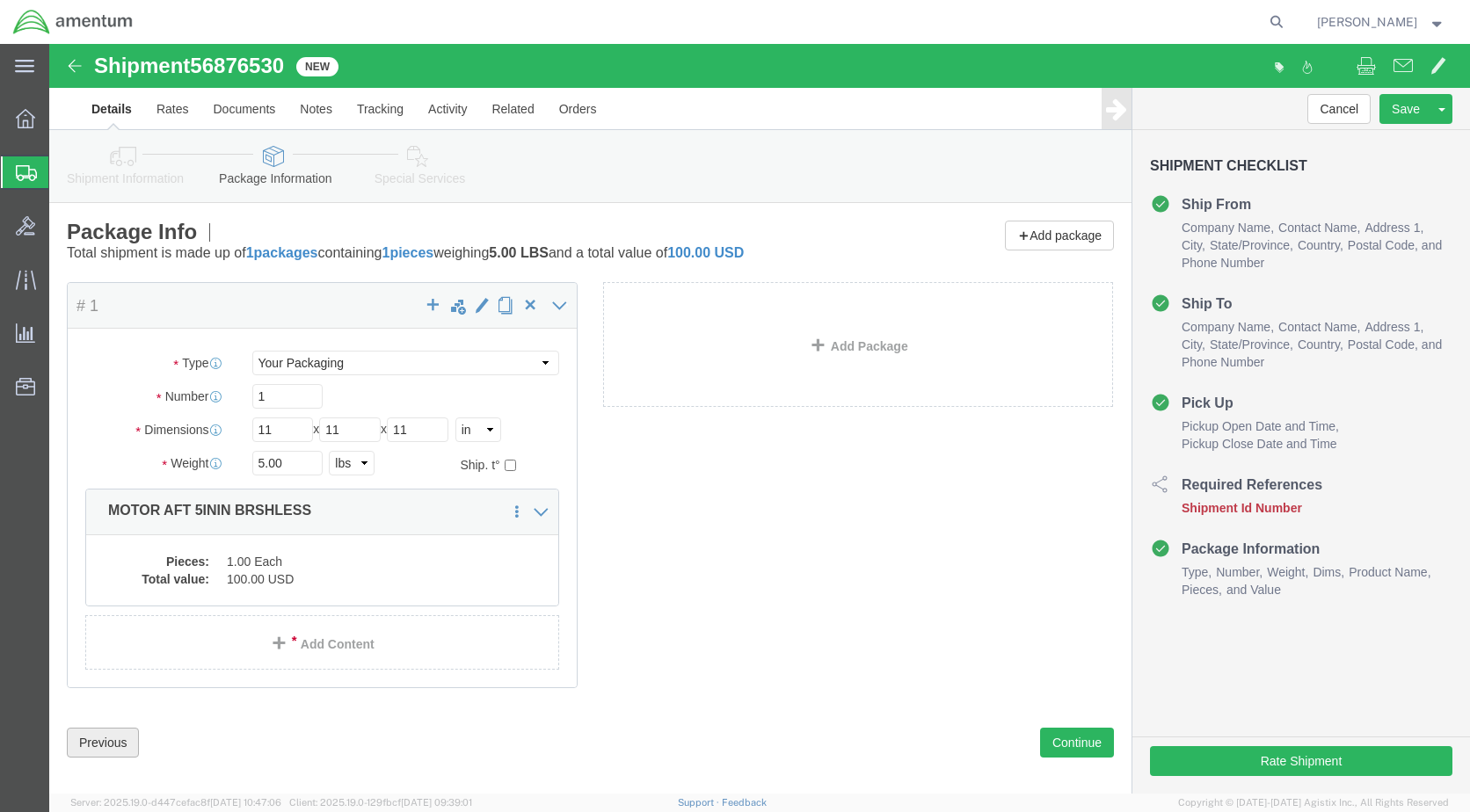
click button "Previous"
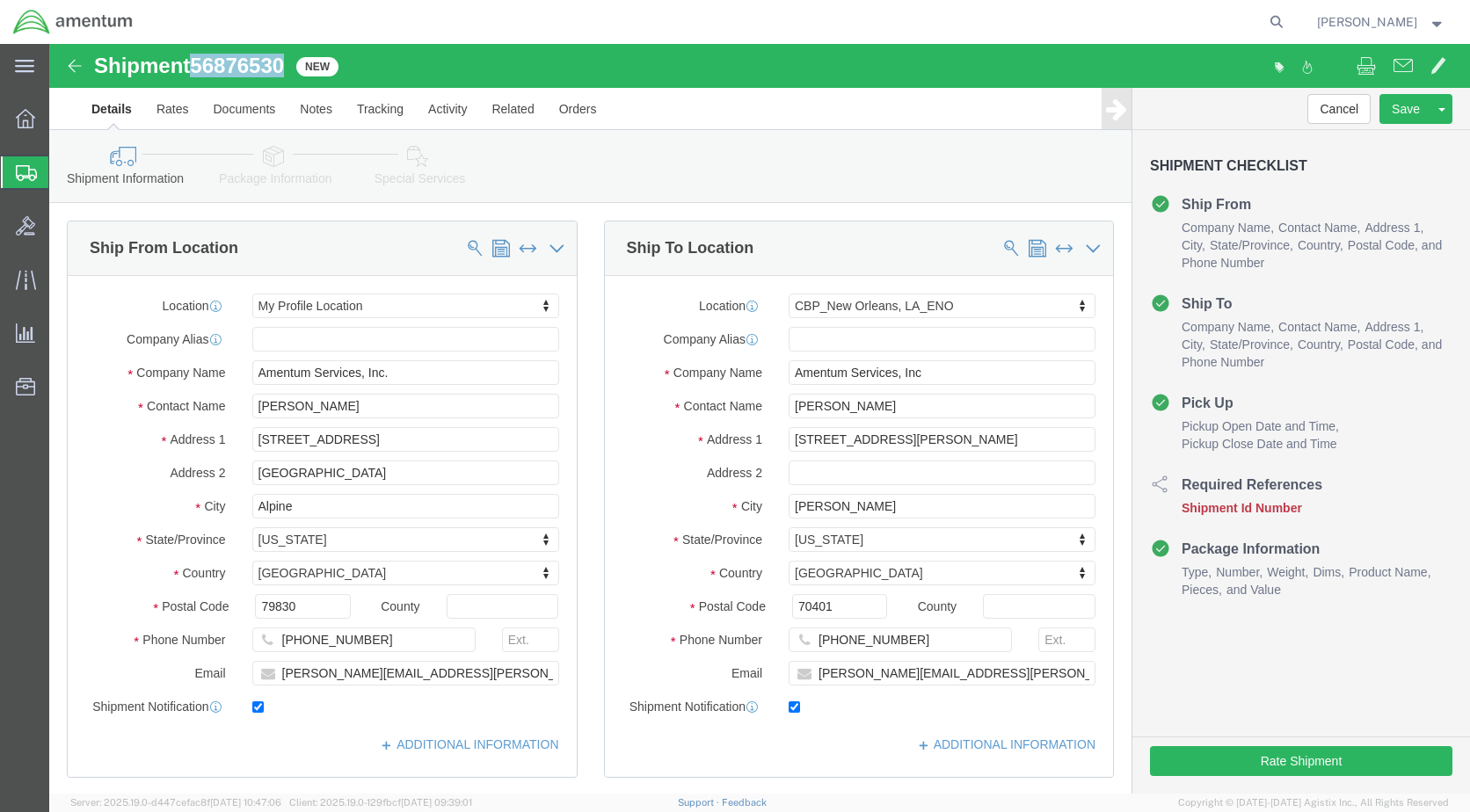
drag, startPoint x: 144, startPoint y: 24, endPoint x: 238, endPoint y: 32, distance: 94.3
click h1 "Shipment 56876530"
copy span "56876530"
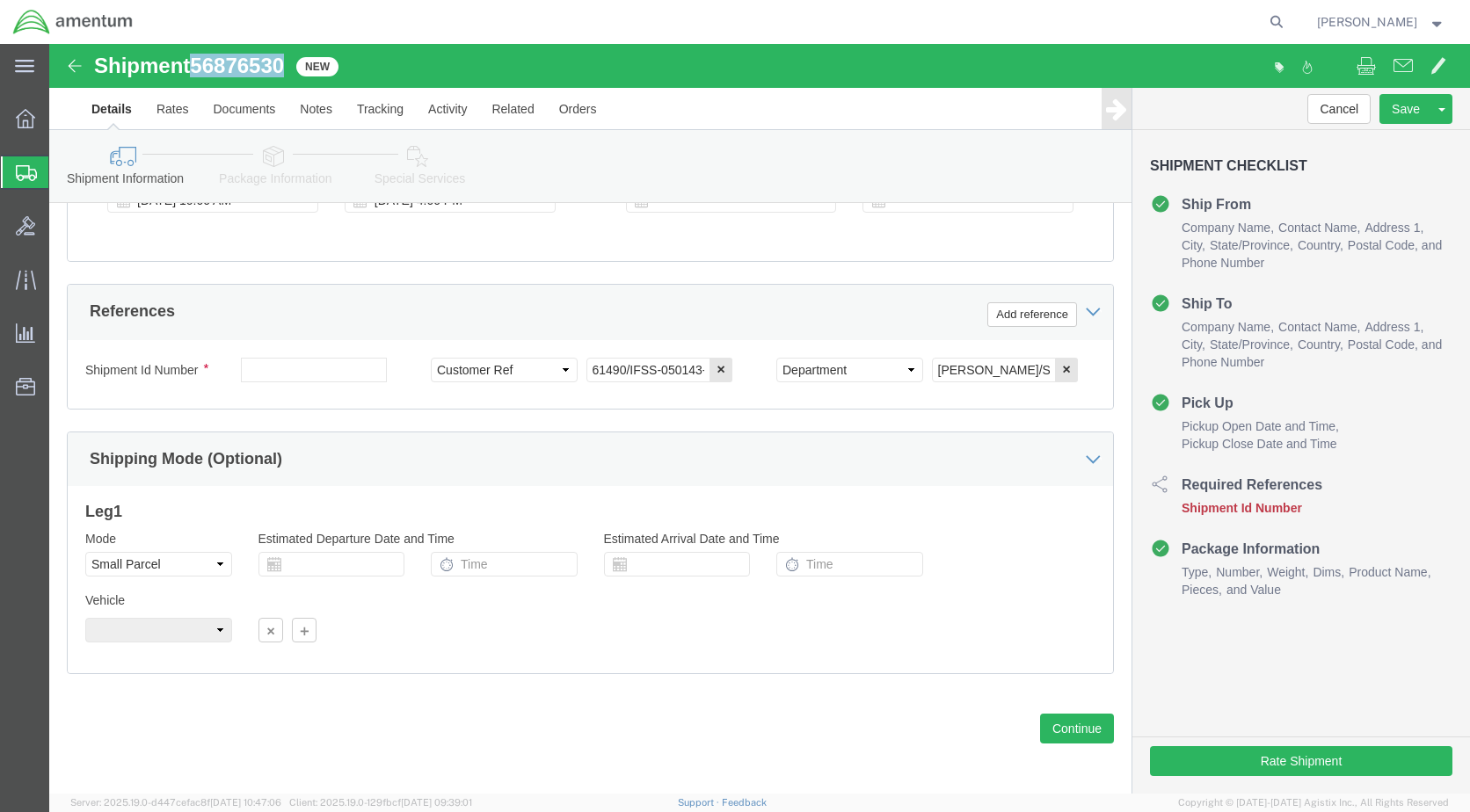
scroll to position [759, 0]
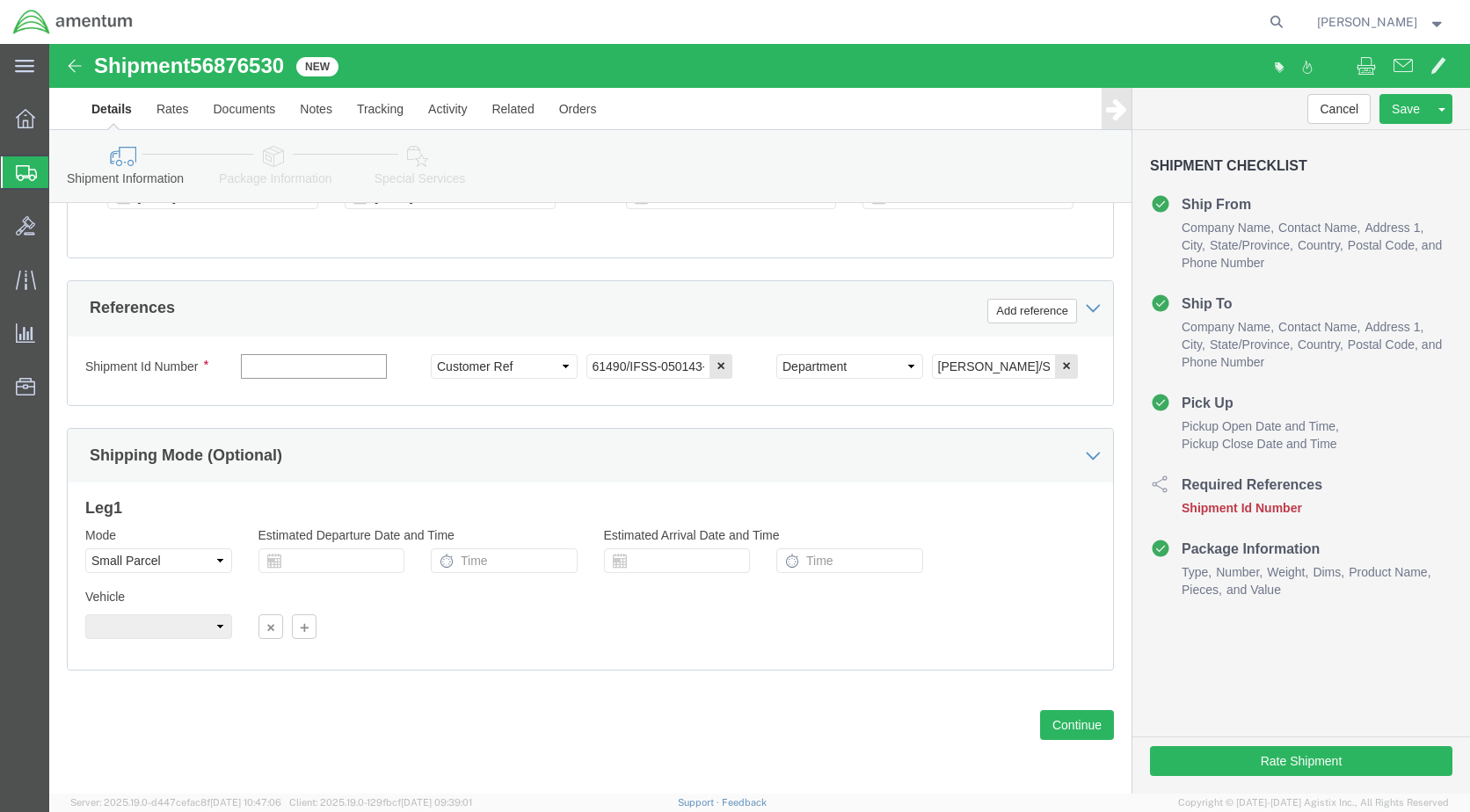
click input "text"
paste input "56876530"
type input "56876530"
click button "Continue"
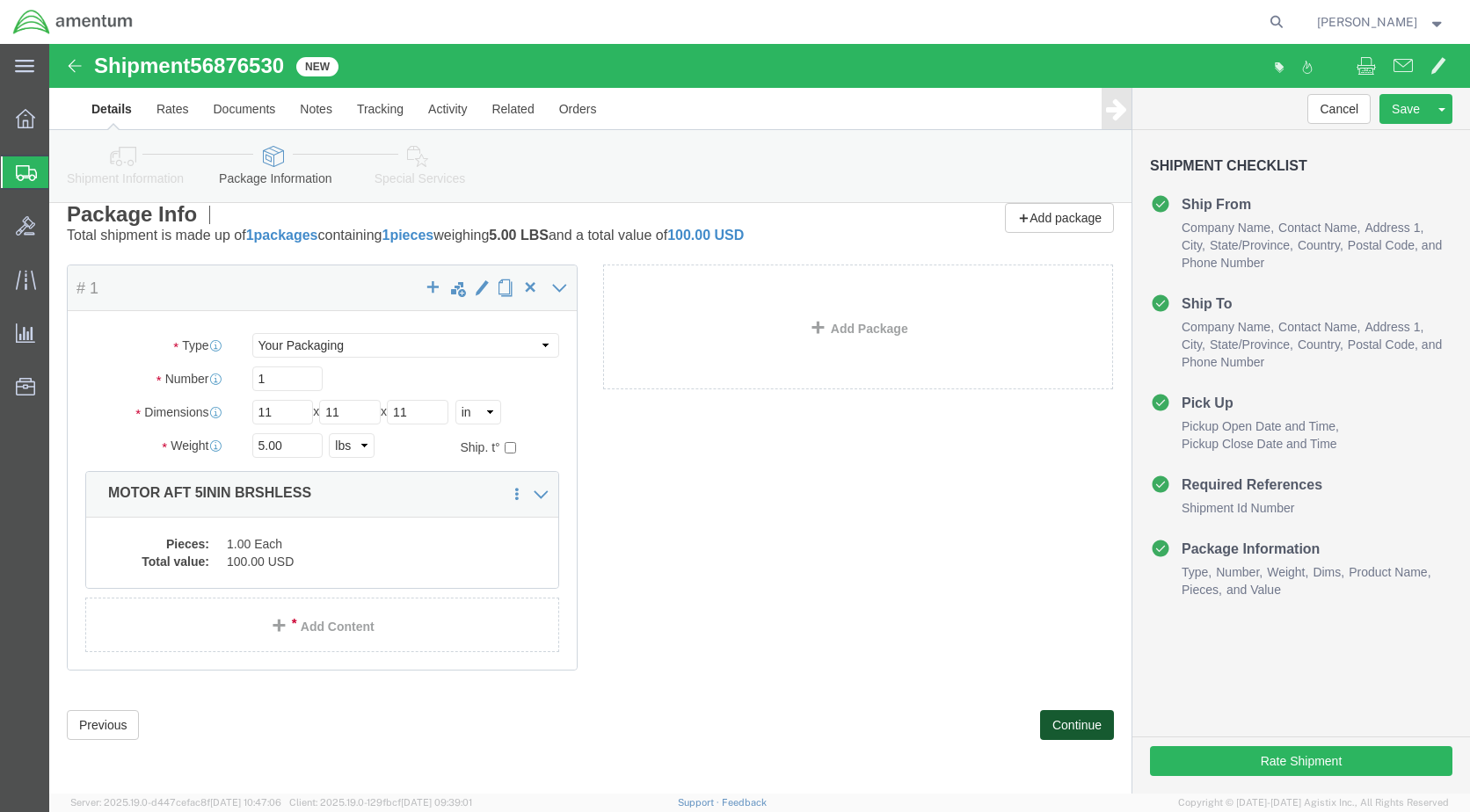
click button "Continue"
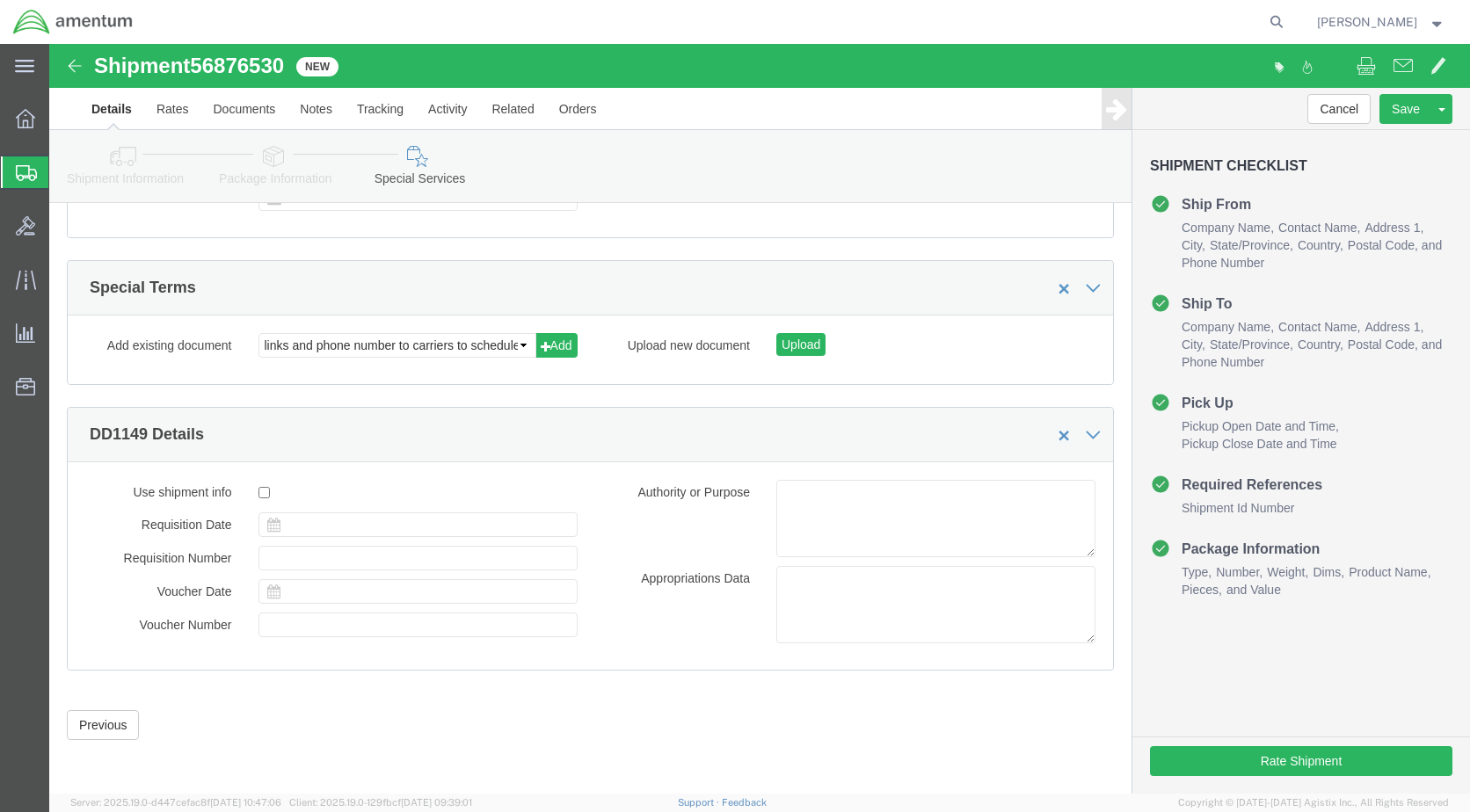
scroll to position [928, 0]
click button "Rate Shipment"
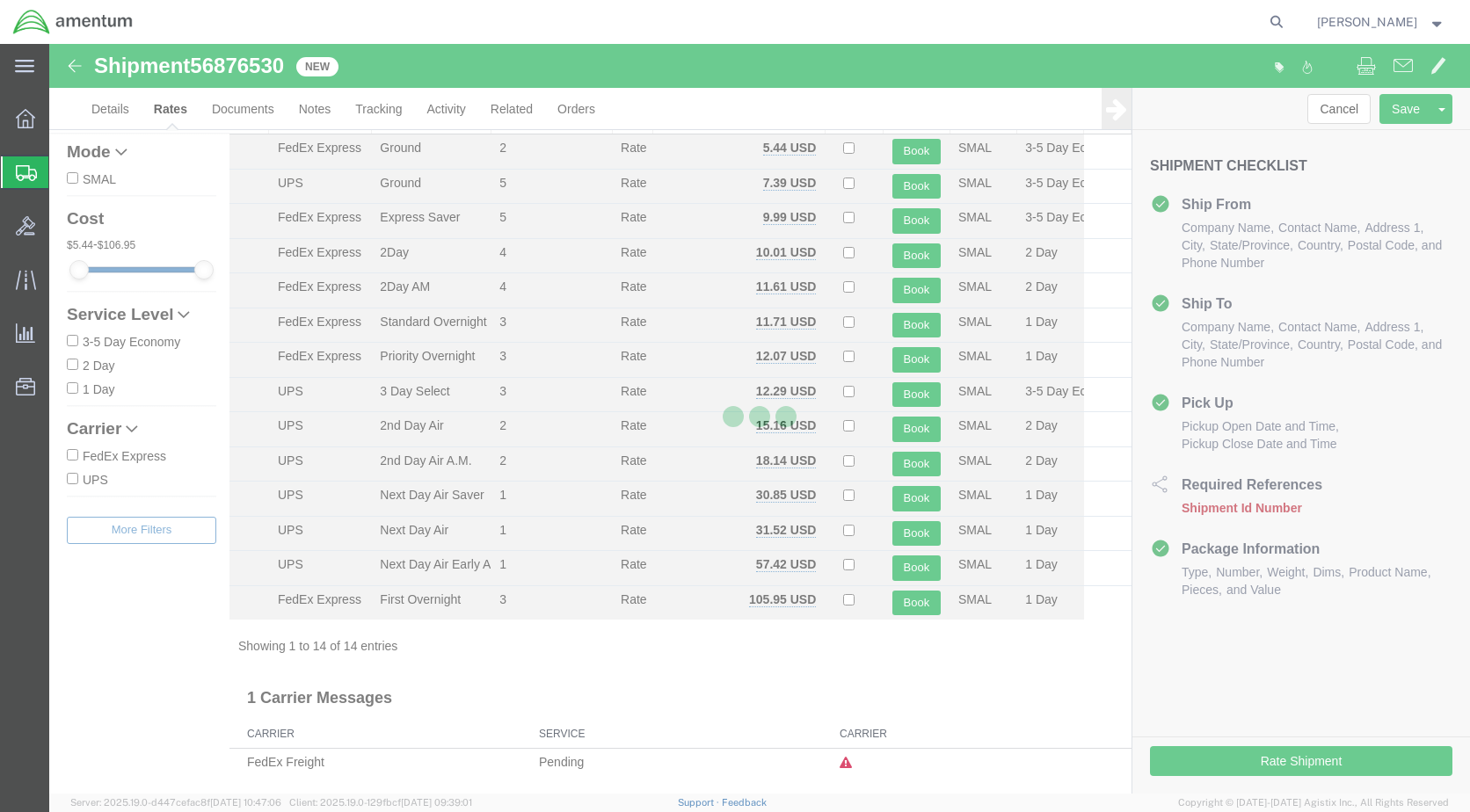
scroll to position [64, 0]
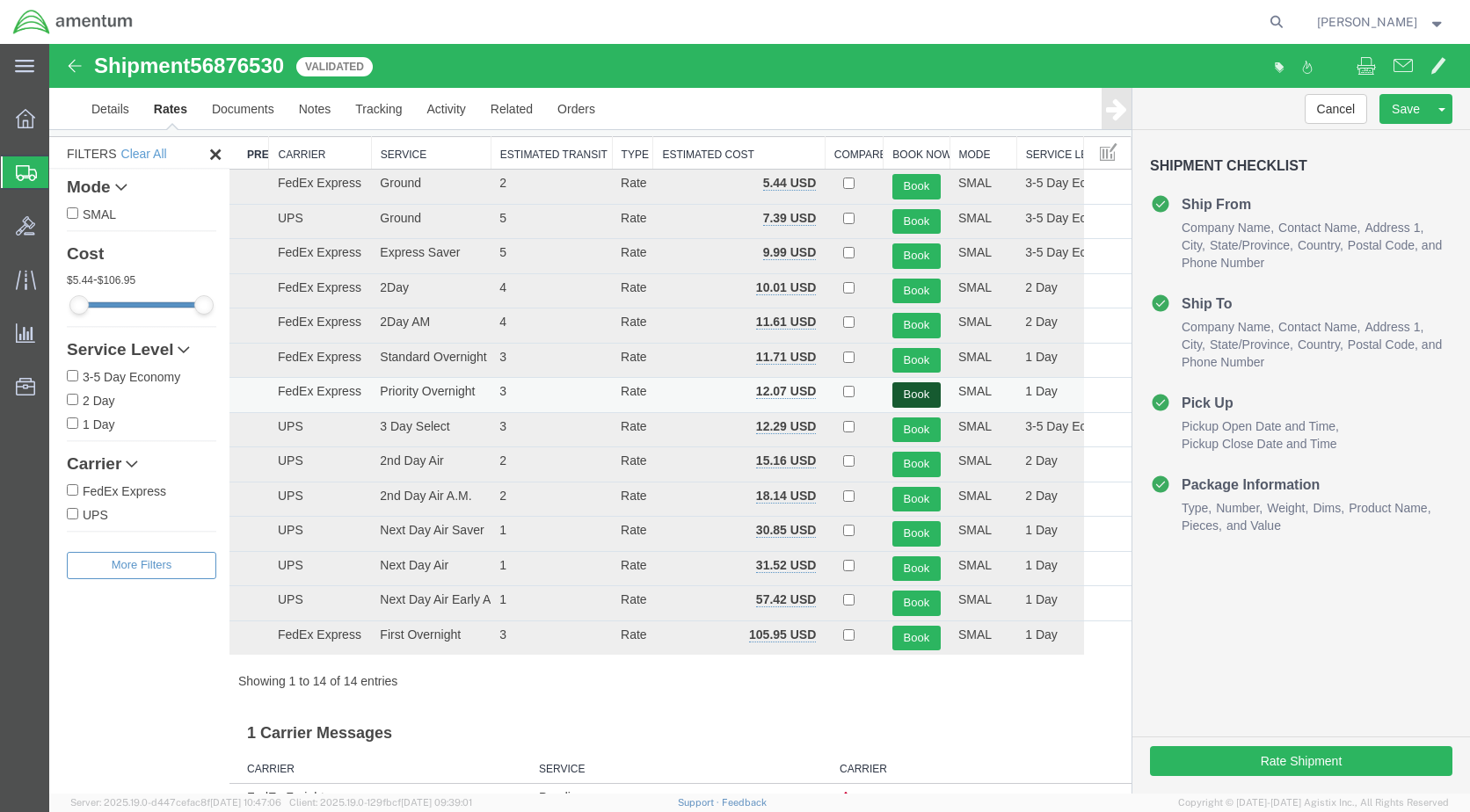
click at [901, 395] on button "Book" at bounding box center [916, 395] width 48 height 25
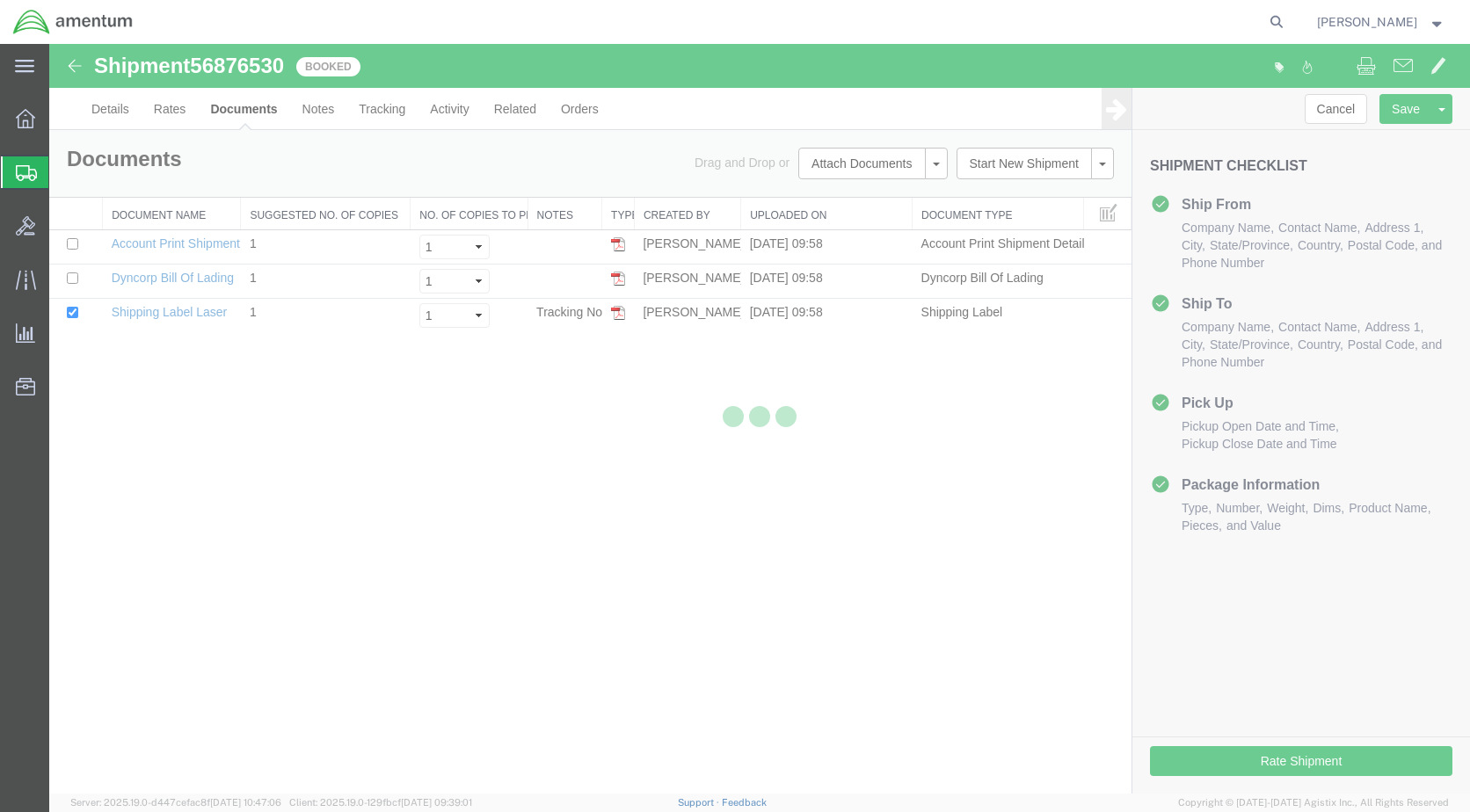
scroll to position [0, 0]
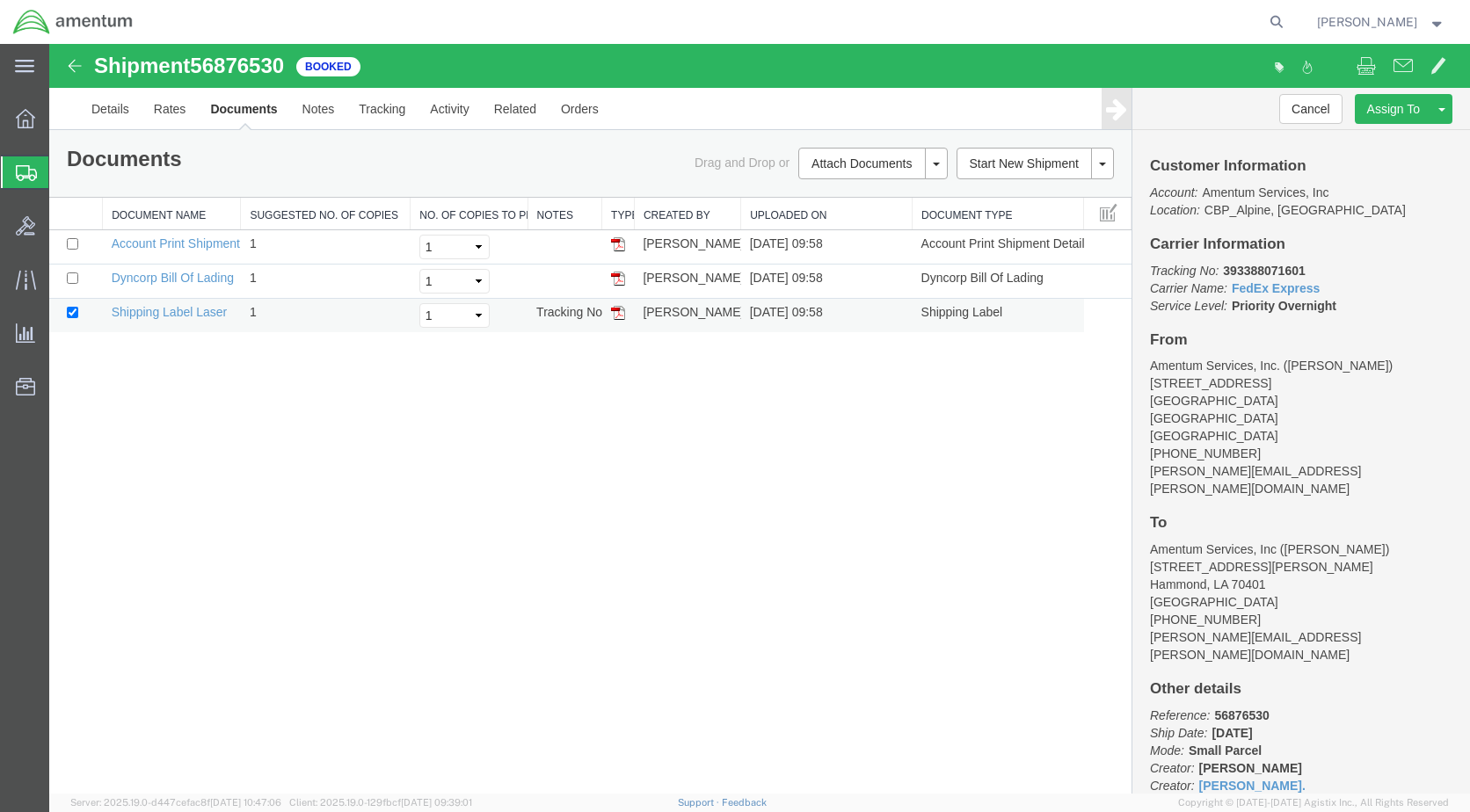
click at [620, 316] on img at bounding box center [618, 313] width 15 height 15
click at [621, 243] on img at bounding box center [618, 245] width 15 height 15
click at [99, 103] on link "Details" at bounding box center [110, 109] width 63 height 43
drag, startPoint x: 619, startPoint y: 274, endPoint x: 995, endPoint y: 367, distance: 387.3
click at [619, 274] on img at bounding box center [618, 279] width 15 height 15
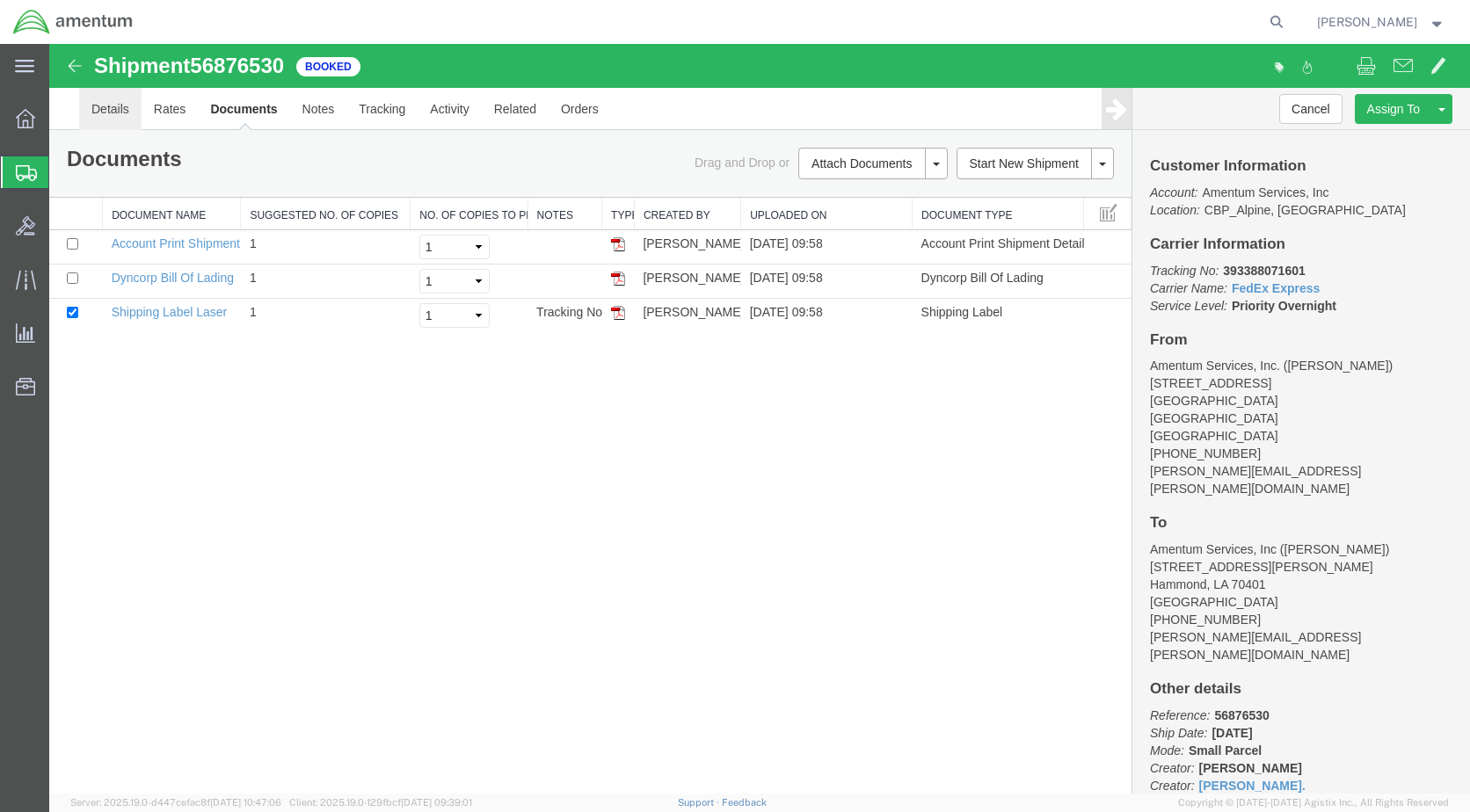
click at [116, 115] on link "Details" at bounding box center [110, 109] width 63 height 43
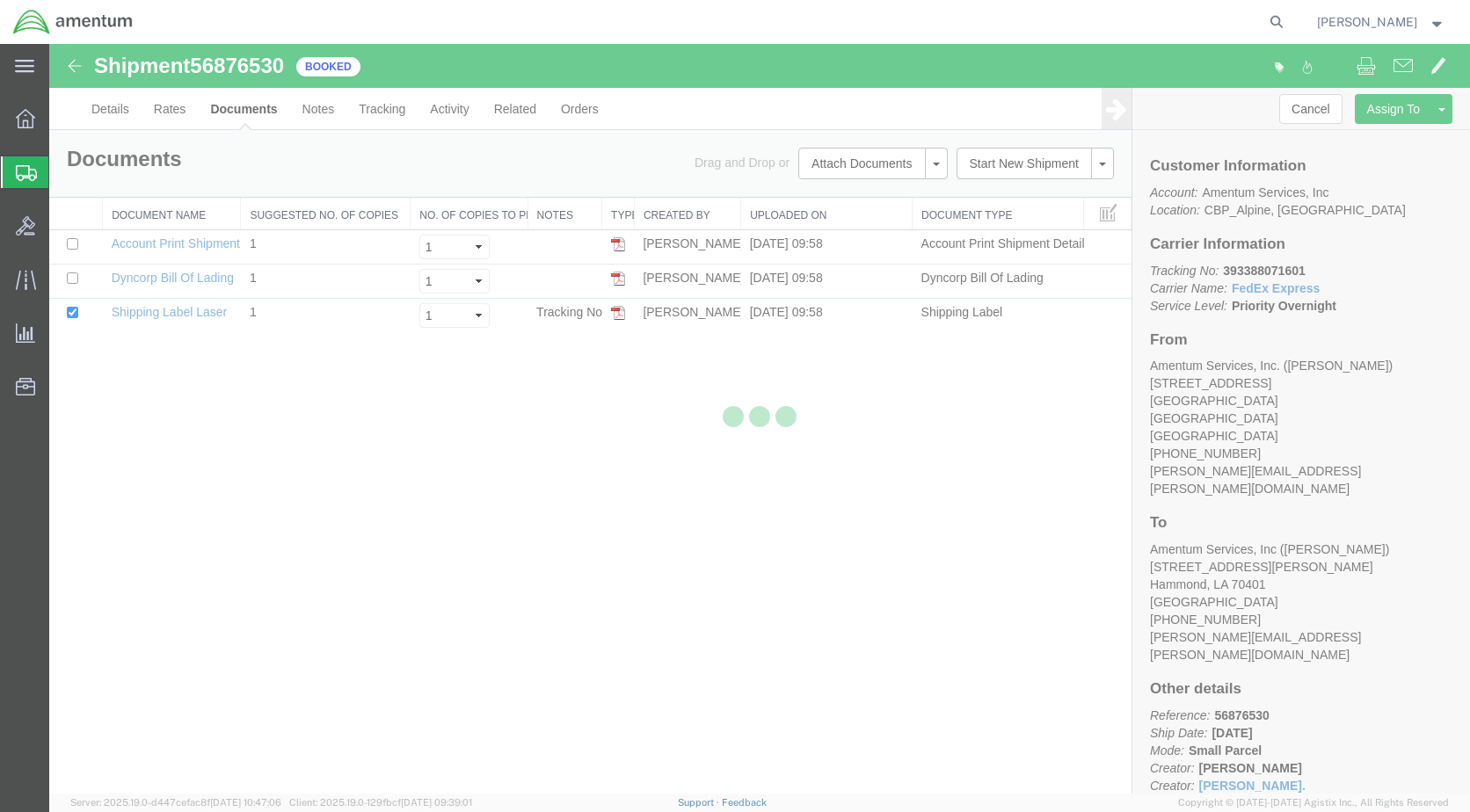
click at [762, 362] on div at bounding box center [760, 418] width 1421 height 749
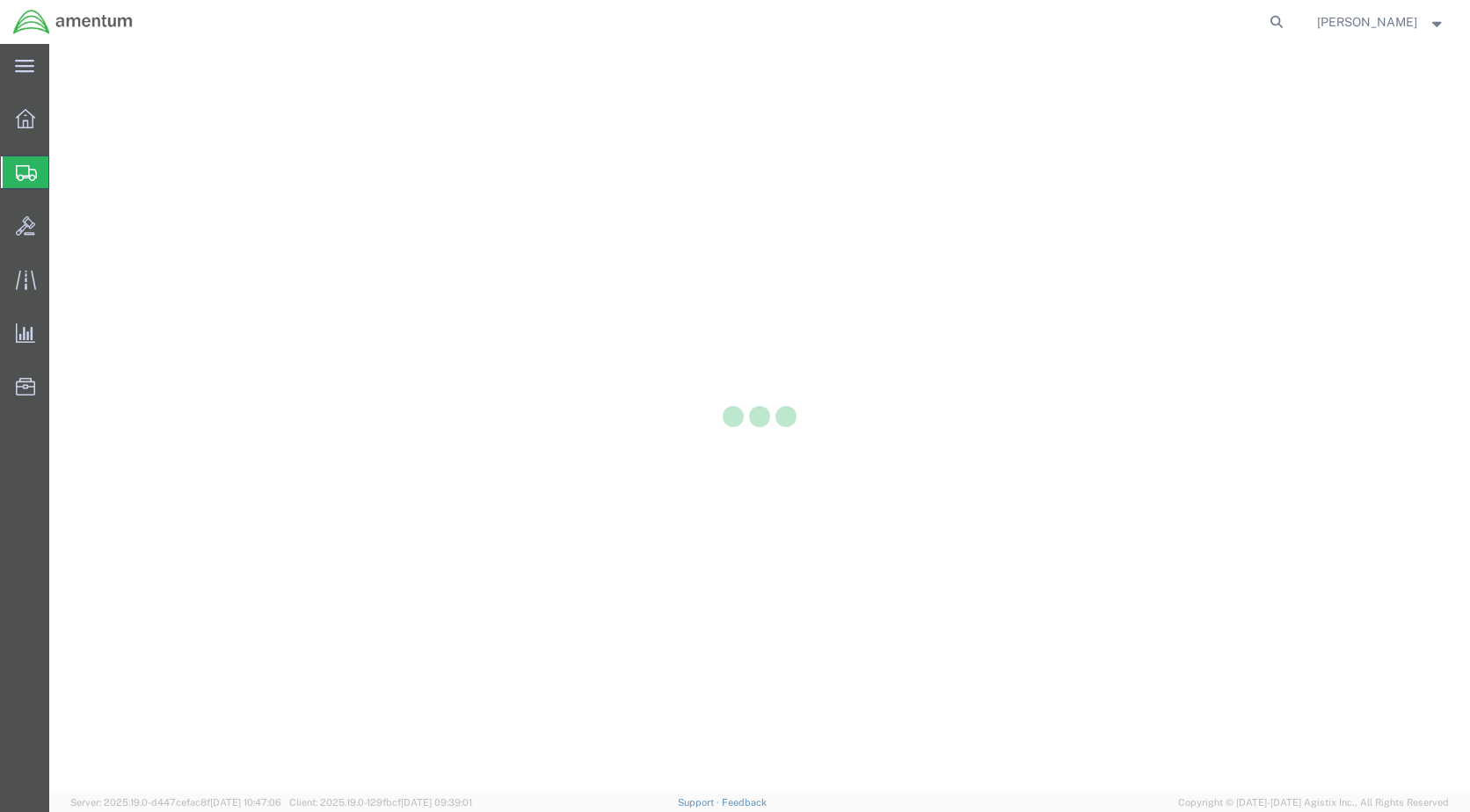
click at [603, 297] on div at bounding box center [760, 418] width 1421 height 749
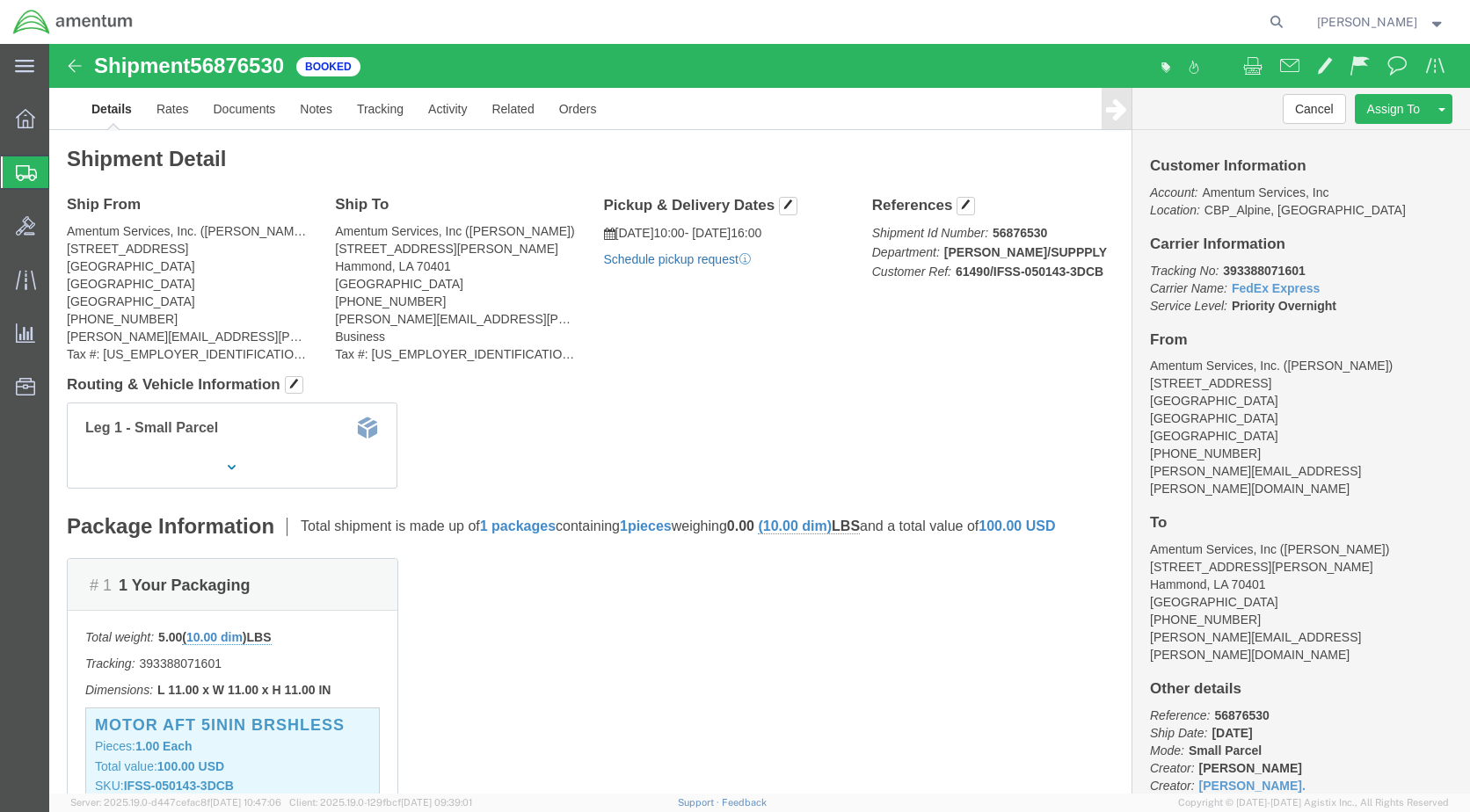
click link "Schedule pickup request"
click at [43, 23] on img at bounding box center [74, 22] width 122 height 26
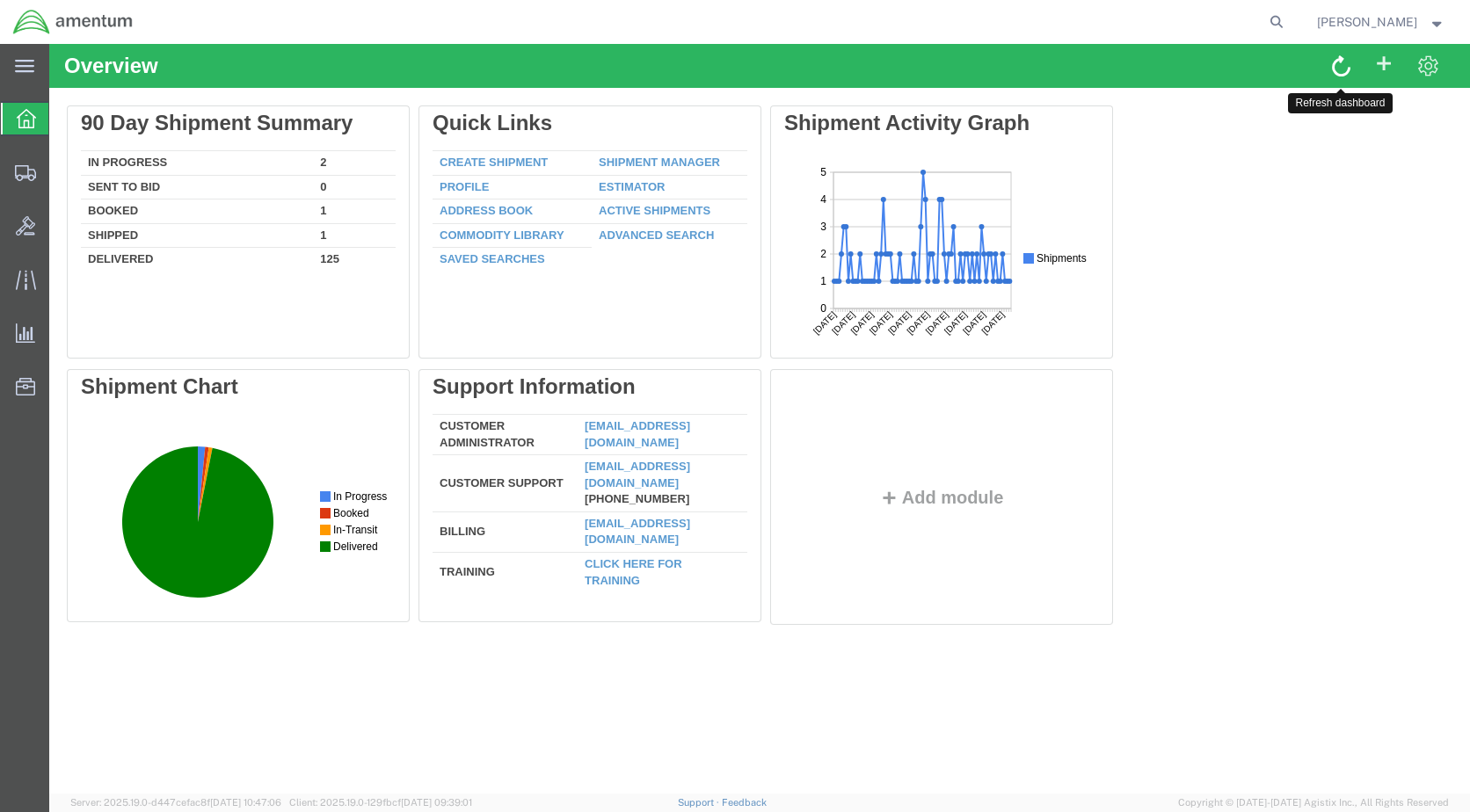
click at [1333, 58] on span at bounding box center [1341, 64] width 18 height 23
click at [34, 15] on img at bounding box center [74, 22] width 122 height 26
